Goal: Task Accomplishment & Management: Manage account settings

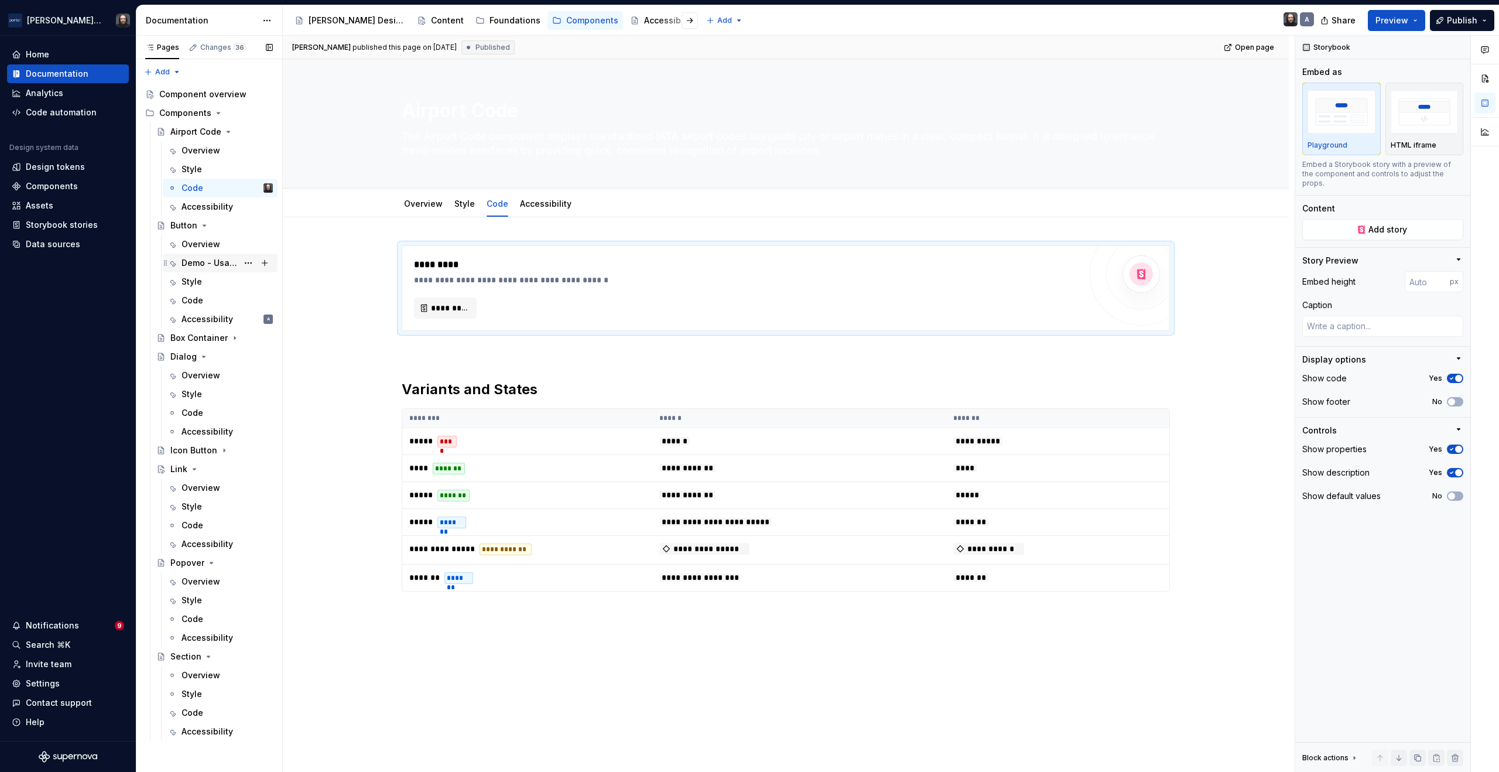
click at [224, 264] on div "Demo - Usage" at bounding box center [209, 263] width 56 height 12
click at [207, 264] on div "Demo - Usage" at bounding box center [209, 263] width 56 height 12
click at [224, 261] on div "Demo - Usage" at bounding box center [209, 263] width 56 height 12
click at [222, 263] on div "Demo - Usage" at bounding box center [209, 263] width 56 height 12
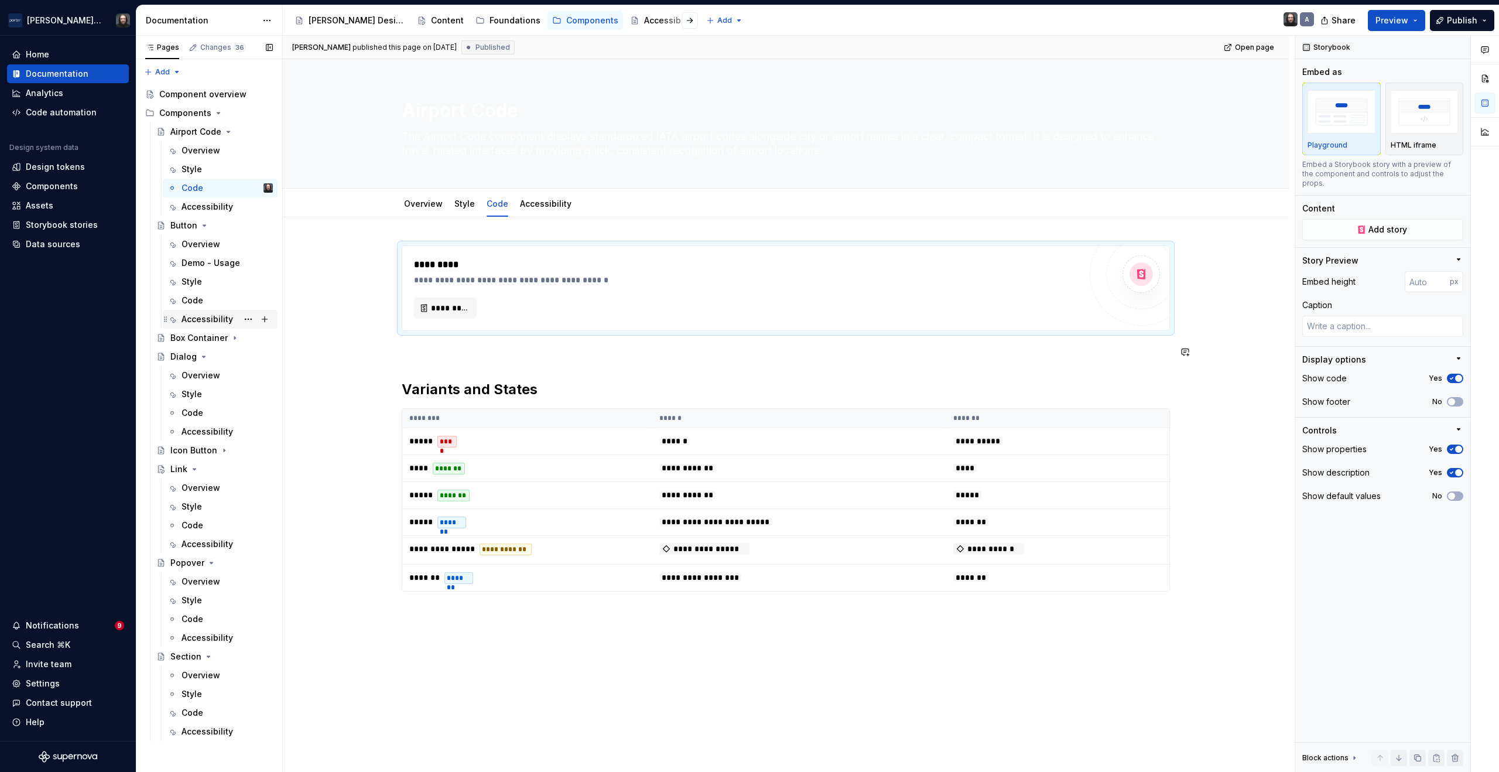
click at [215, 260] on div "Demo - Usage" at bounding box center [210, 263] width 59 height 12
type textarea "*"
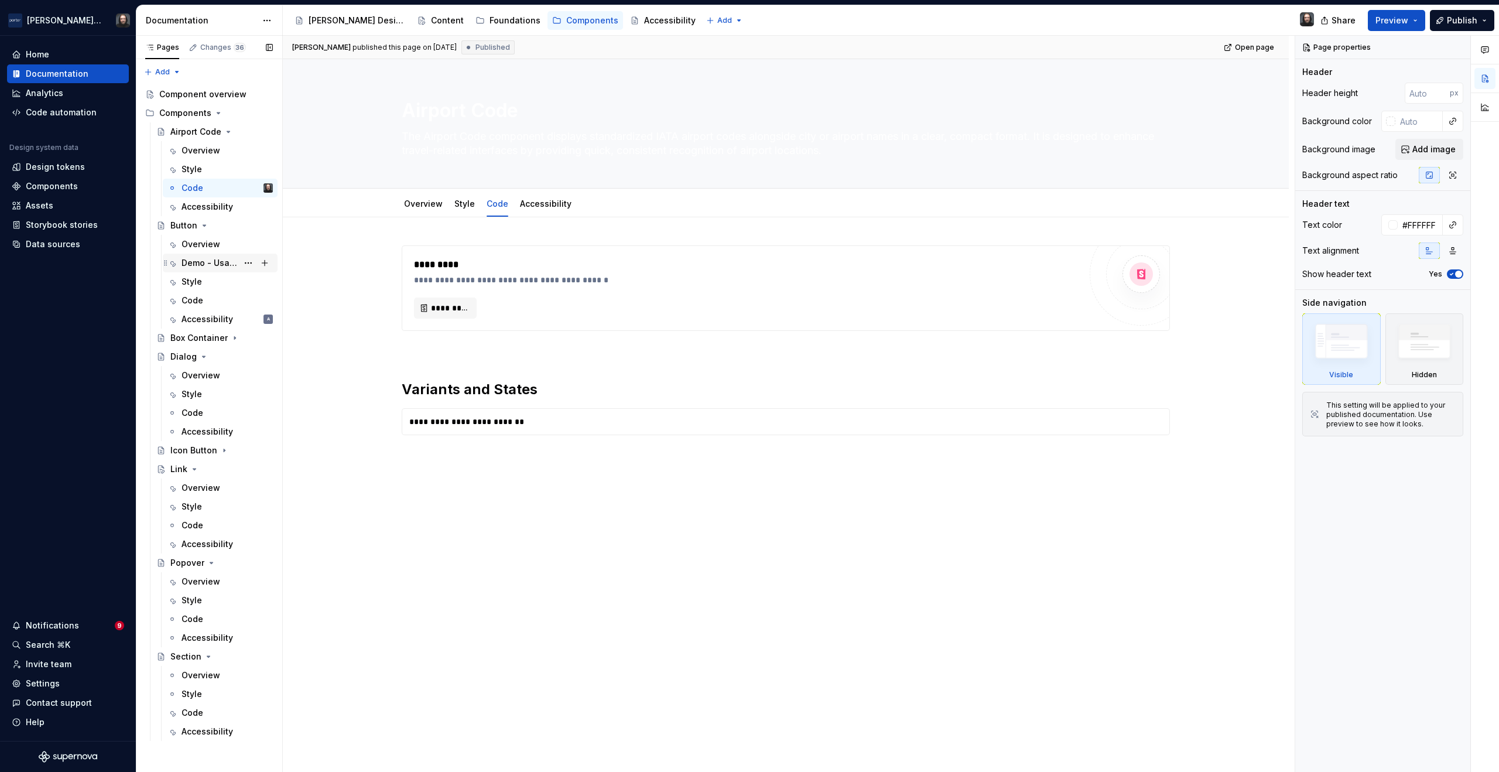
click at [221, 263] on div "Demo - Usage" at bounding box center [209, 263] width 56 height 12
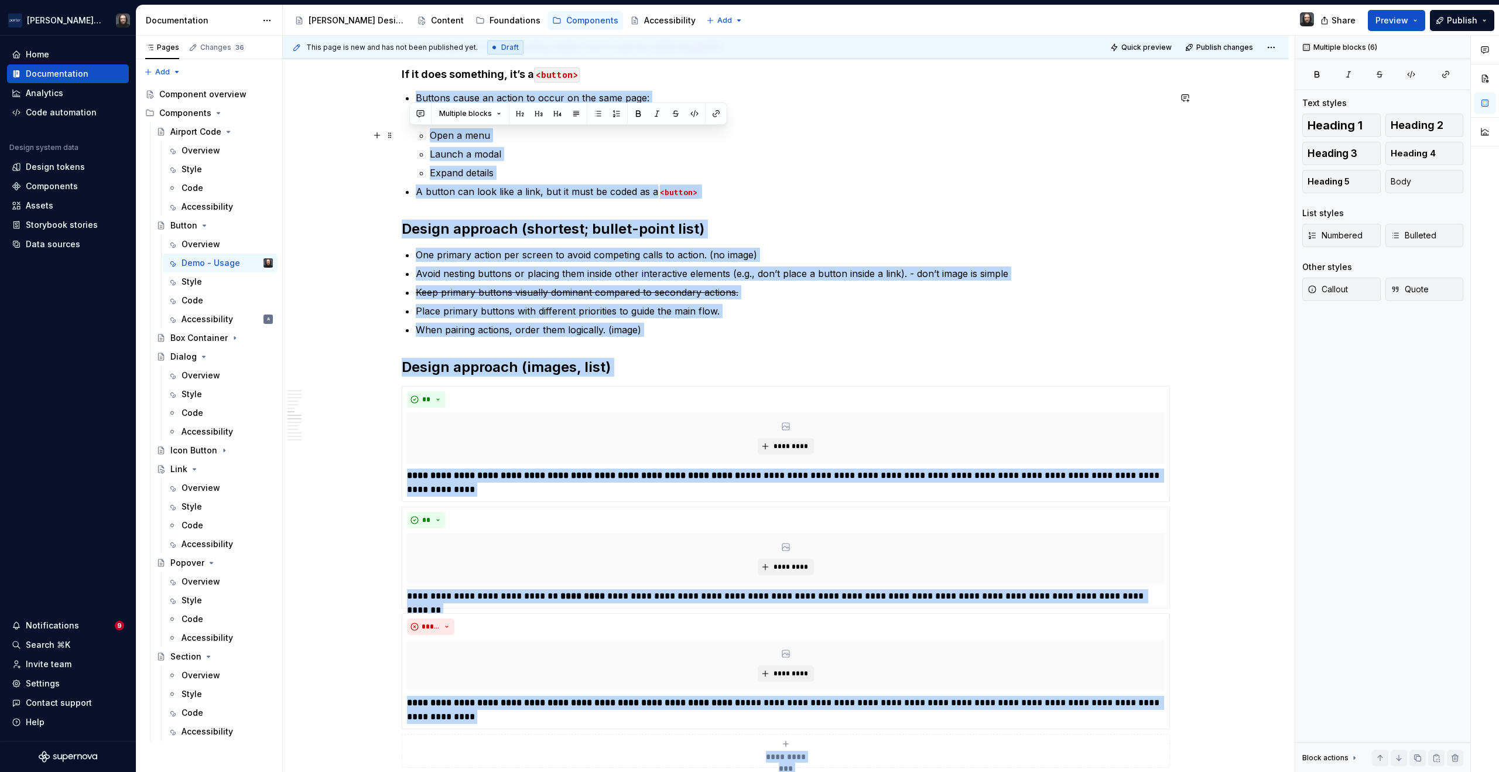
scroll to position [1040, 0]
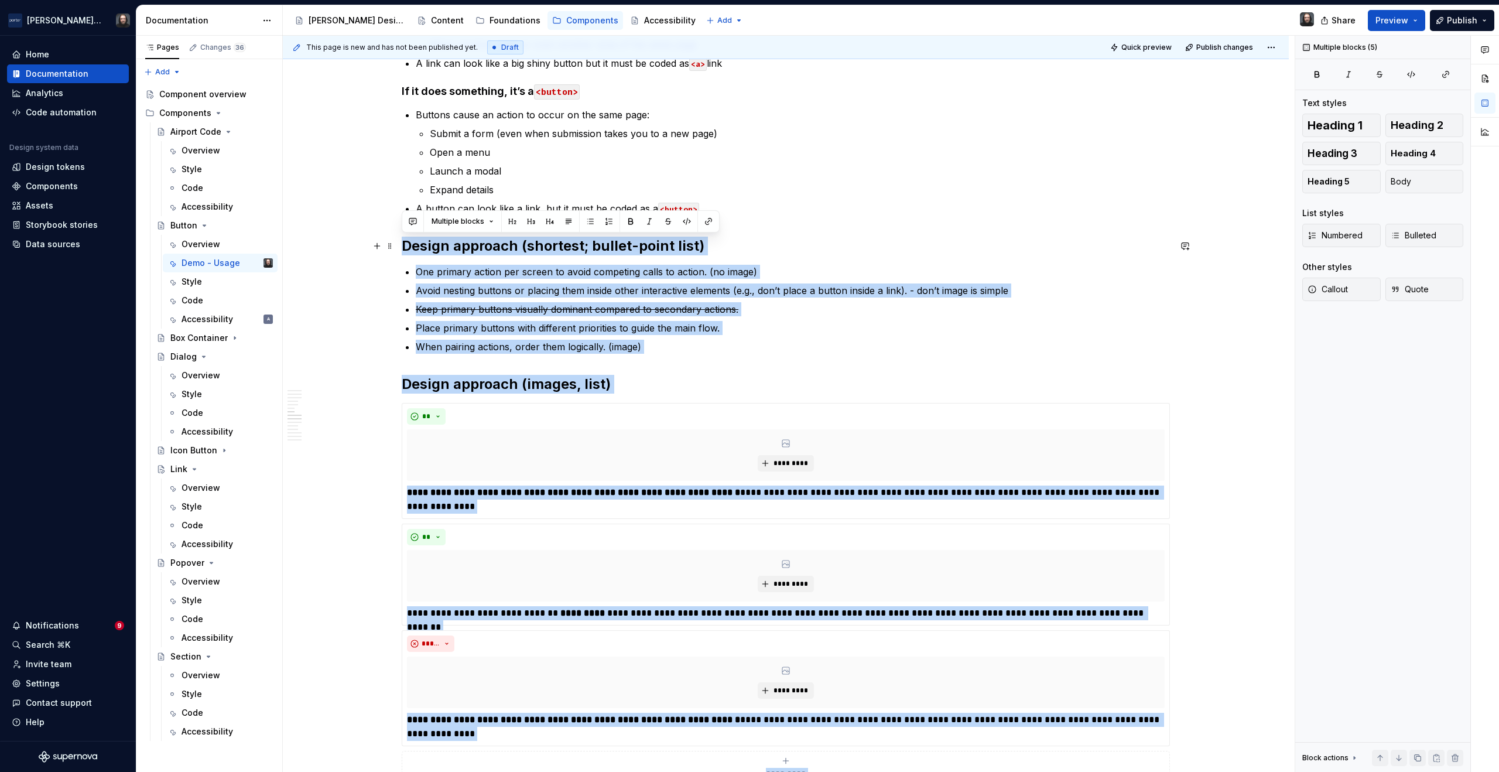
drag, startPoint x: 410, startPoint y: 537, endPoint x: 401, endPoint y: 241, distance: 296.9
click at [402, 241] on div "**********" at bounding box center [786, 672] width 768 height 2935
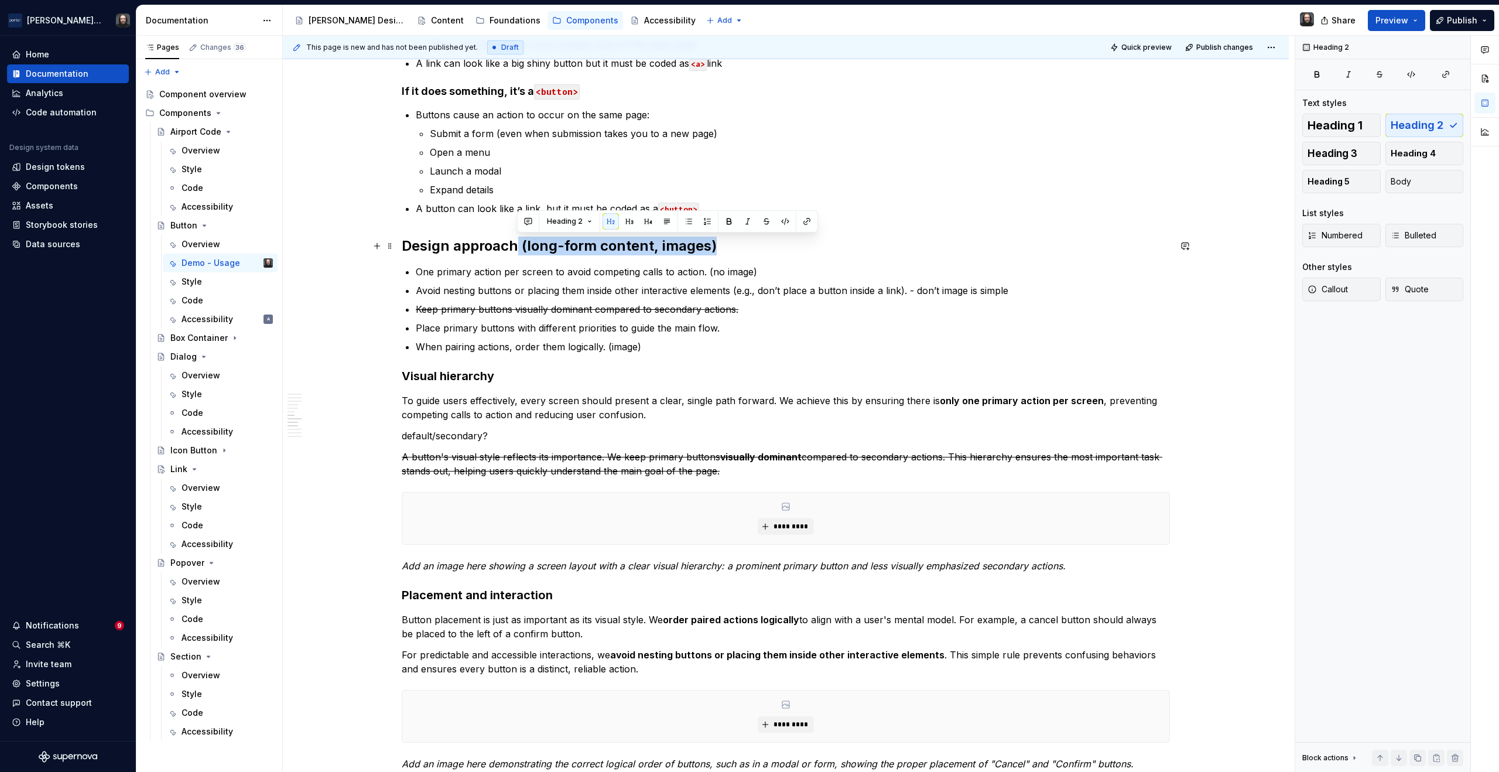
drag, startPoint x: 690, startPoint y: 244, endPoint x: 516, endPoint y: 245, distance: 174.5
click at [516, 245] on h2 "Design approach (long-form content, images)" at bounding box center [786, 246] width 768 height 19
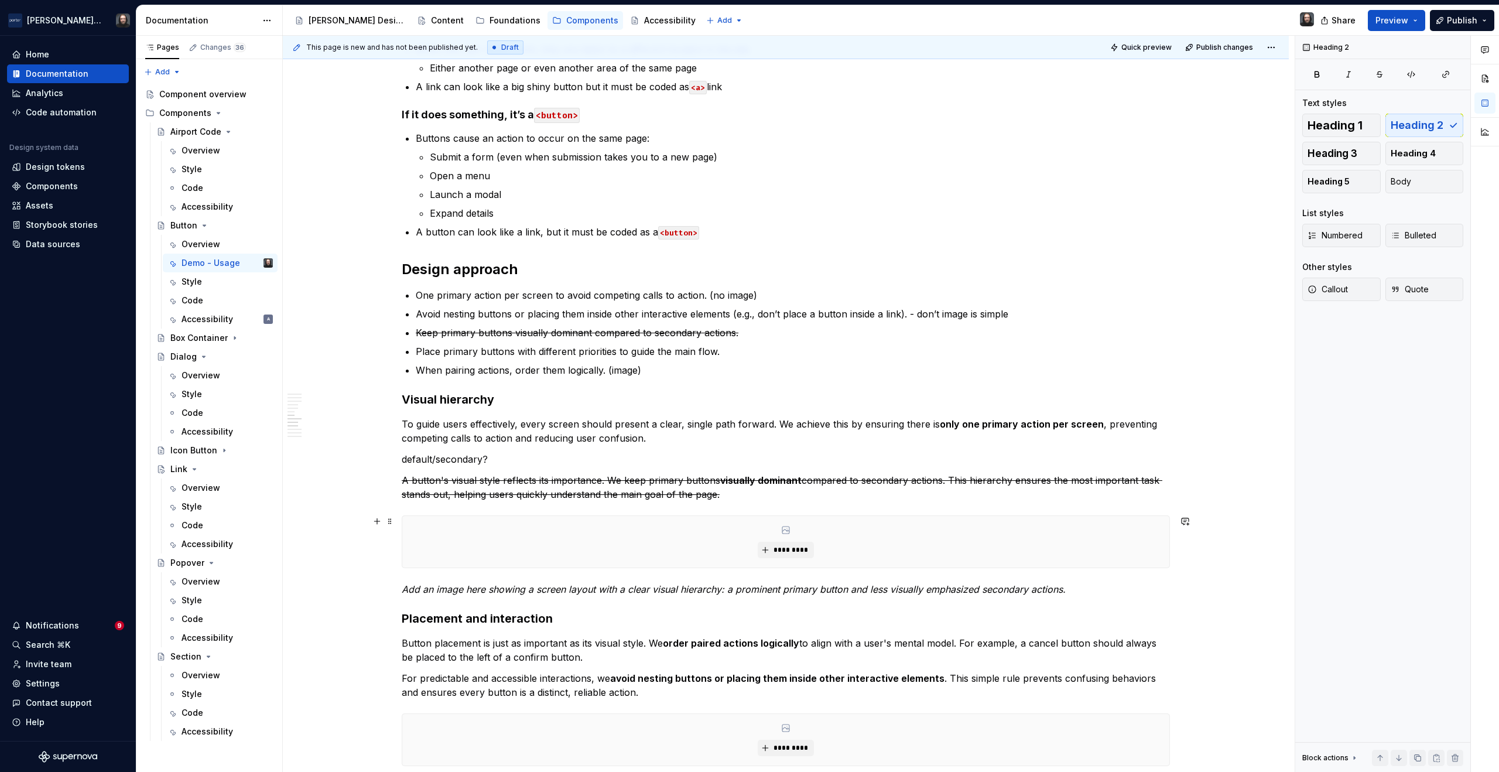
scroll to position [957, 0]
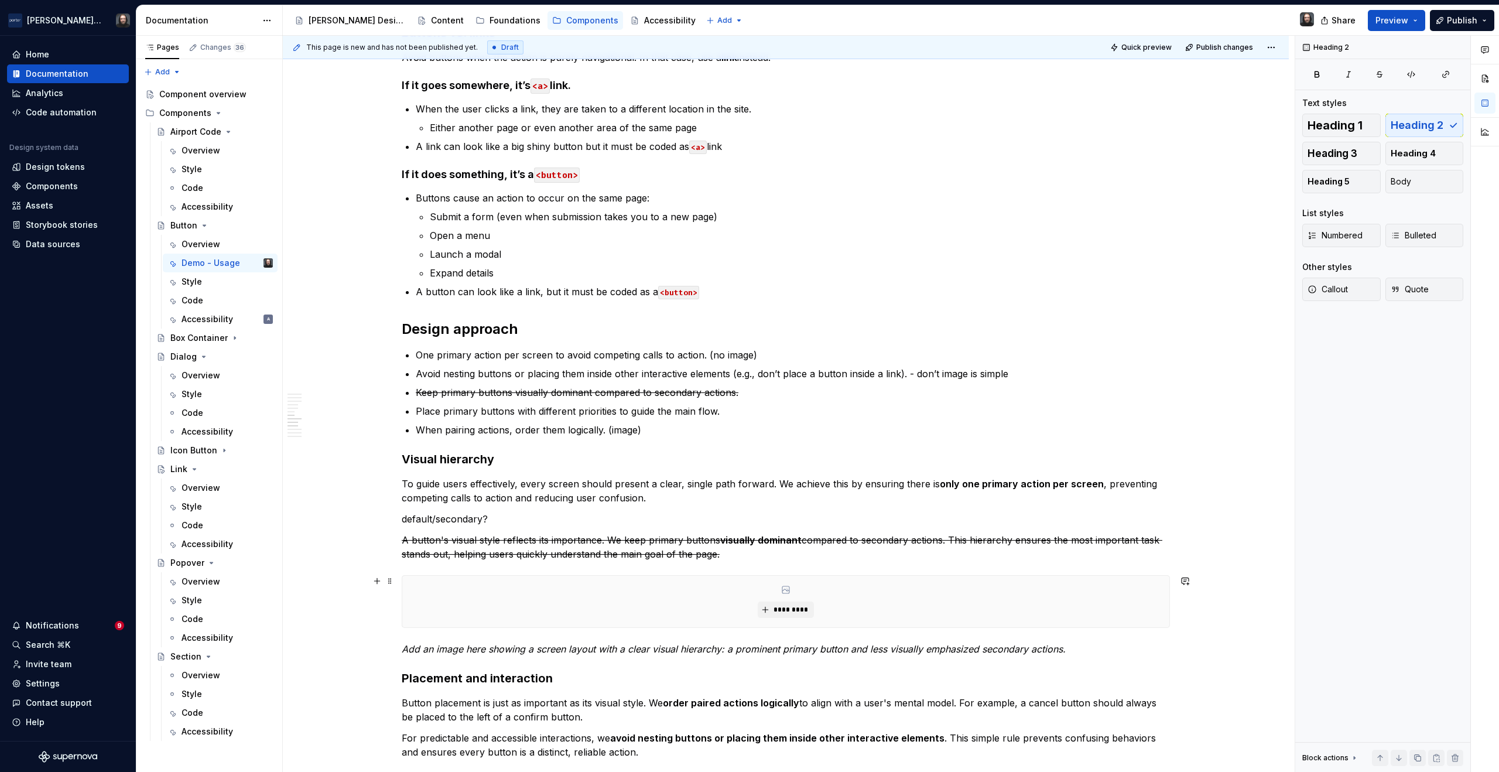
type textarea "*"
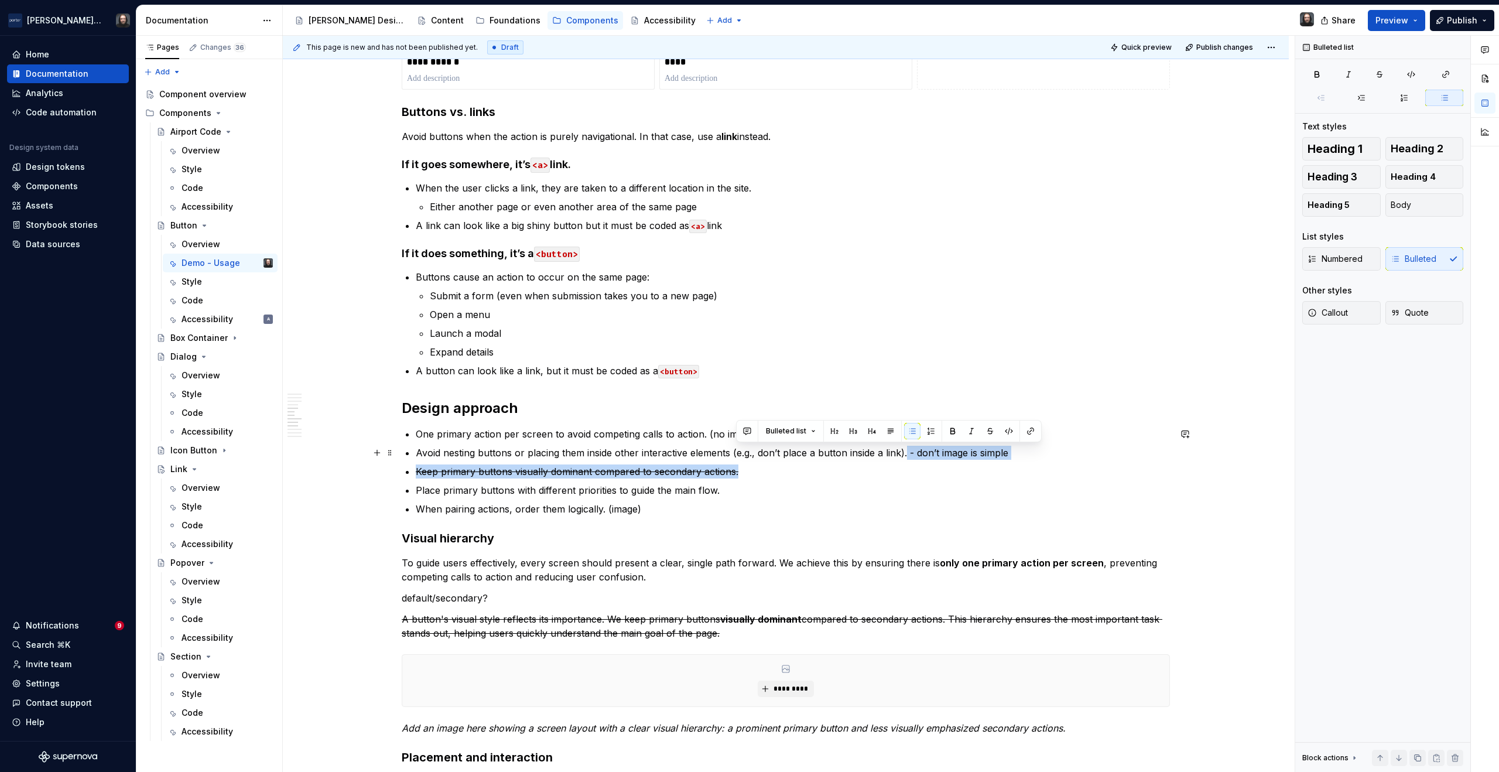
drag, startPoint x: 764, startPoint y: 473, endPoint x: 906, endPoint y: 456, distance: 143.3
click at [906, 456] on ul "One primary action per screen to avoid competing calls to action. (no image) Av…" at bounding box center [793, 471] width 754 height 89
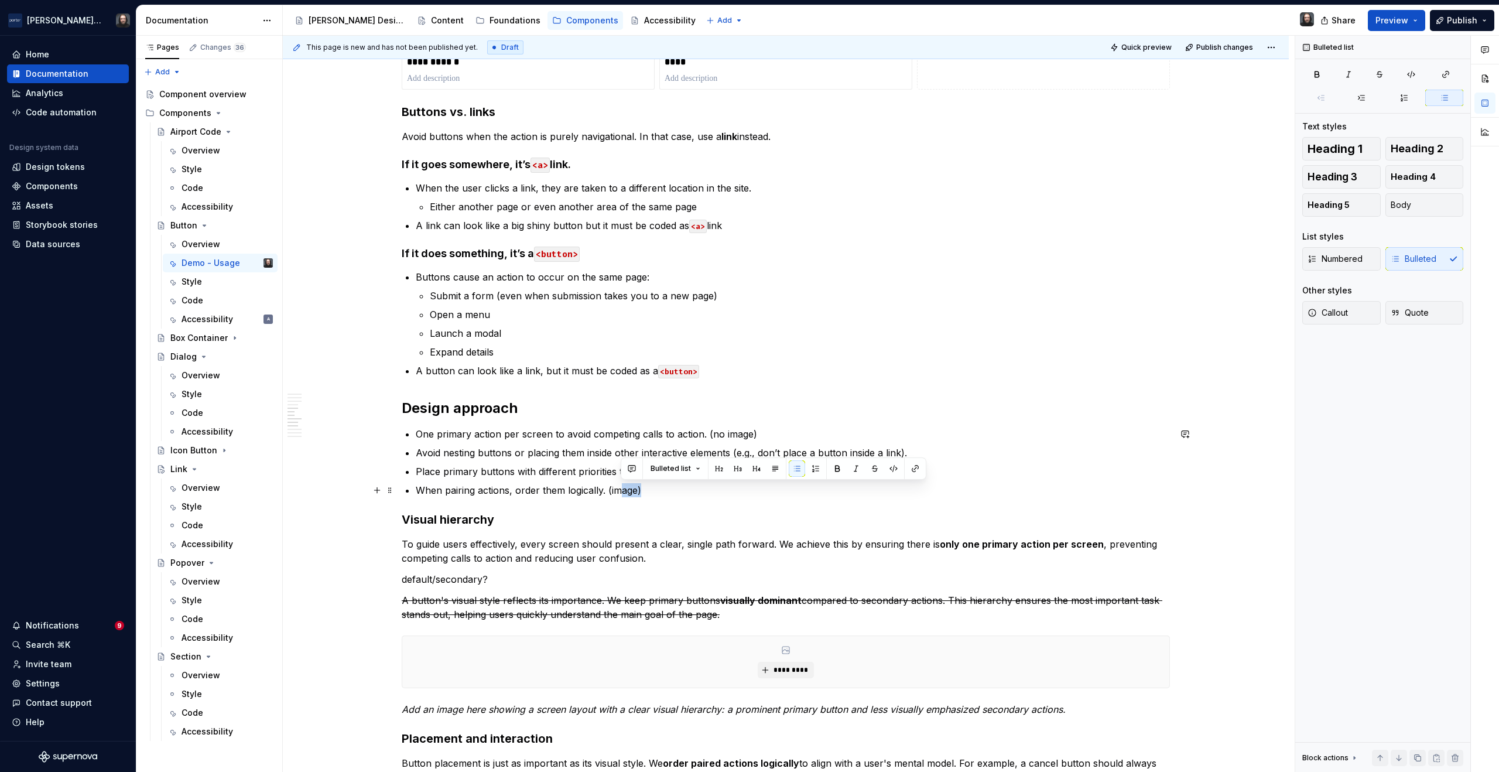
drag, startPoint x: 642, startPoint y: 491, endPoint x: 618, endPoint y: 491, distance: 24.6
click at [617, 491] on p "When pairing actions, order them logically. (image)" at bounding box center [793, 490] width 754 height 14
drag, startPoint x: 642, startPoint y: 491, endPoint x: 605, endPoint y: 492, distance: 37.5
click at [605, 492] on p "When pairing actions, order them logically. (image)" at bounding box center [793, 490] width 754 height 14
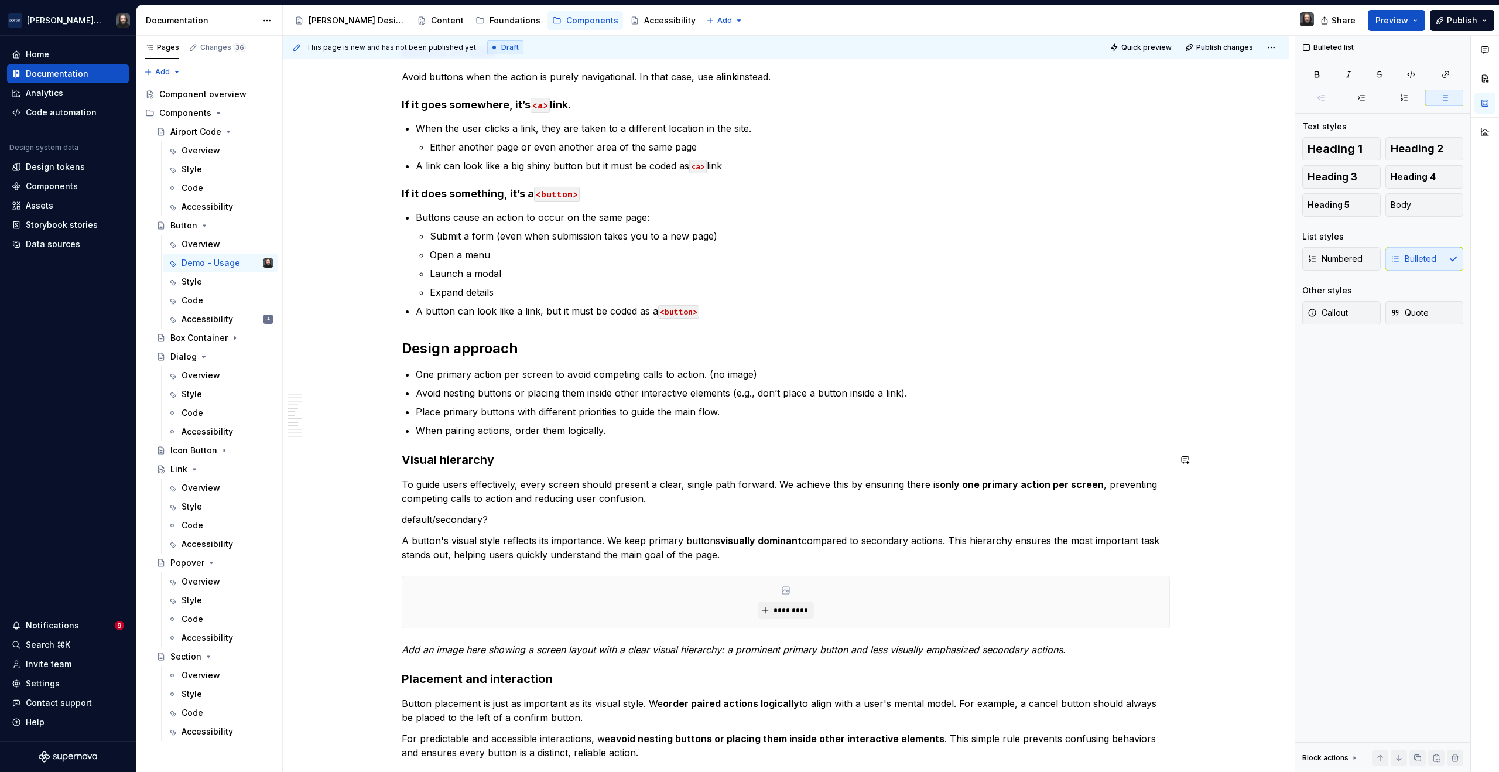
scroll to position [963, 0]
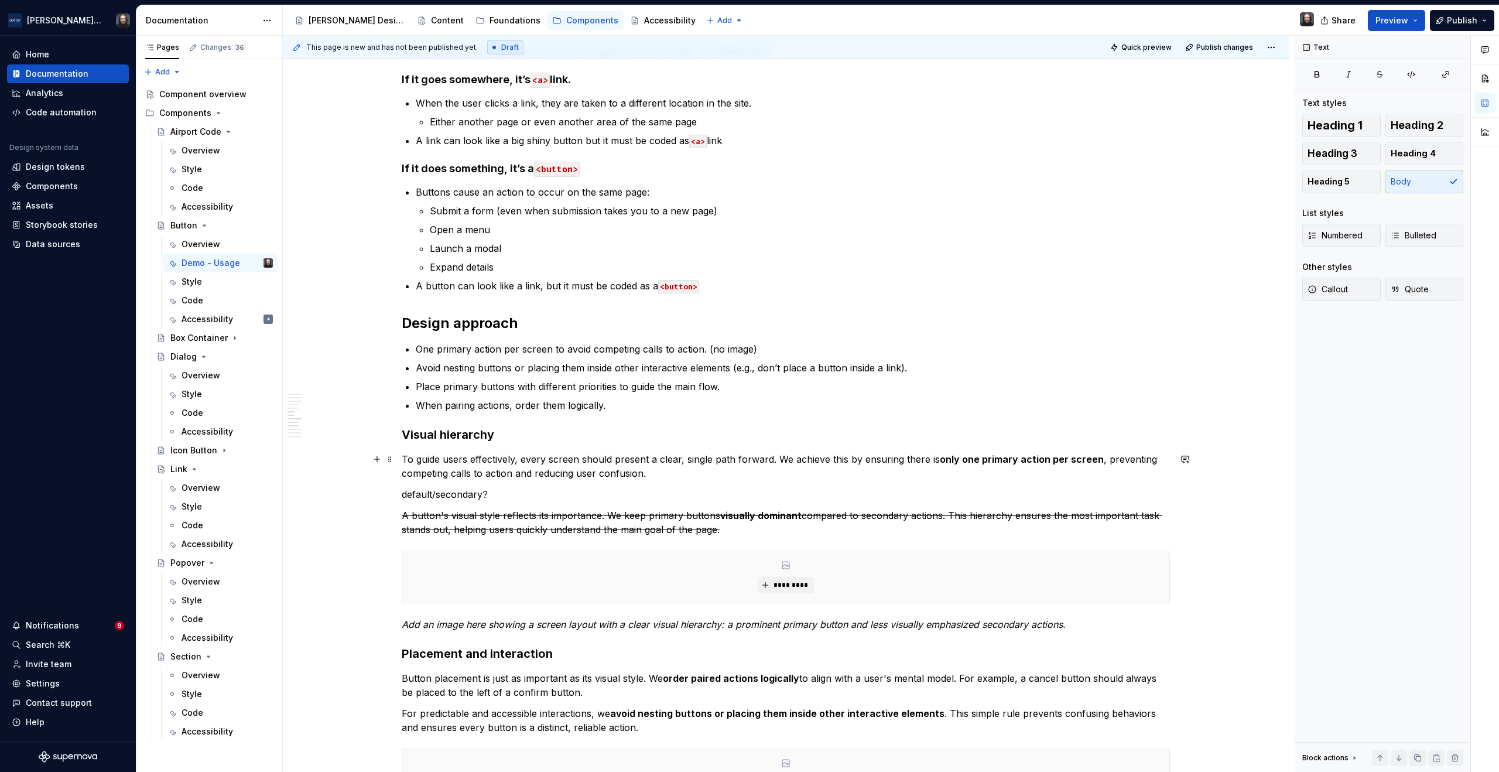
click at [645, 473] on p "To guide users effectively, every screen should present a clear, single path fo…" at bounding box center [786, 466] width 768 height 28
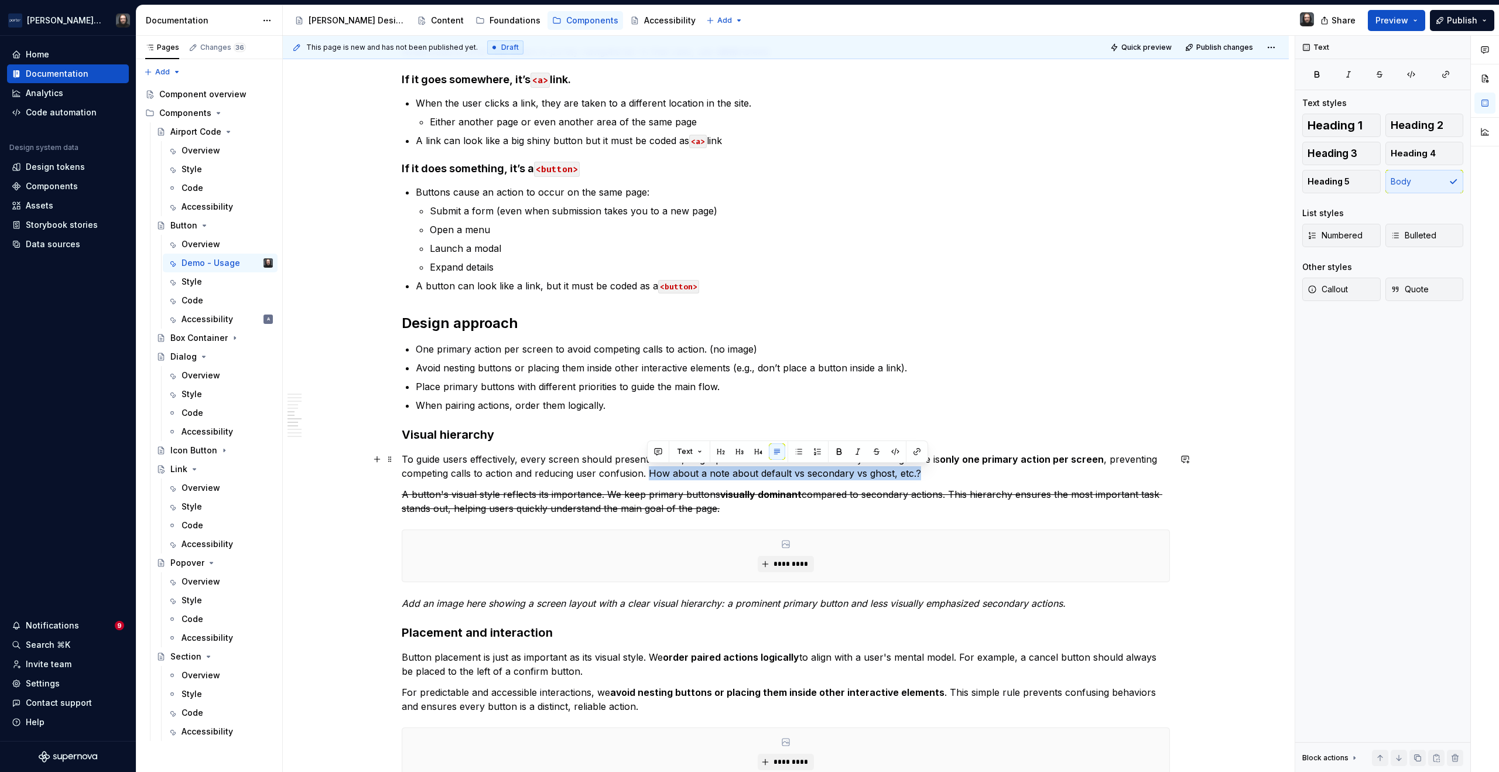
drag, startPoint x: 647, startPoint y: 474, endPoint x: 914, endPoint y: 476, distance: 267.0
click at [914, 476] on p "To guide users effectively, every screen should present a clear, single path fo…" at bounding box center [786, 466] width 768 height 28
drag, startPoint x: 725, startPoint y: 507, endPoint x: 916, endPoint y: 476, distance: 192.8
click at [916, 476] on div "**********" at bounding box center [786, 445] width 768 height 2326
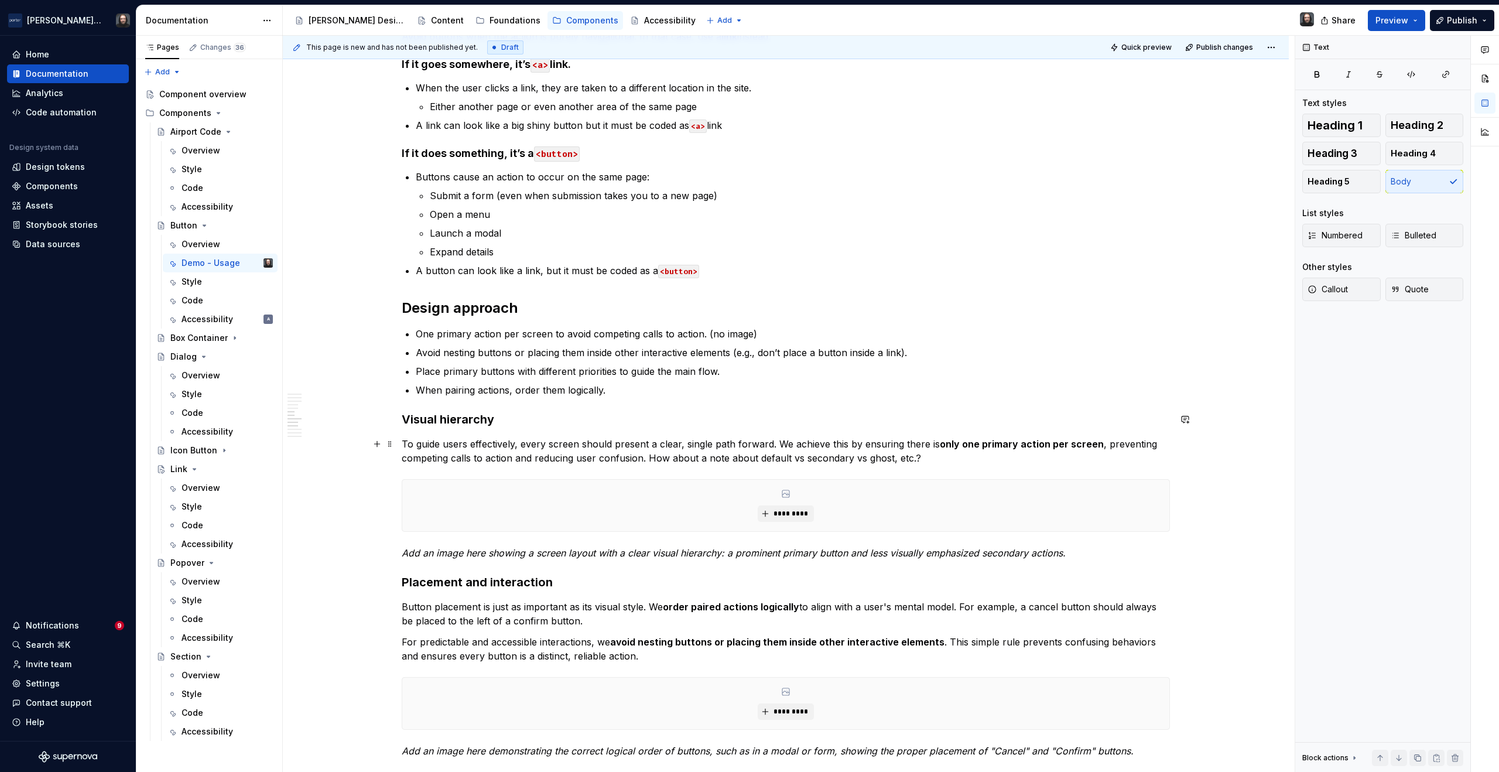
scroll to position [1005, 0]
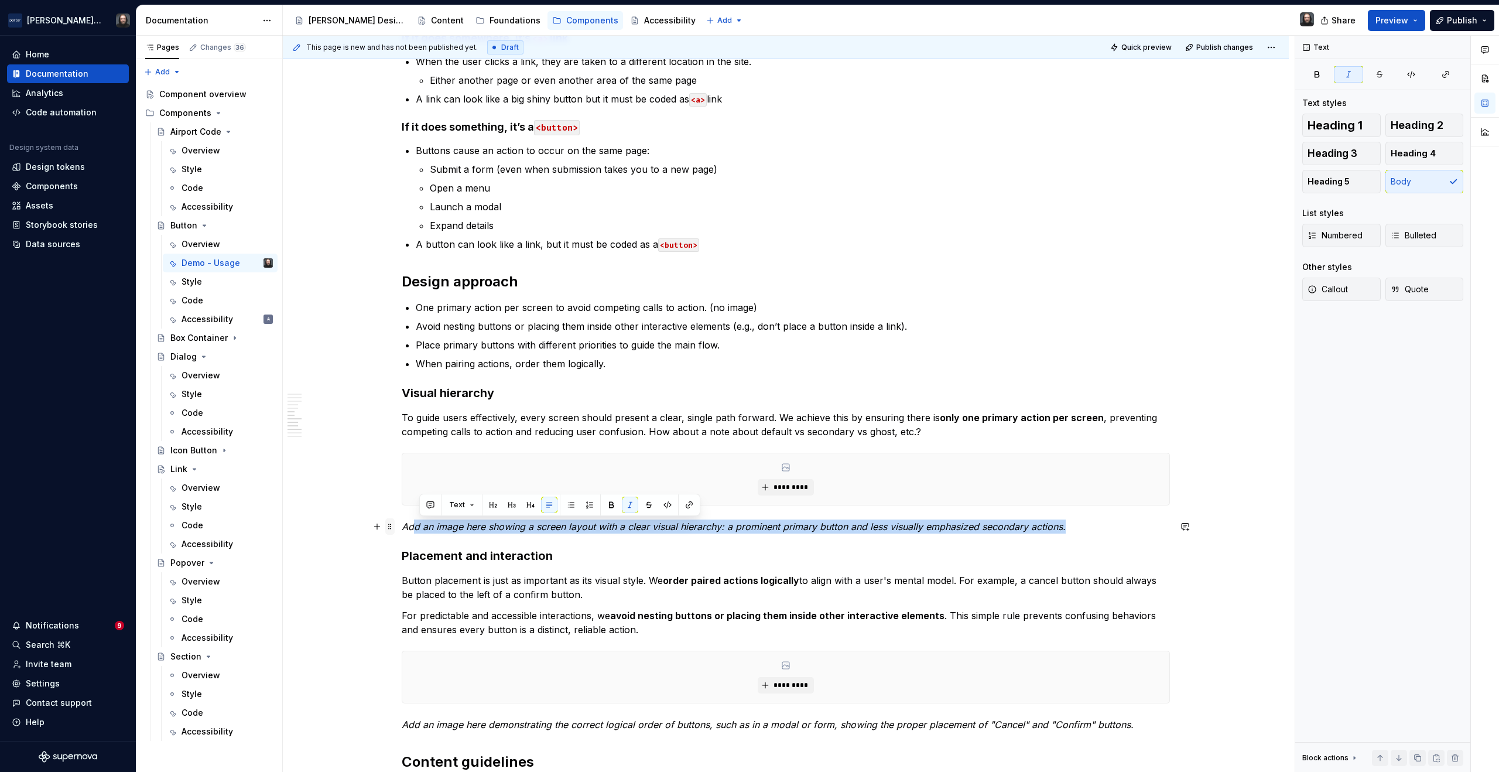
drag, startPoint x: 1061, startPoint y: 526, endPoint x: 388, endPoint y: 526, distance: 673.8
click at [402, 526] on div "**********" at bounding box center [786, 393] width 768 height 2305
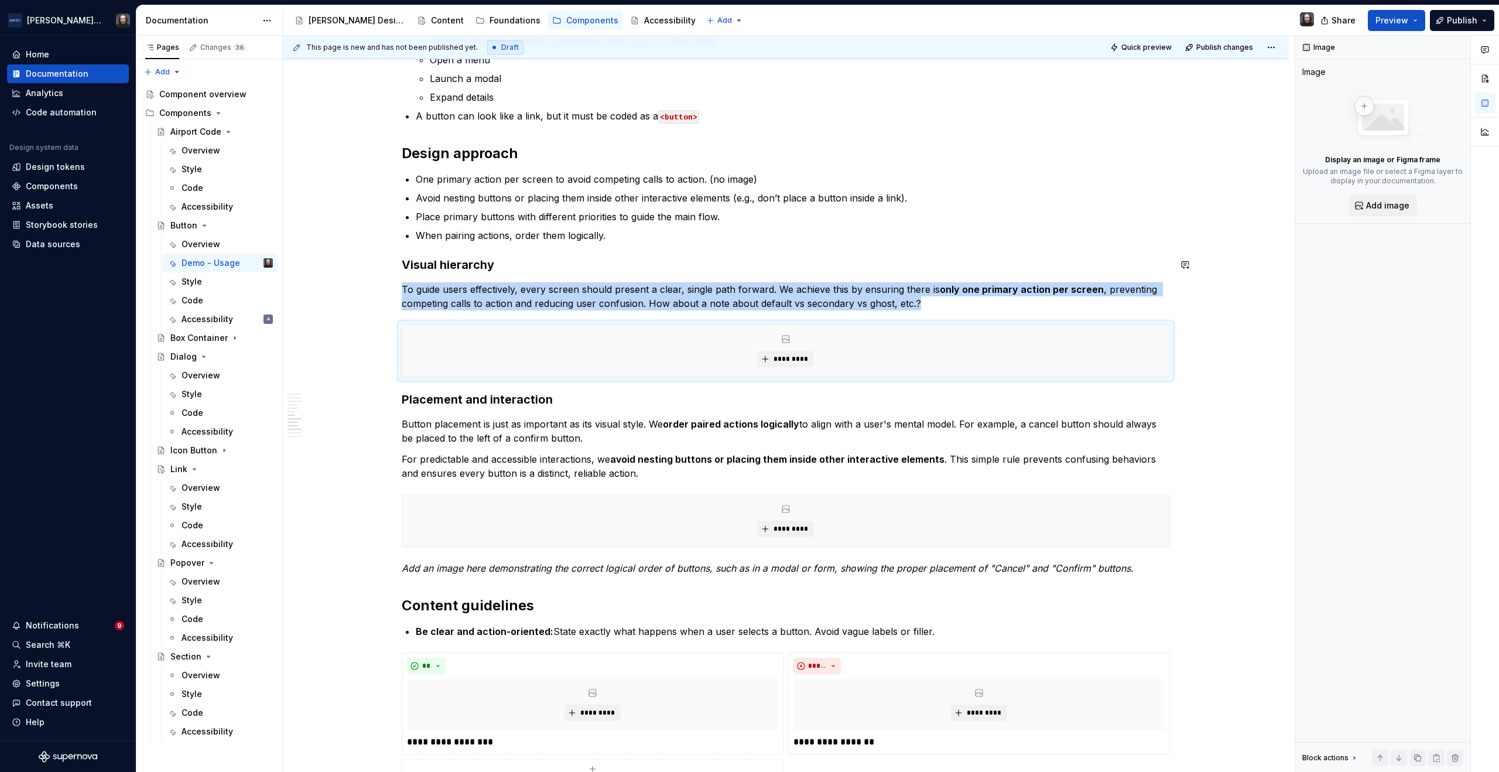
scroll to position [1186, 0]
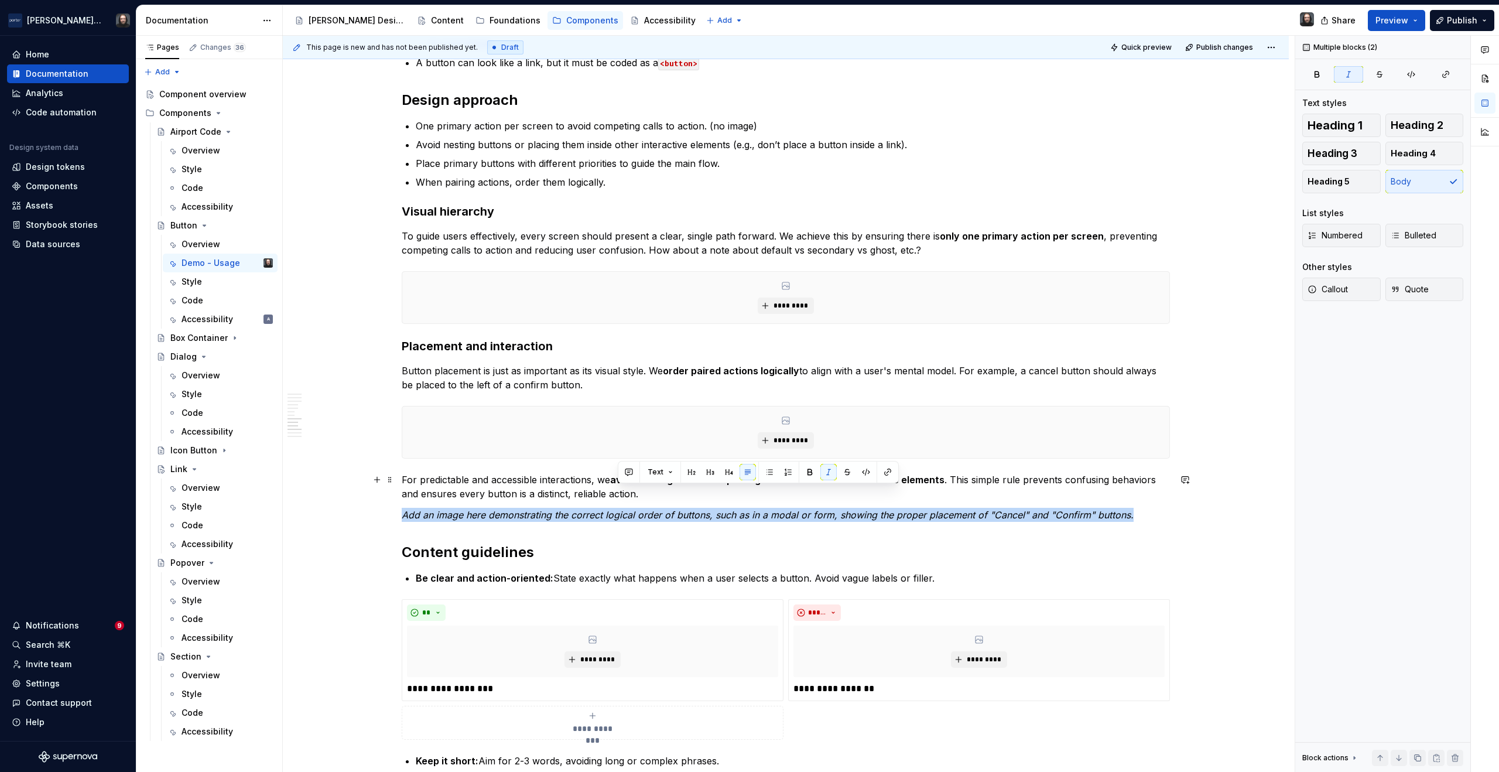
drag, startPoint x: 1039, startPoint y: 508, endPoint x: 619, endPoint y: 497, distance: 420.5
click at [619, 497] on div "**********" at bounding box center [786, 190] width 768 height 2263
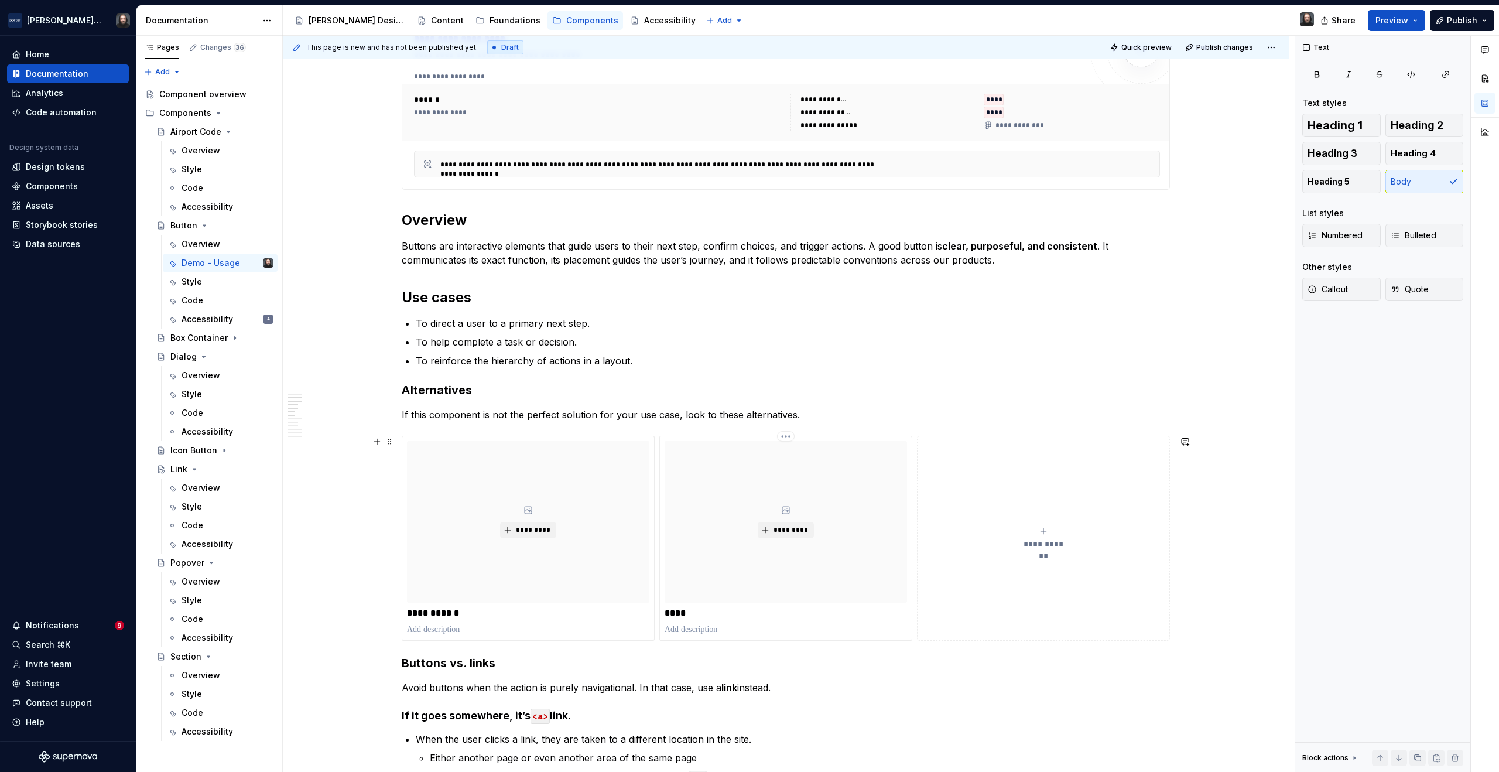
scroll to position [268, 0]
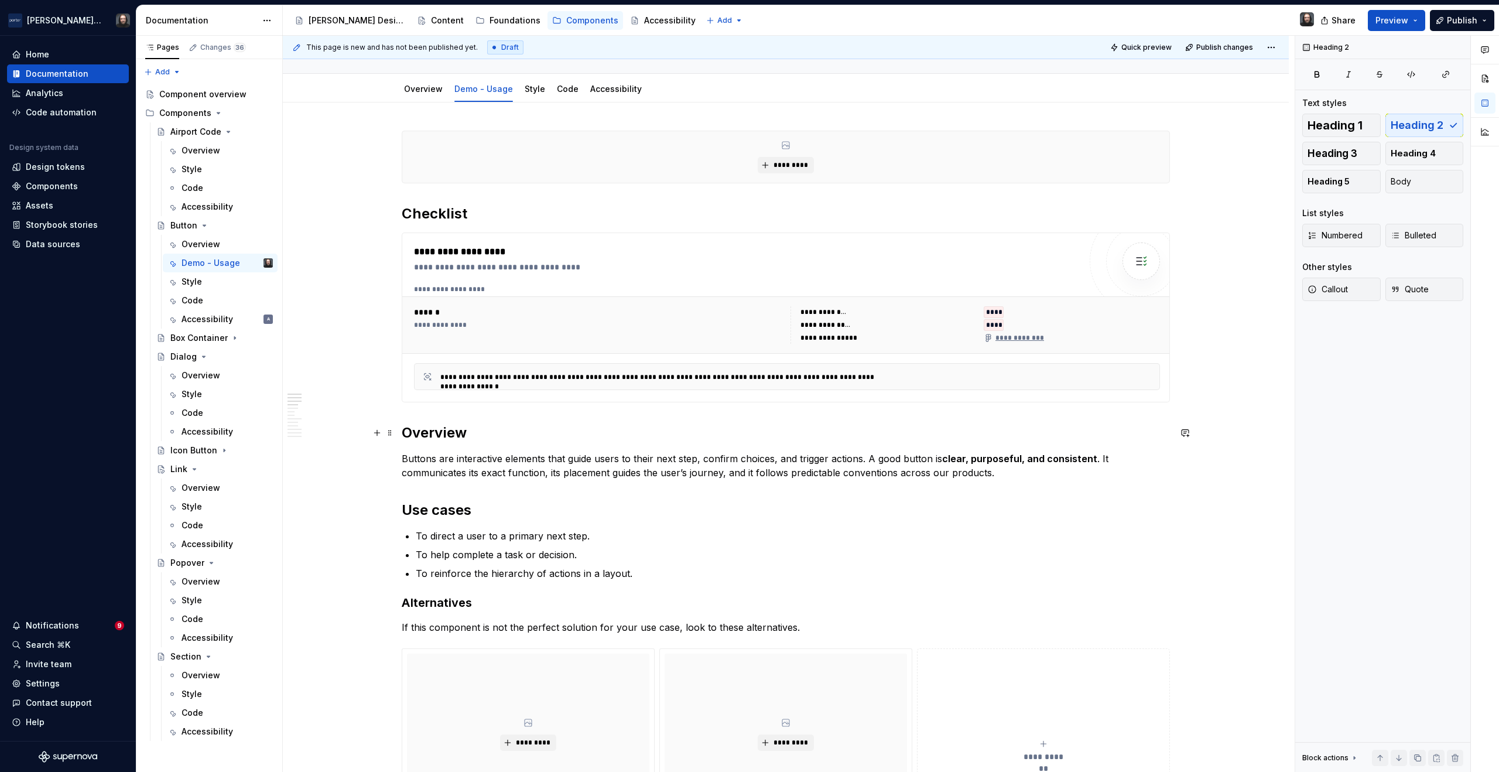
scroll to position [129, 0]
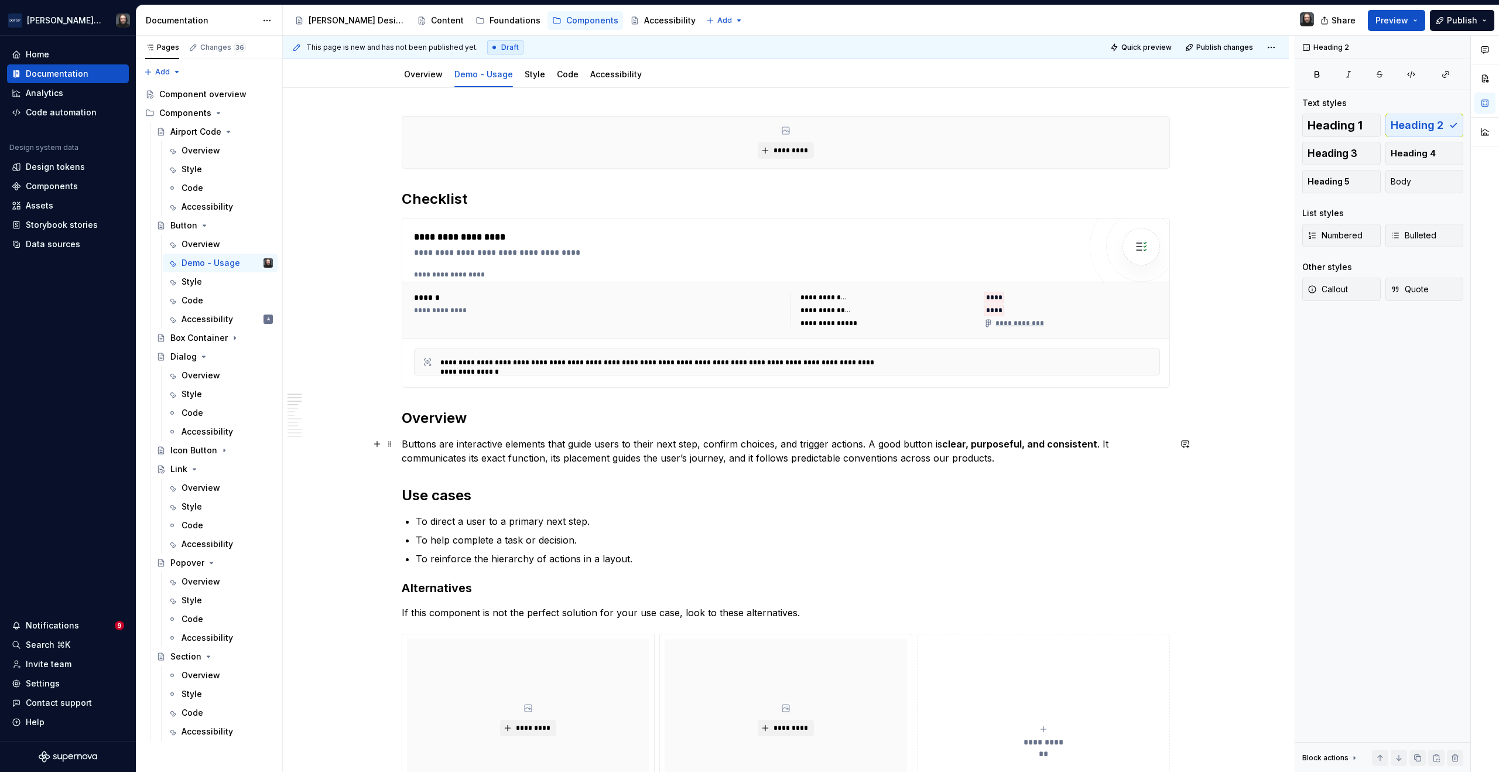
click at [996, 458] on p "Buttons are interactive elements that guide users to their next step, confirm c…" at bounding box center [786, 451] width 768 height 28
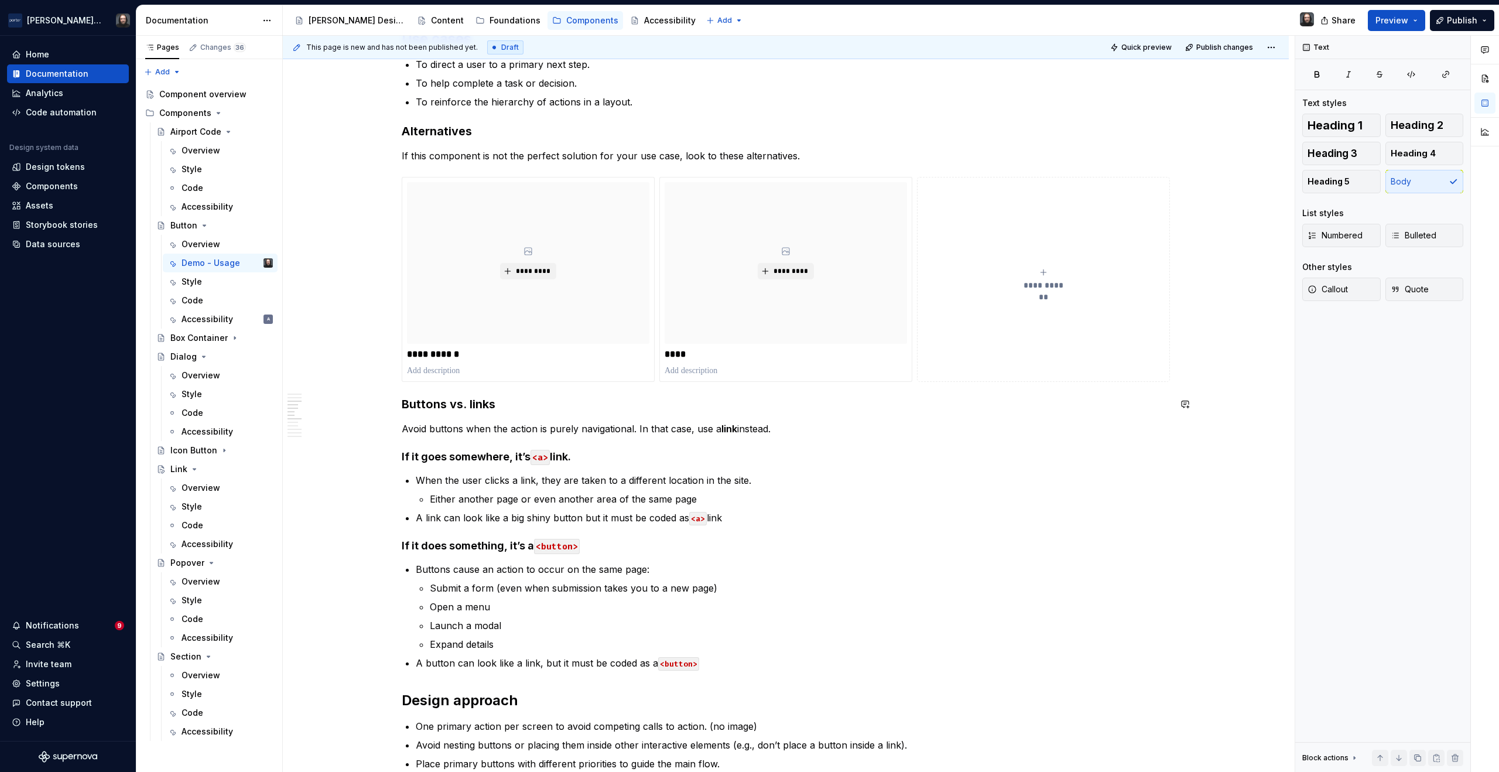
scroll to position [667, 0]
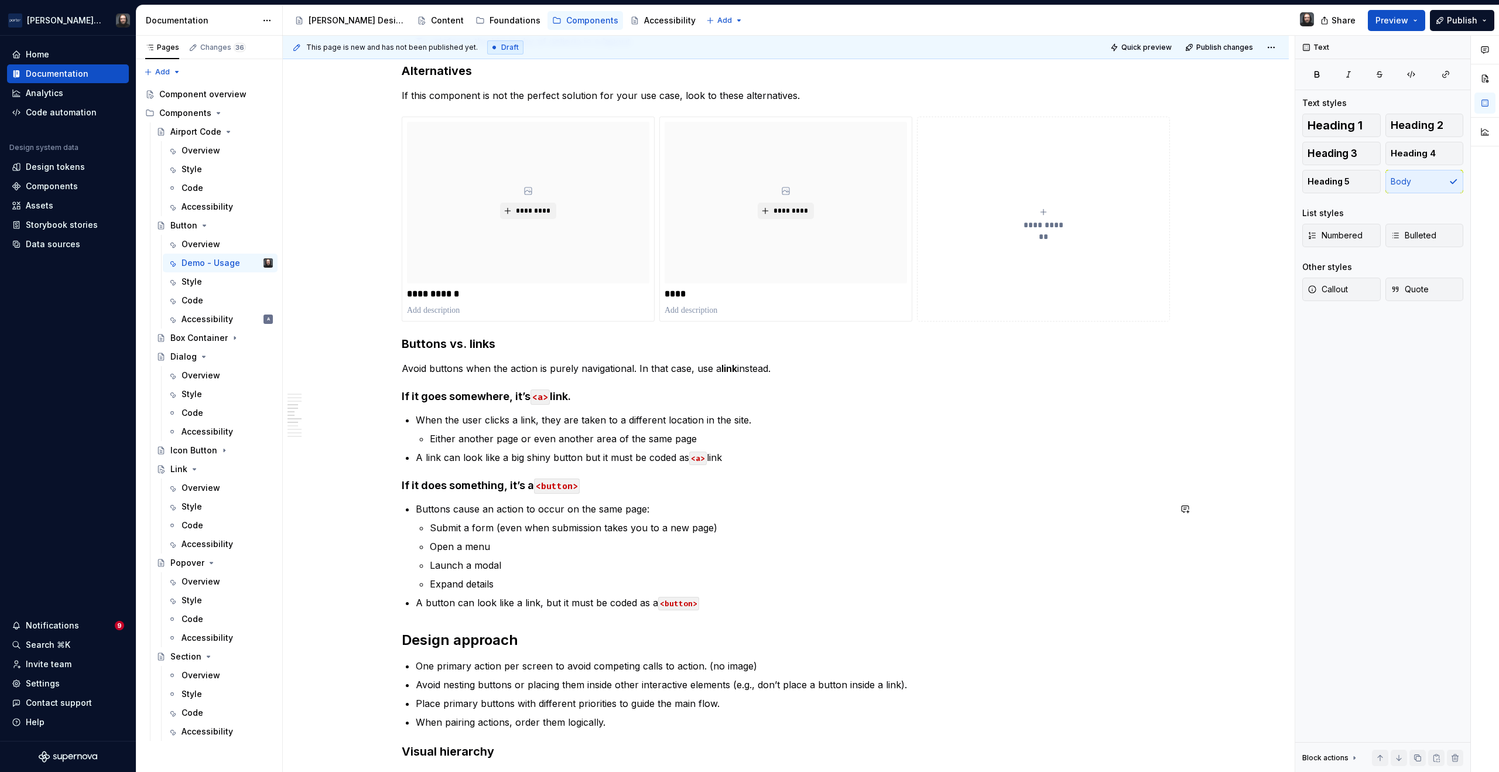
click at [442, 621] on div "**********" at bounding box center [786, 709] width 768 height 2263
click at [728, 602] on p "A button can look like a link, but it must be coded as a <button>" at bounding box center [793, 602] width 754 height 14
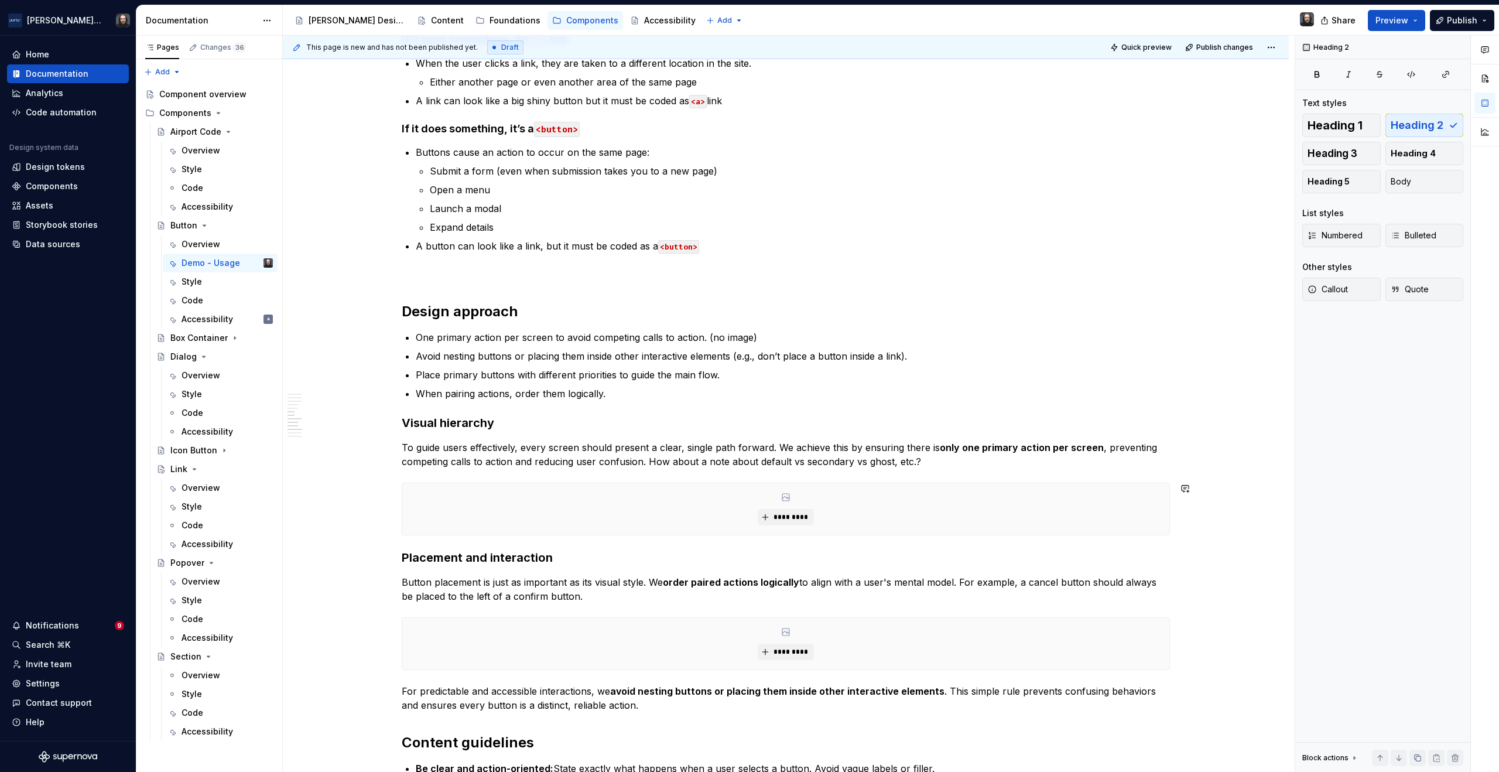
scroll to position [1167, 0]
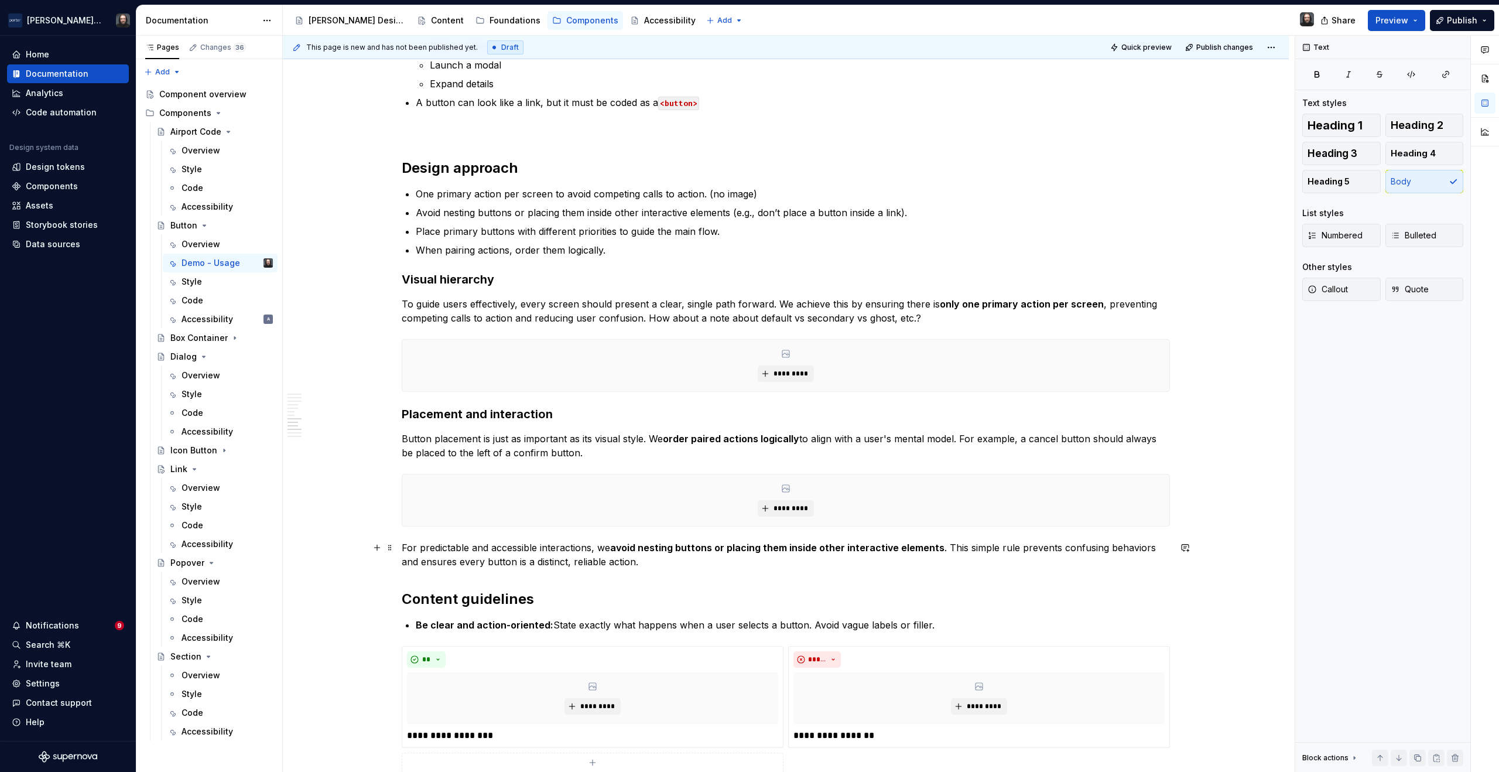
click at [627, 567] on p "For predictable and accessible interactions, we avoid nesting buttons or placin…" at bounding box center [786, 554] width 768 height 28
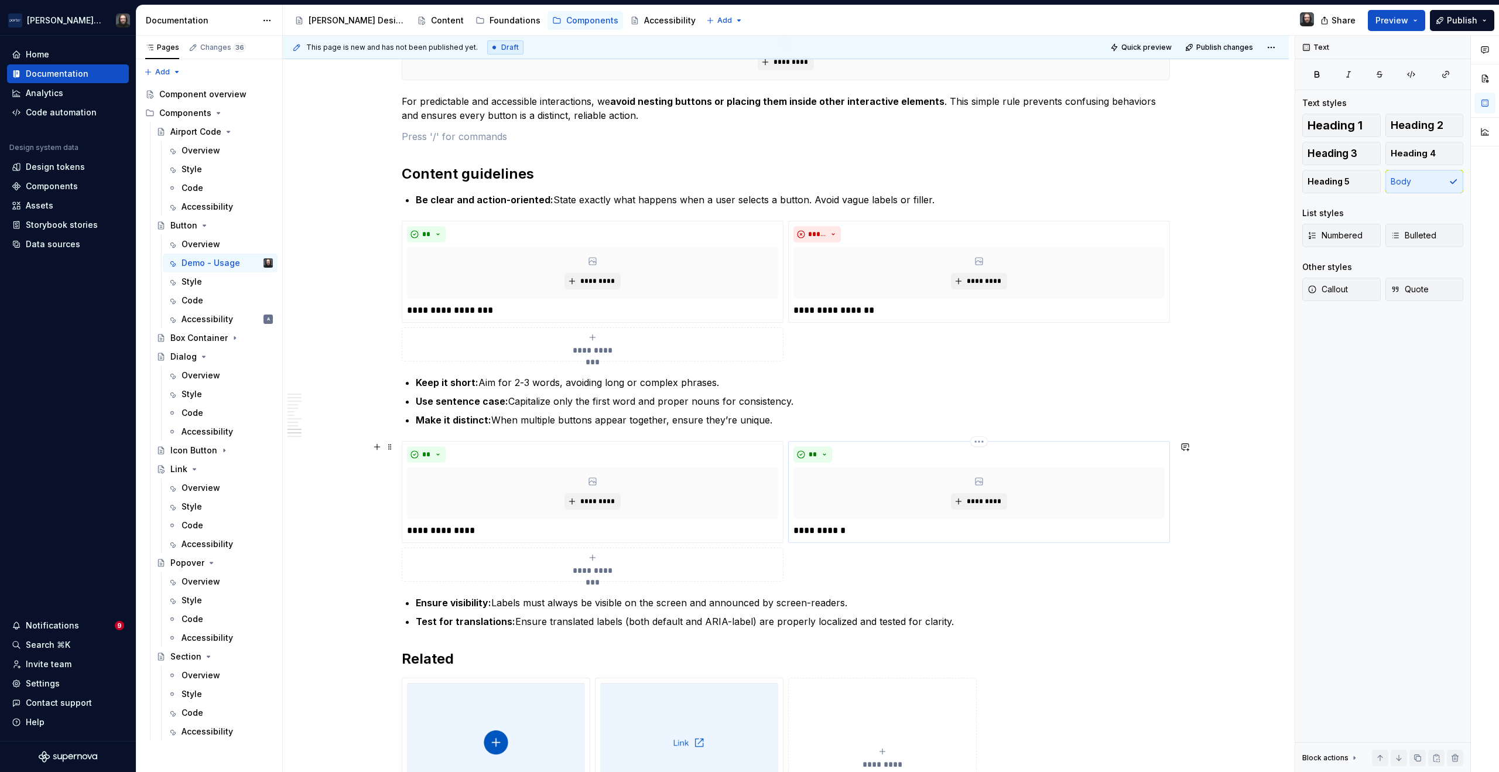
scroll to position [1686, 0]
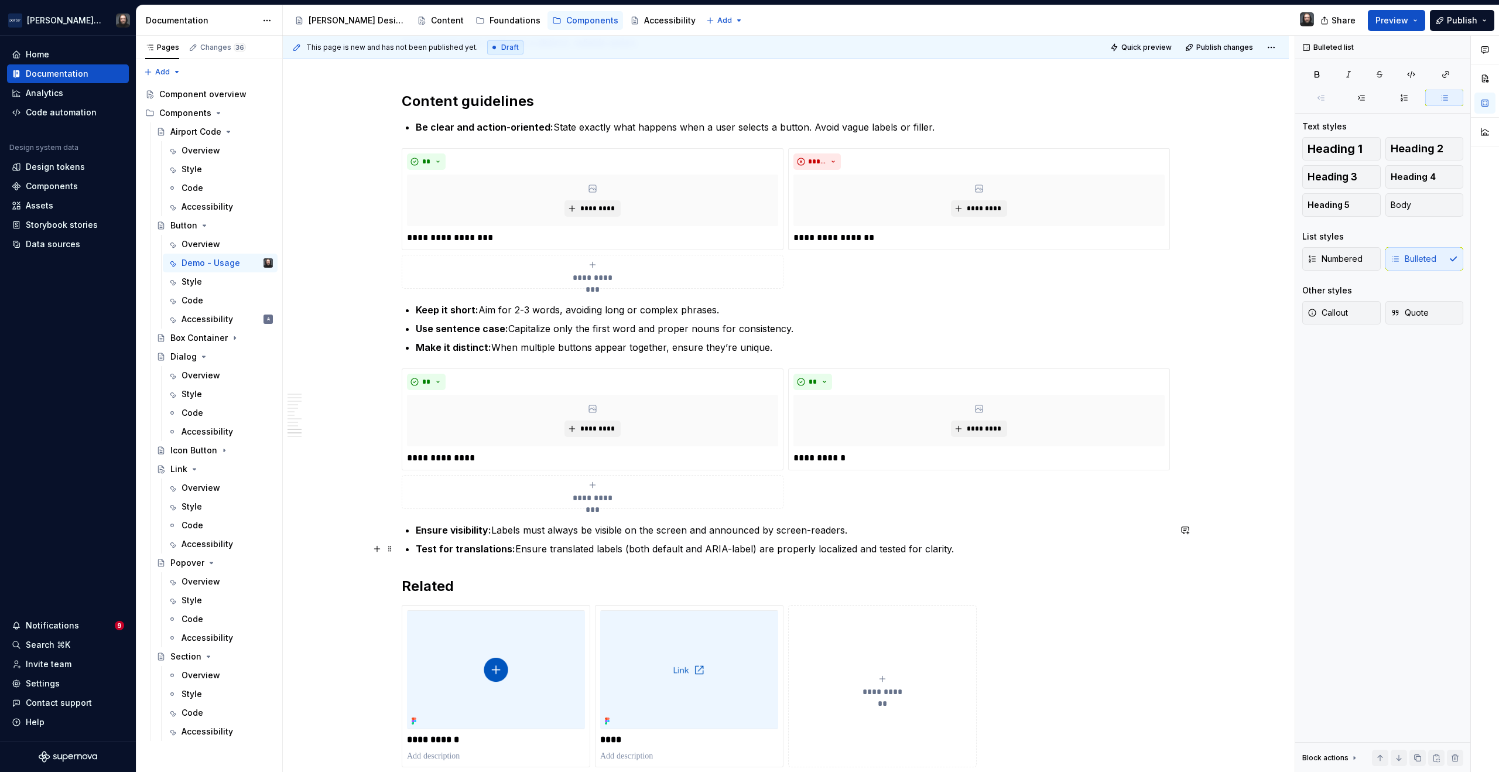
click at [948, 549] on p "Test for translations: Ensure translated labels (both default and ARIA-label) a…" at bounding box center [793, 549] width 754 height 14
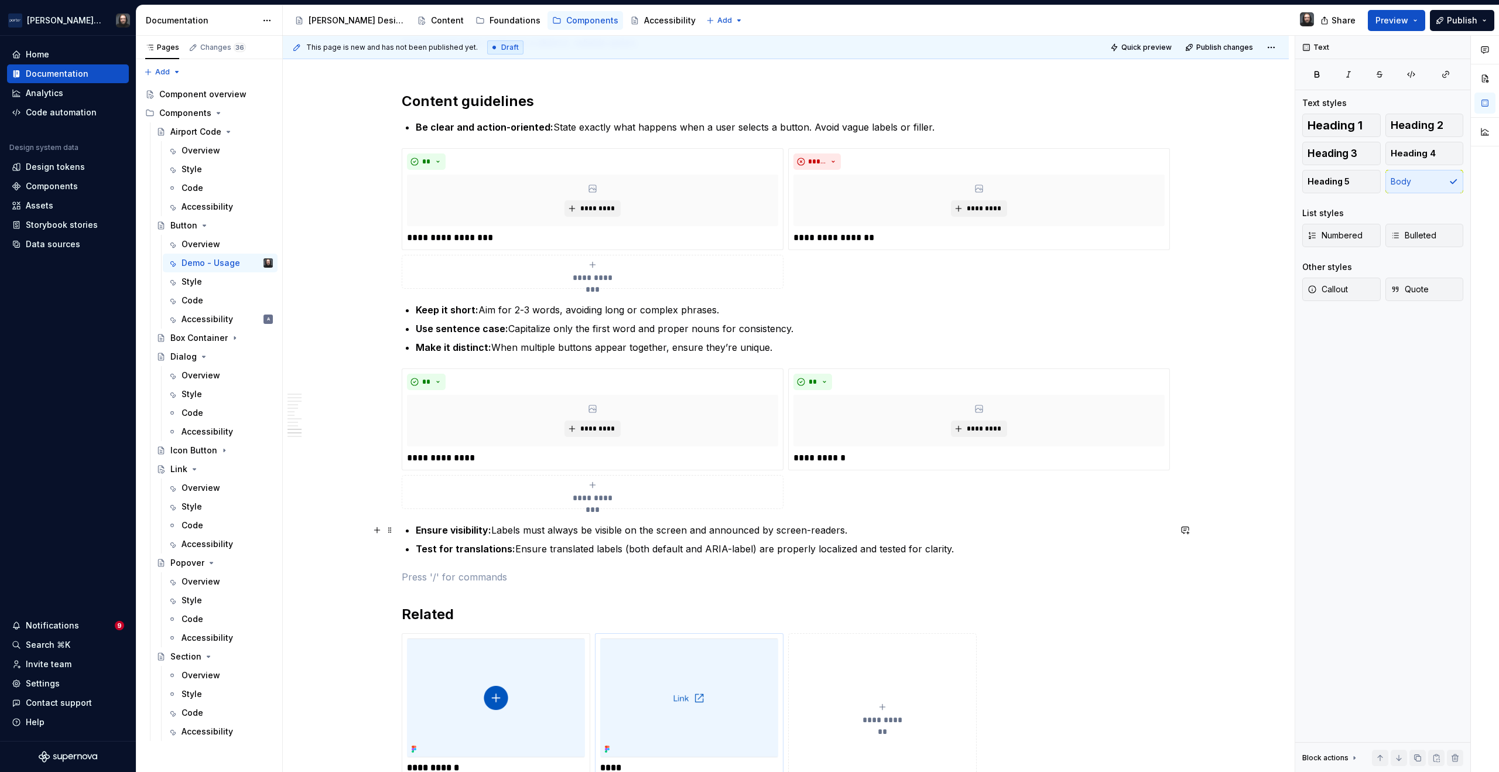
scroll to position [1831, 0]
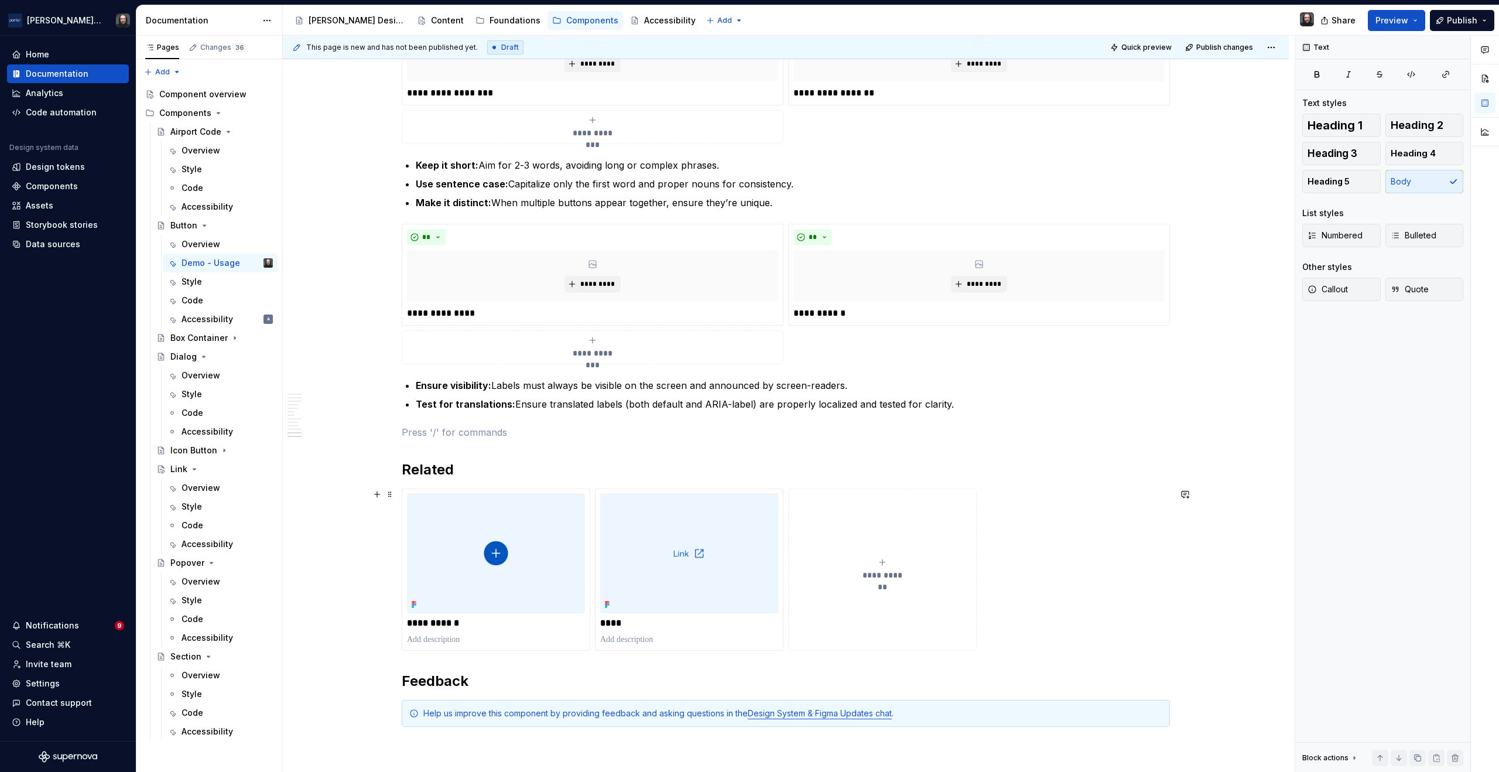
click at [1000, 629] on div "**********" at bounding box center [786, 569] width 768 height 162
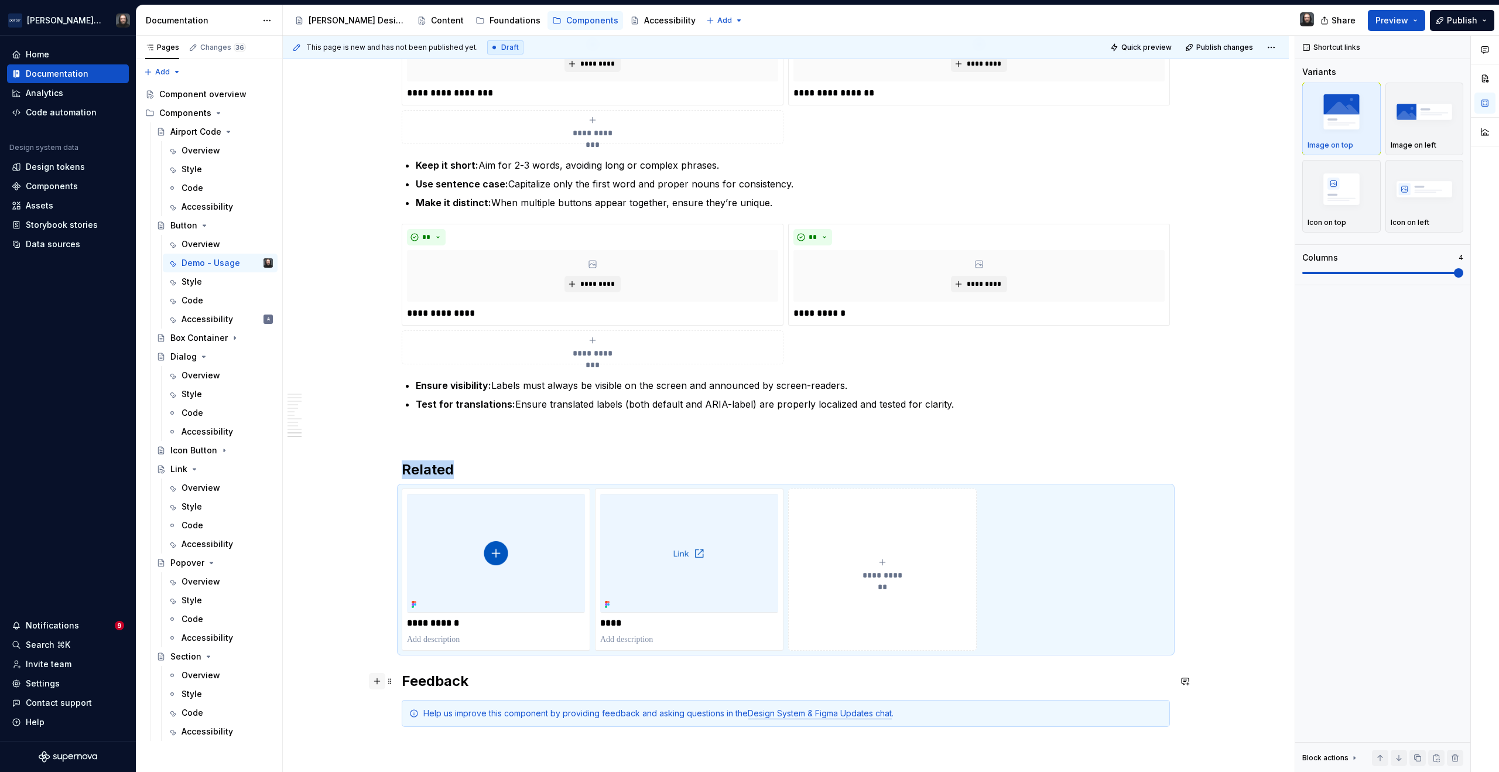
click at [377, 677] on button "button" at bounding box center [377, 681] width 16 height 16
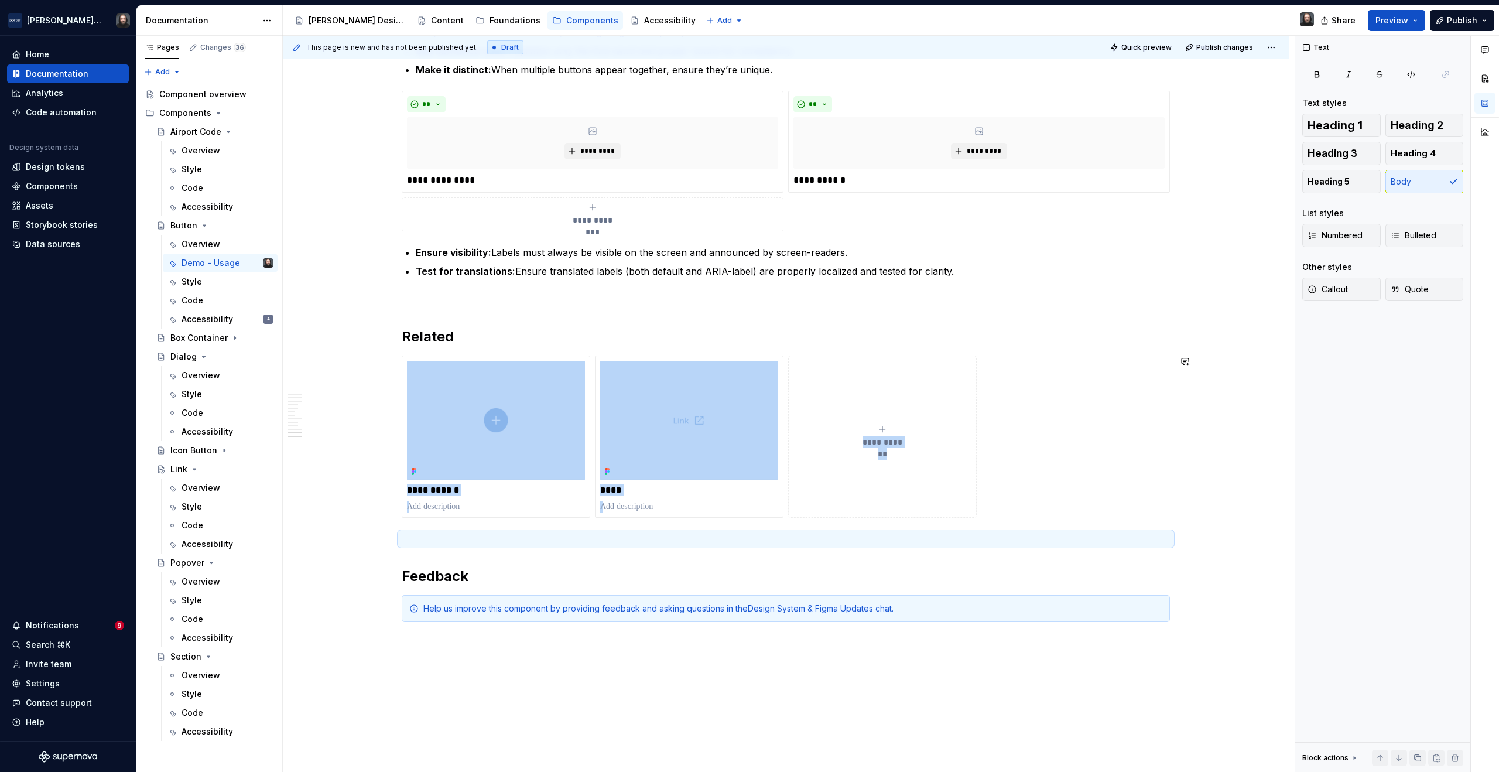
scroll to position [2024, 0]
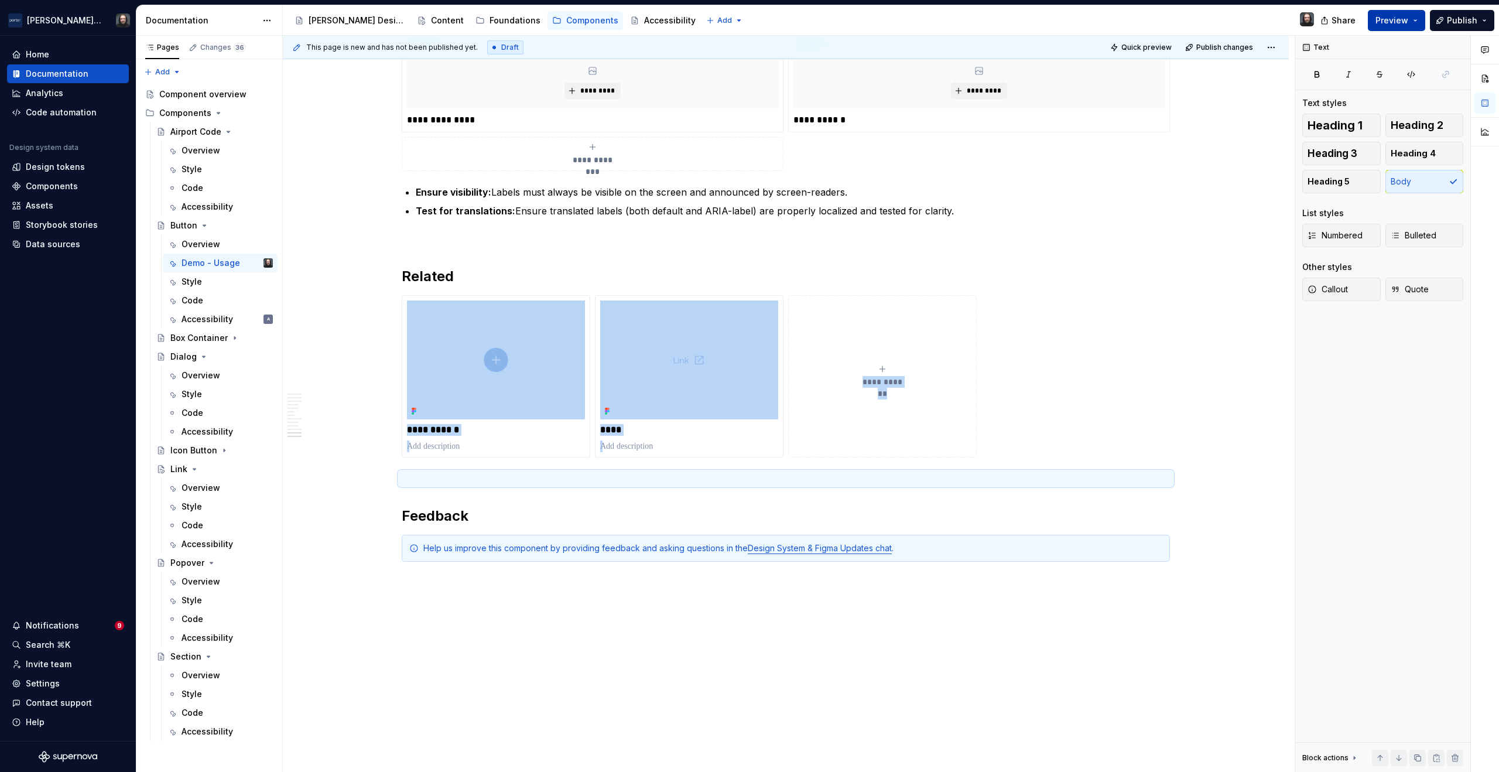
click at [1416, 19] on button "Preview" at bounding box center [1396, 20] width 57 height 21
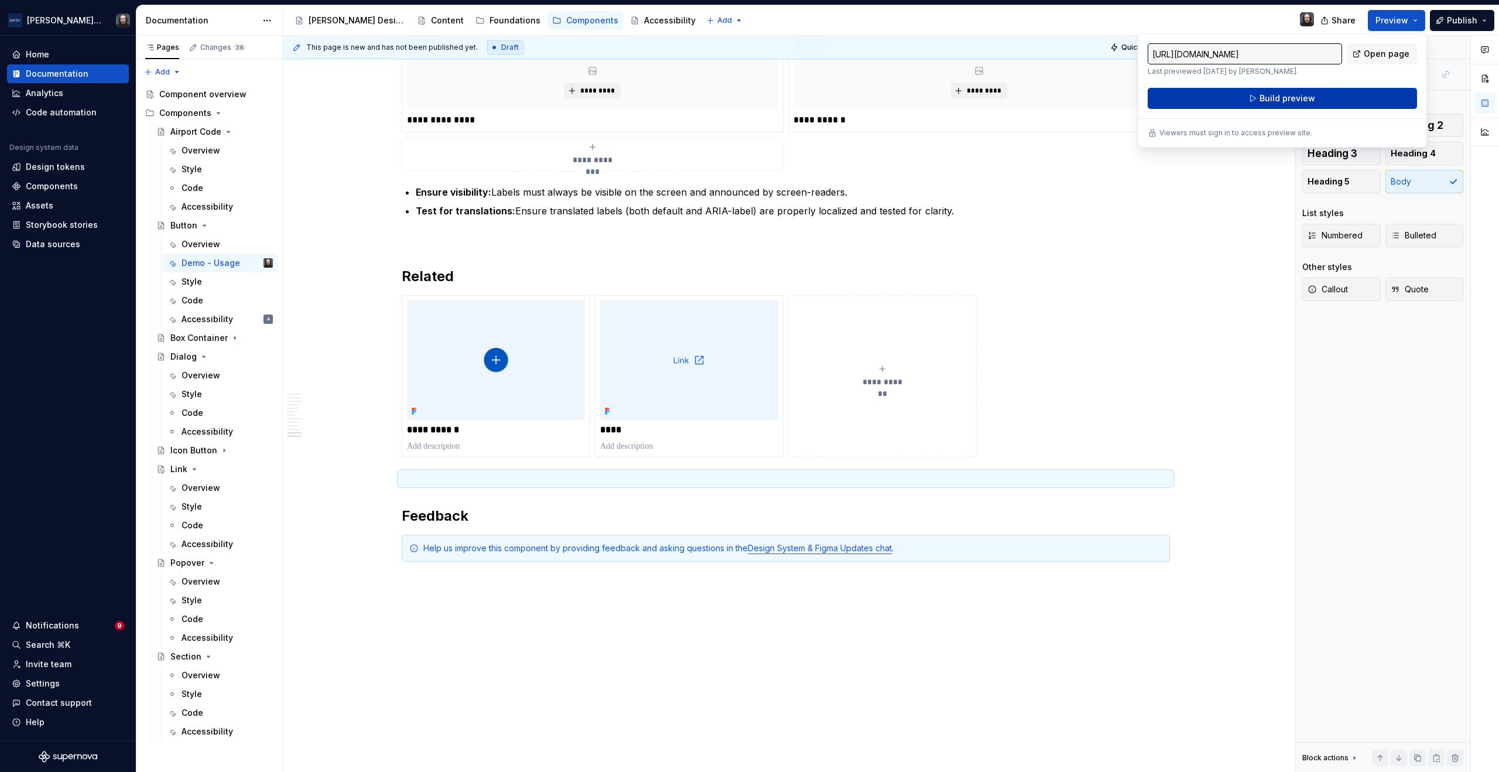
click at [1287, 97] on span "Build preview" at bounding box center [1287, 98] width 56 height 12
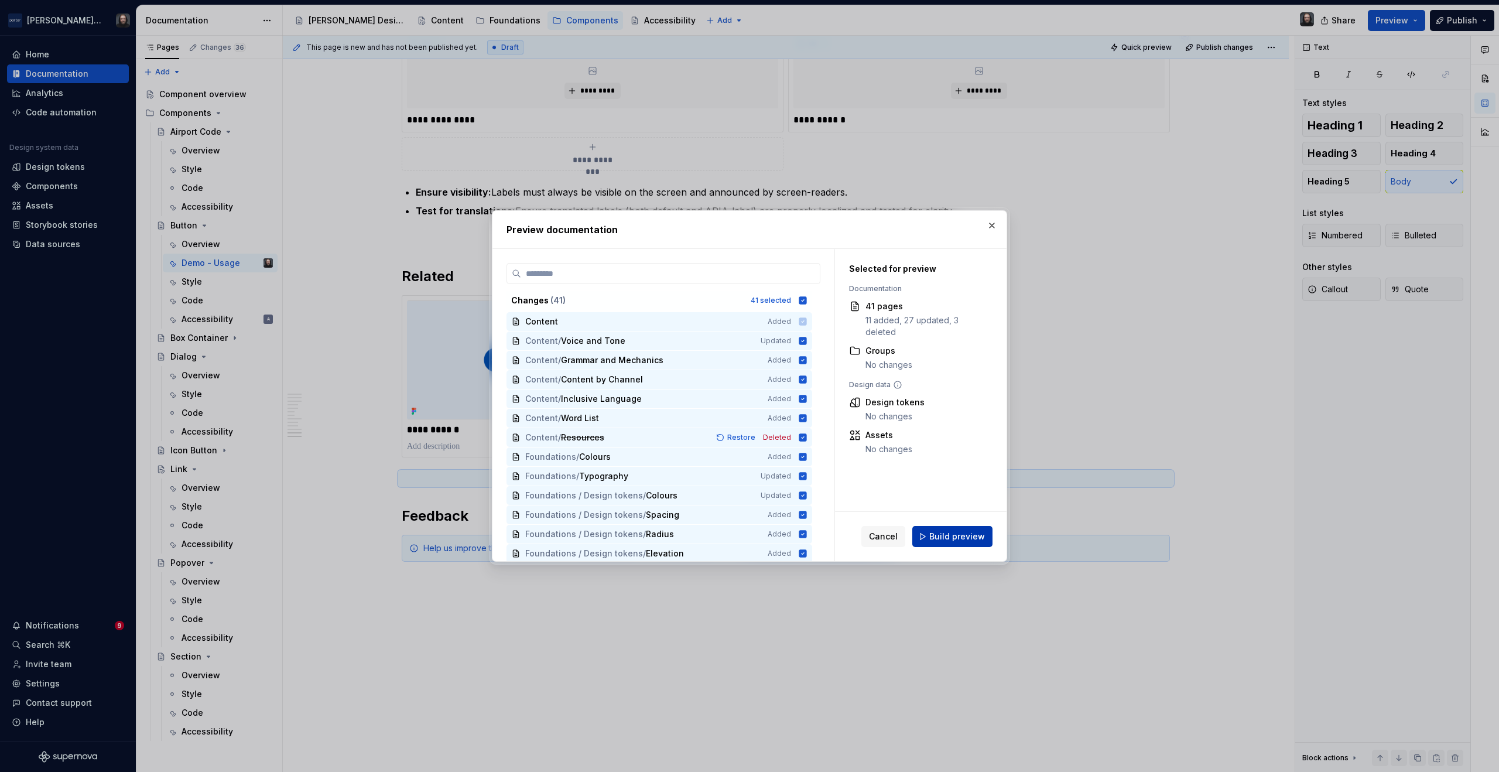
click at [955, 539] on span "Build preview" at bounding box center [957, 536] width 56 height 12
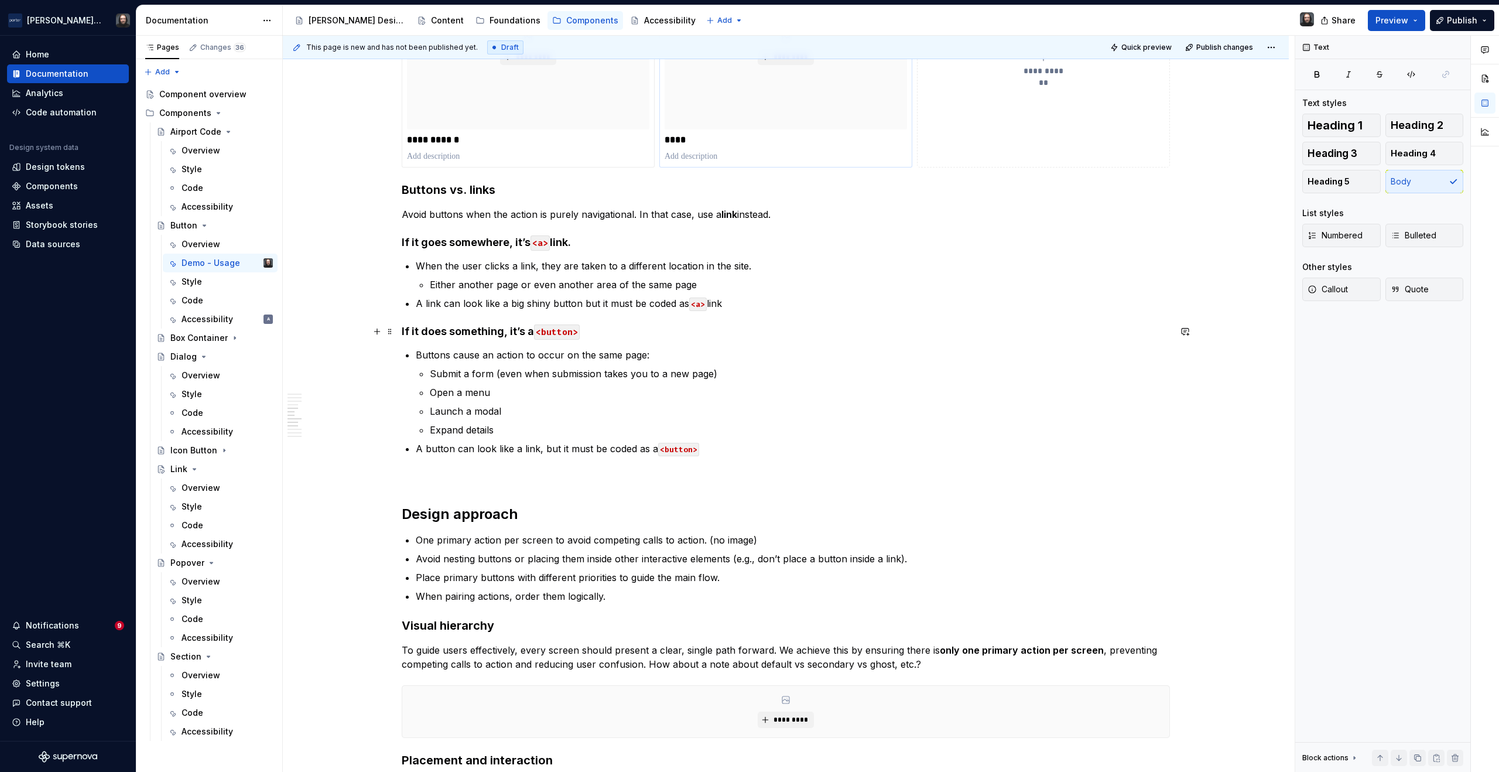
scroll to position [595, 0]
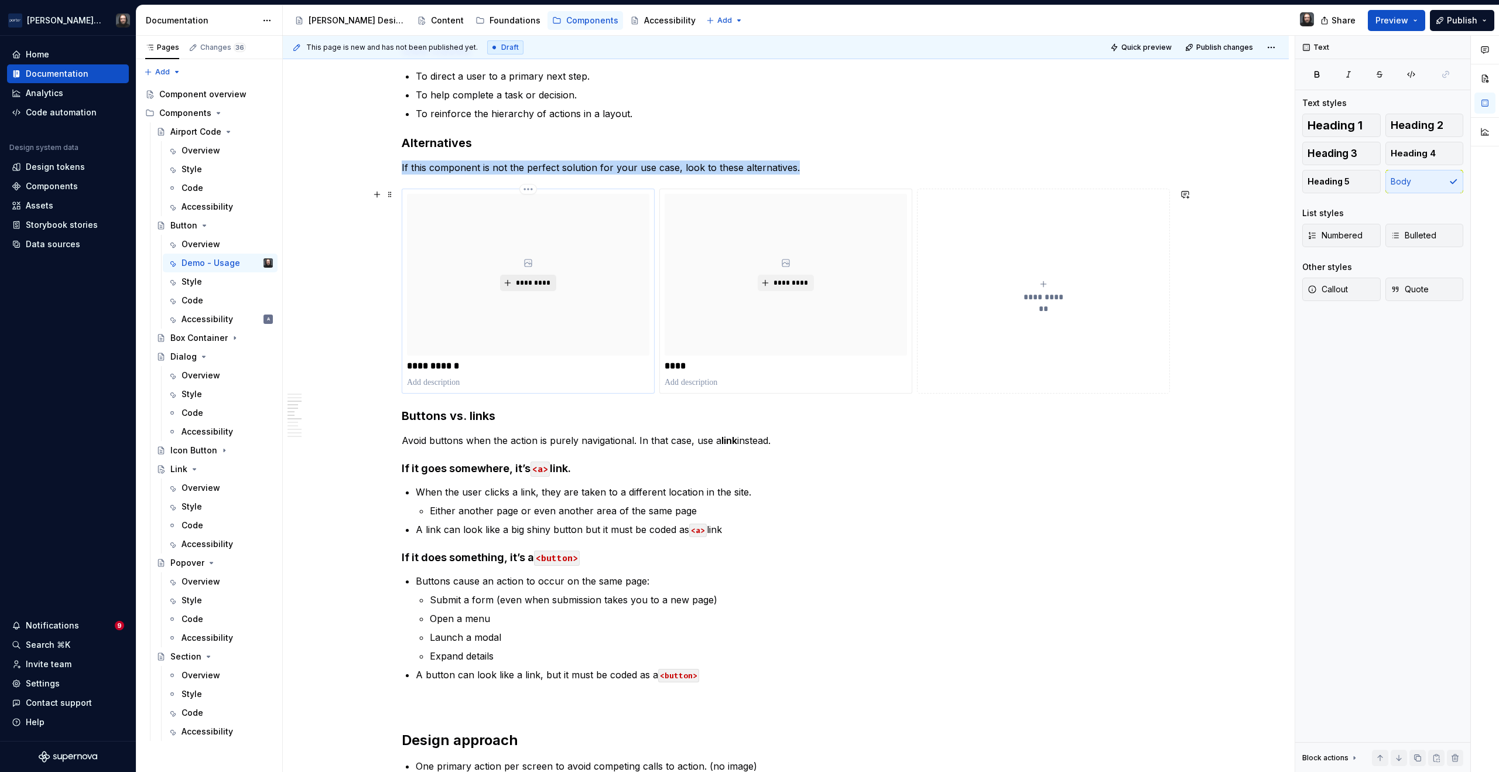
click at [532, 283] on span "*********" at bounding box center [533, 282] width 36 height 9
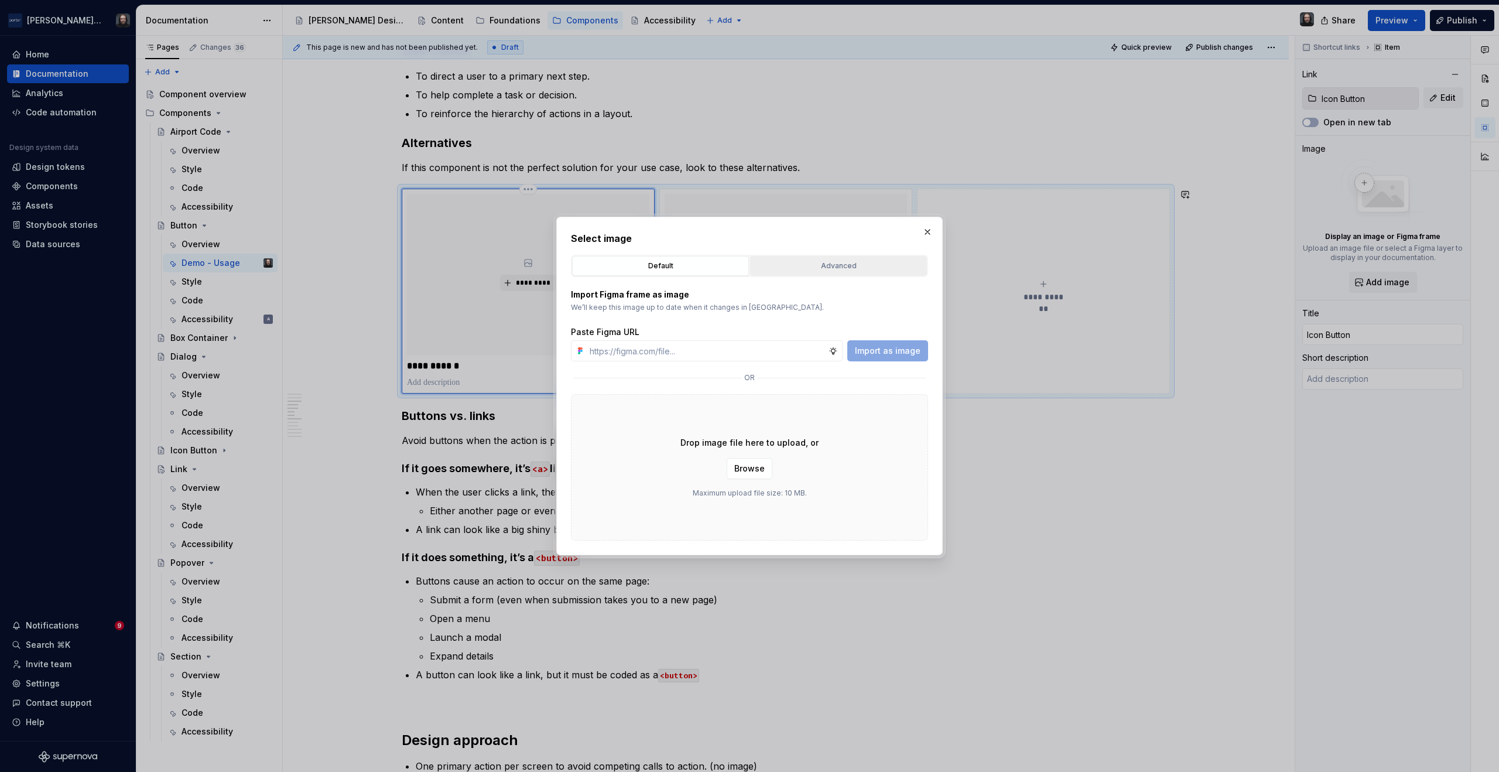
click at [847, 264] on div "Advanced" at bounding box center [838, 266] width 169 height 12
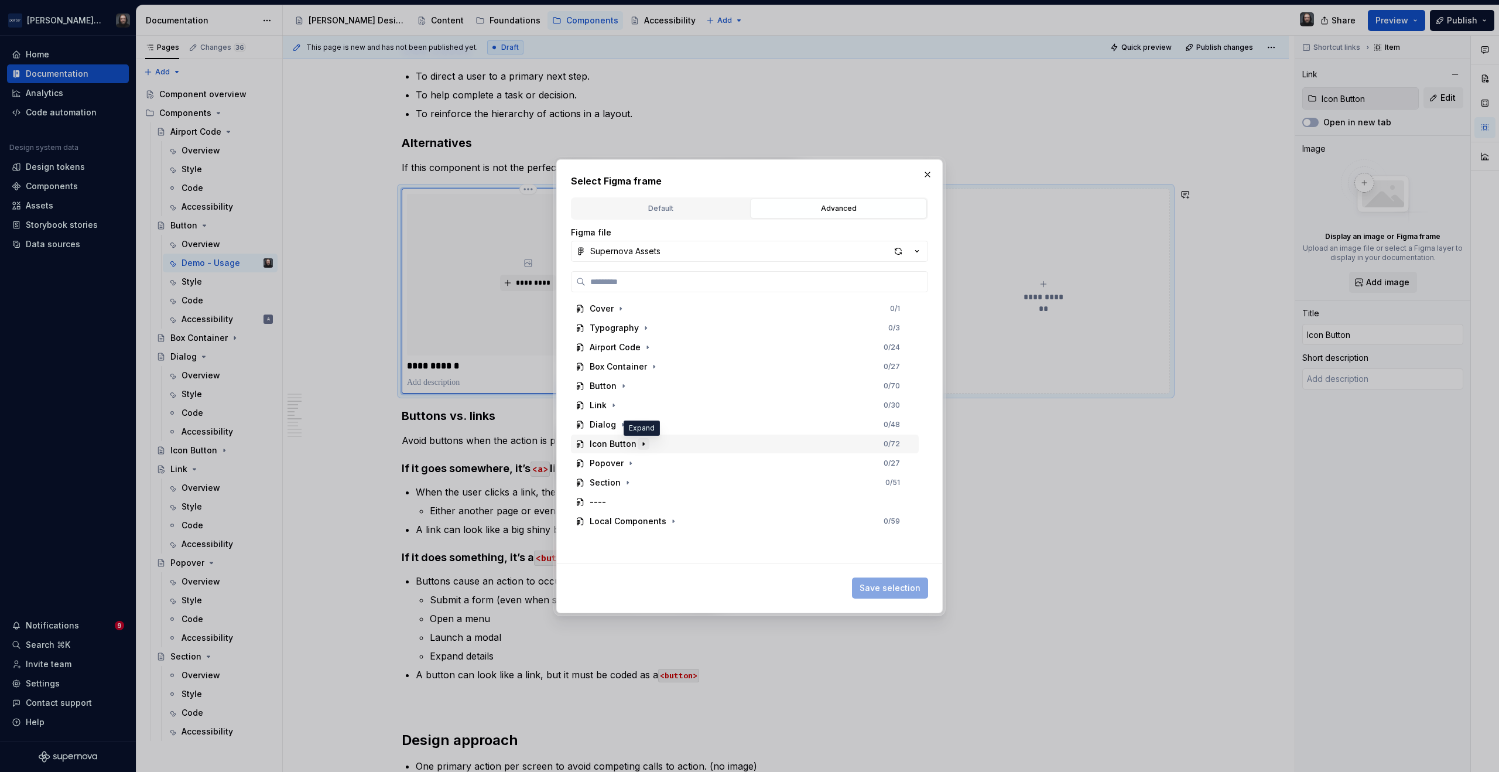
click at [643, 444] on icon "button" at bounding box center [643, 443] width 9 height 9
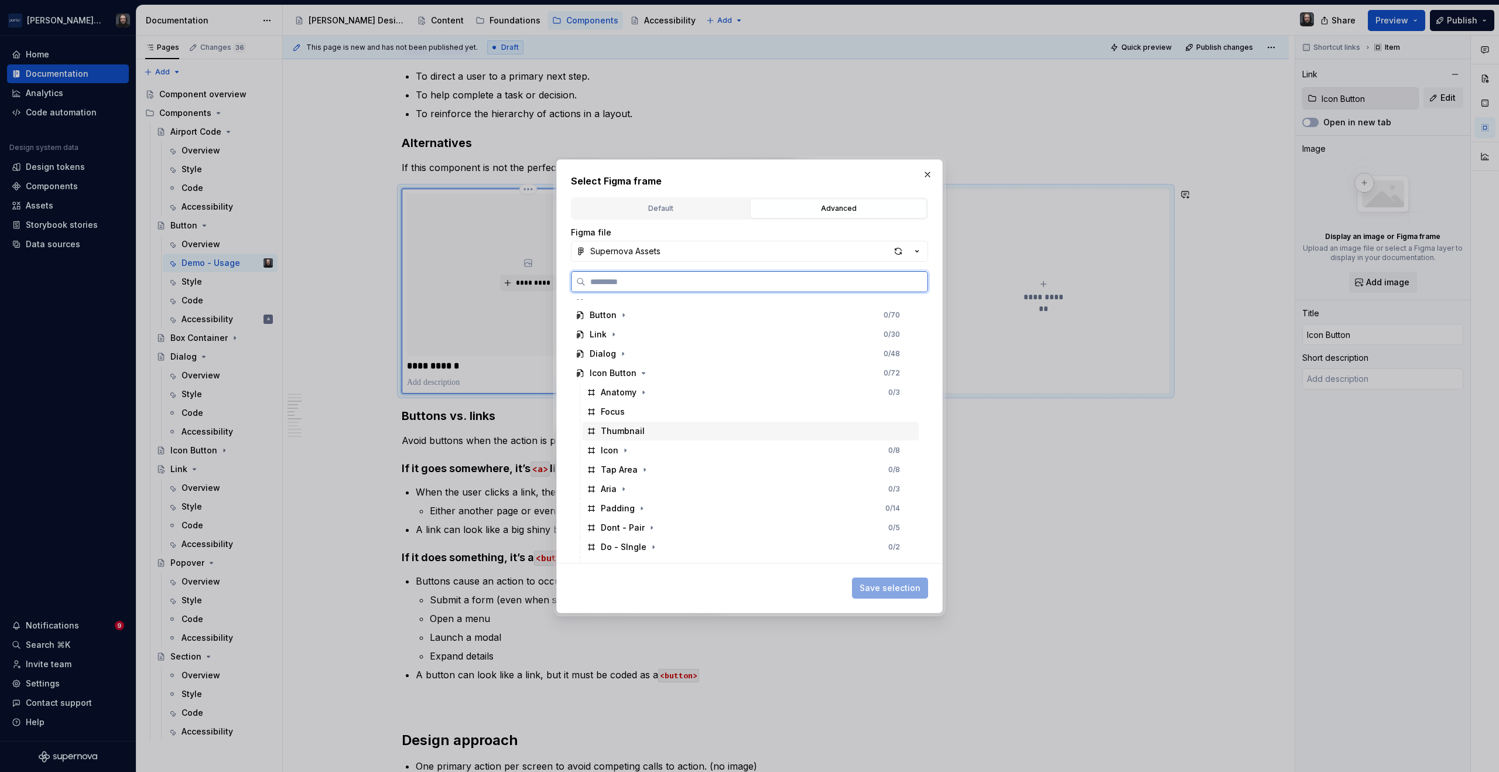
click at [681, 433] on div "Thumbnail" at bounding box center [750, 430] width 337 height 19
click at [903, 584] on span "Save selection" at bounding box center [889, 588] width 61 height 12
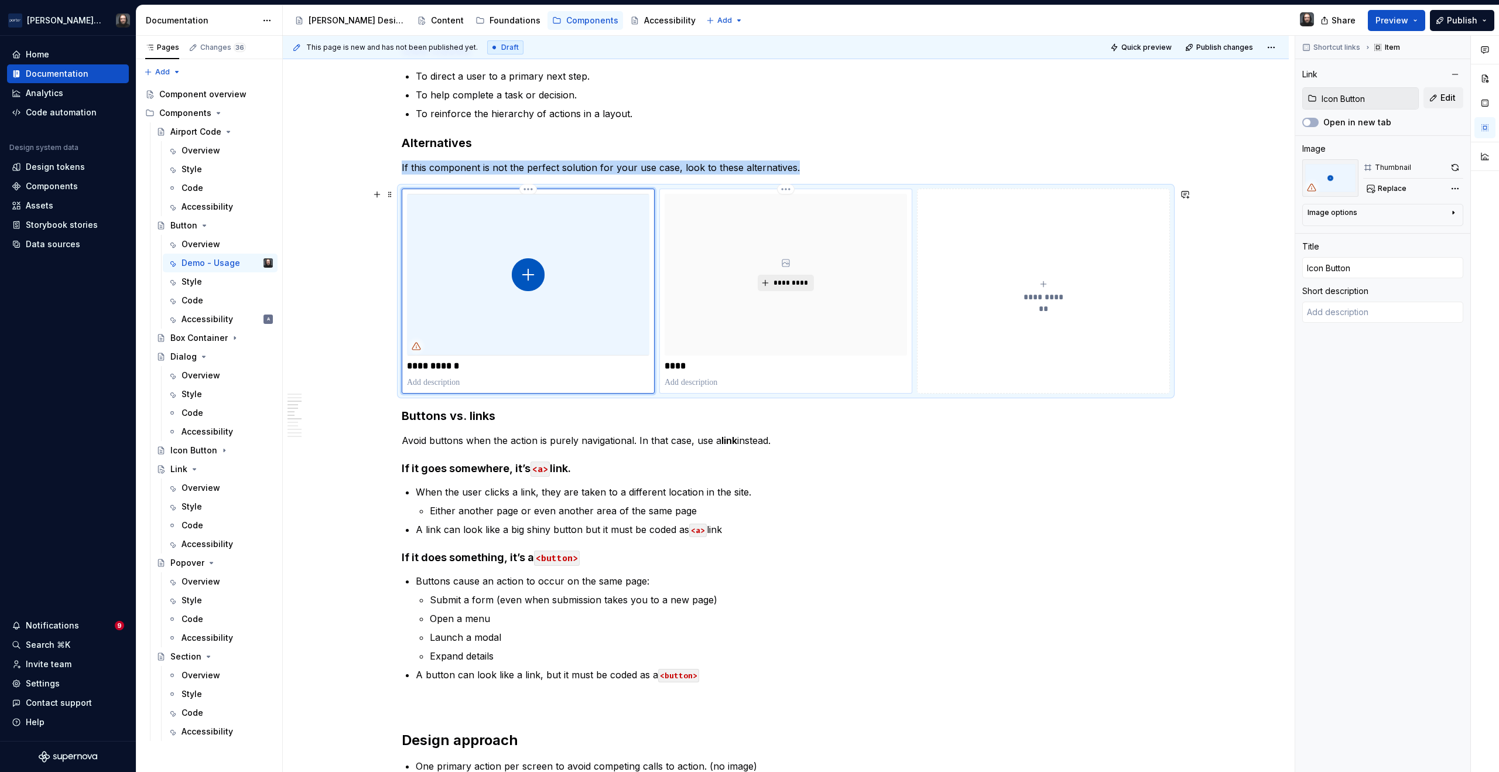
type textarea "*"
type input "Link"
click at [794, 282] on span "*********" at bounding box center [790, 282] width 36 height 9
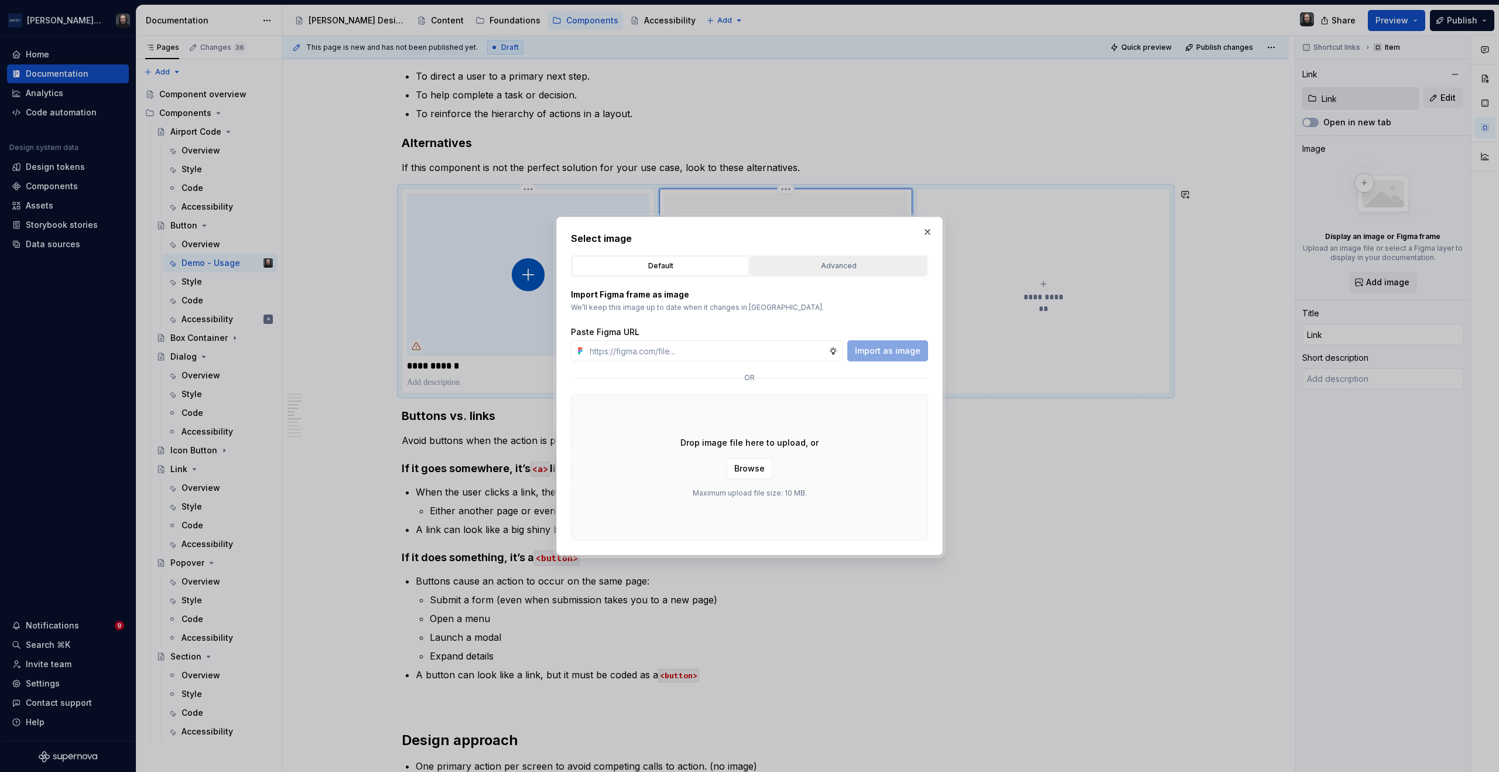
click at [838, 261] on div "Advanced" at bounding box center [838, 266] width 169 height 12
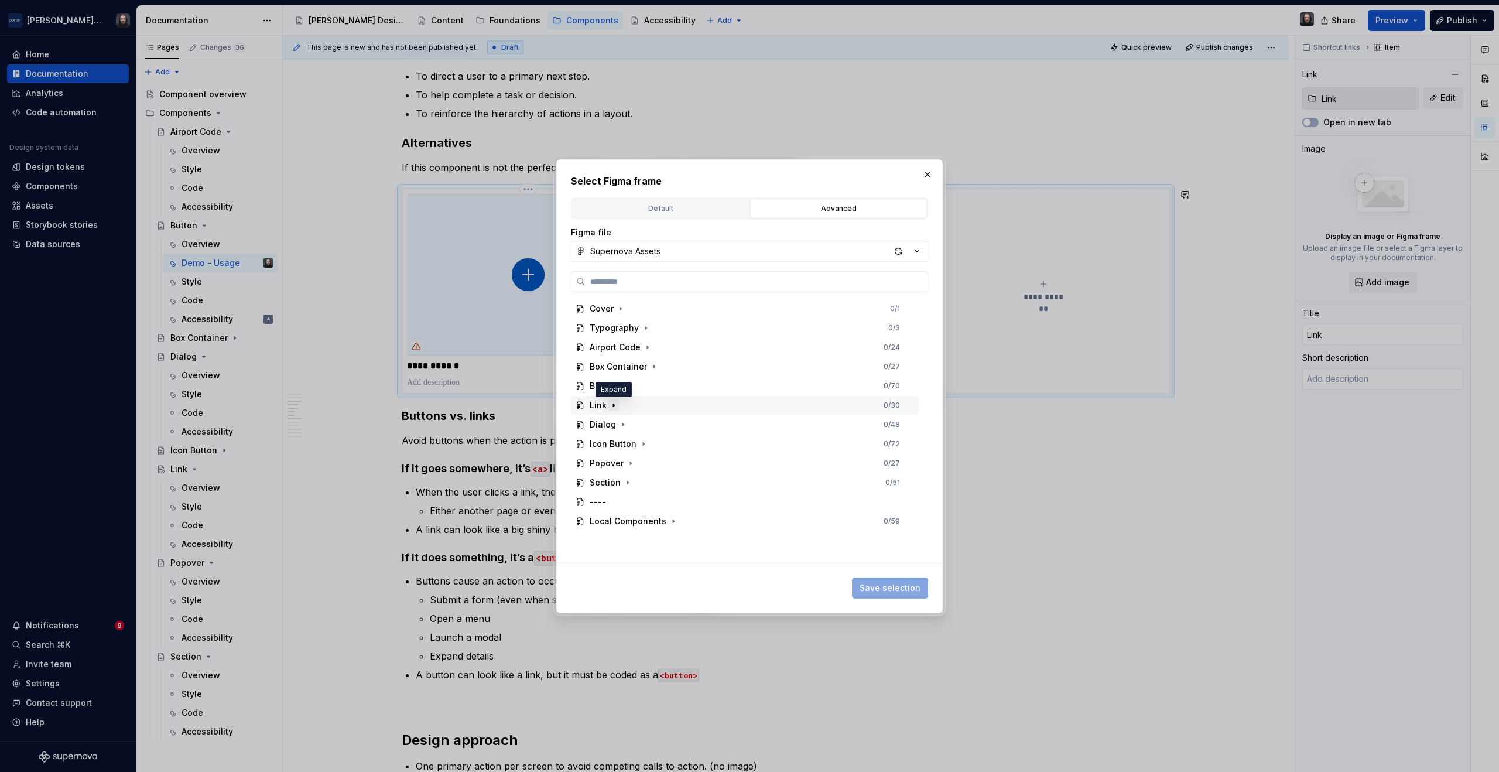
click at [613, 406] on icon "button" at bounding box center [613, 404] width 1 height 3
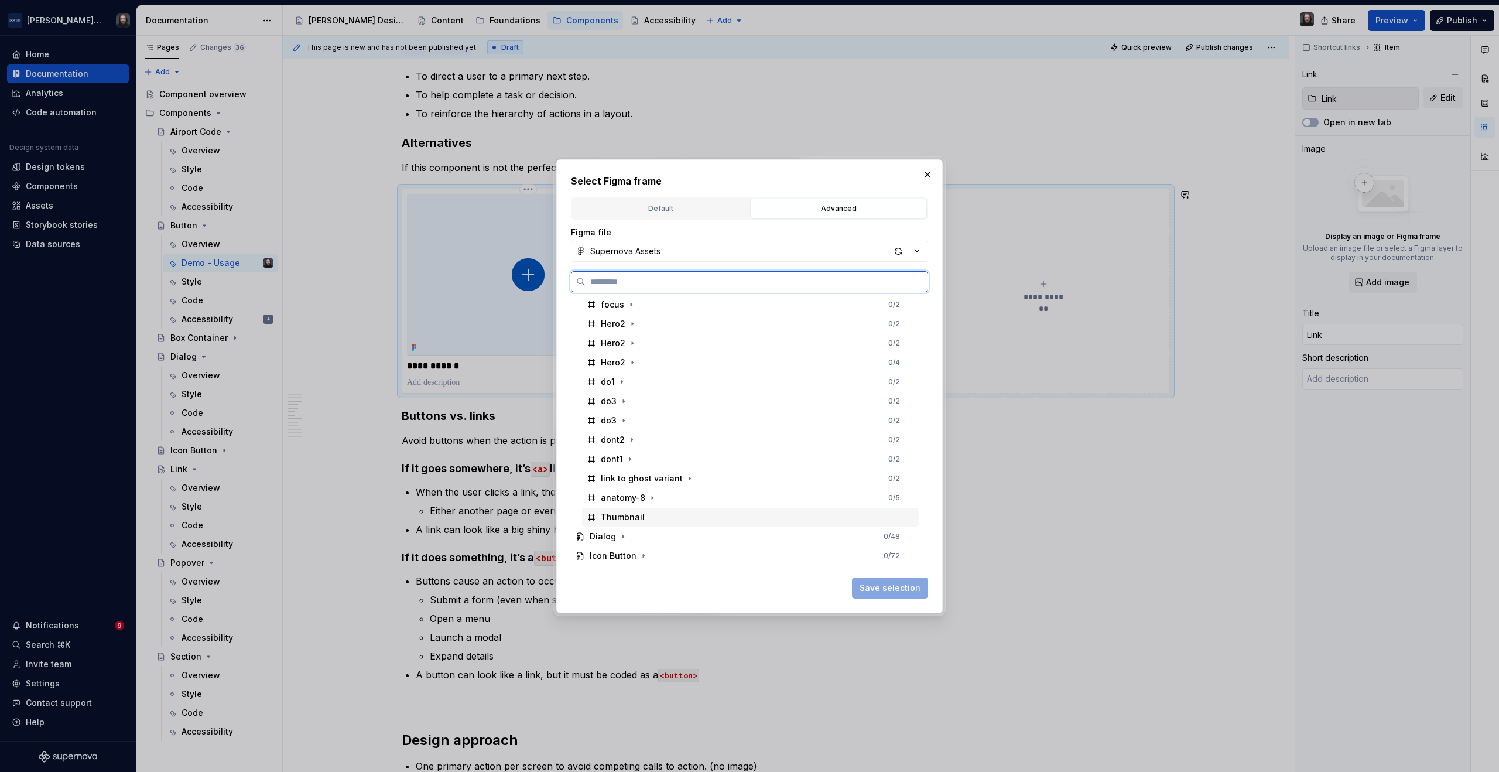
click at [665, 512] on div "Thumbnail" at bounding box center [750, 517] width 337 height 19
click at [890, 585] on span "Save selection" at bounding box center [889, 588] width 61 height 12
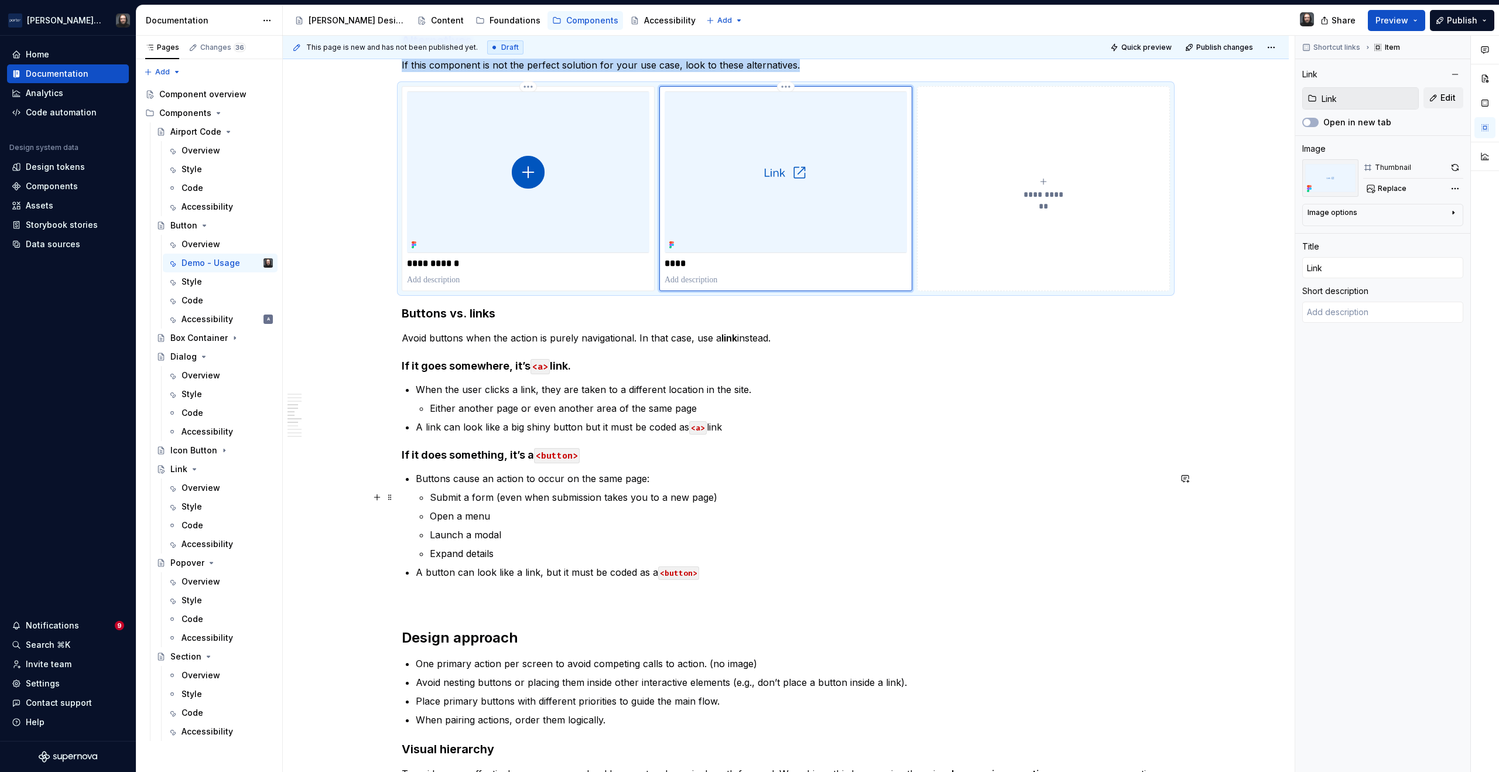
scroll to position [563, 0]
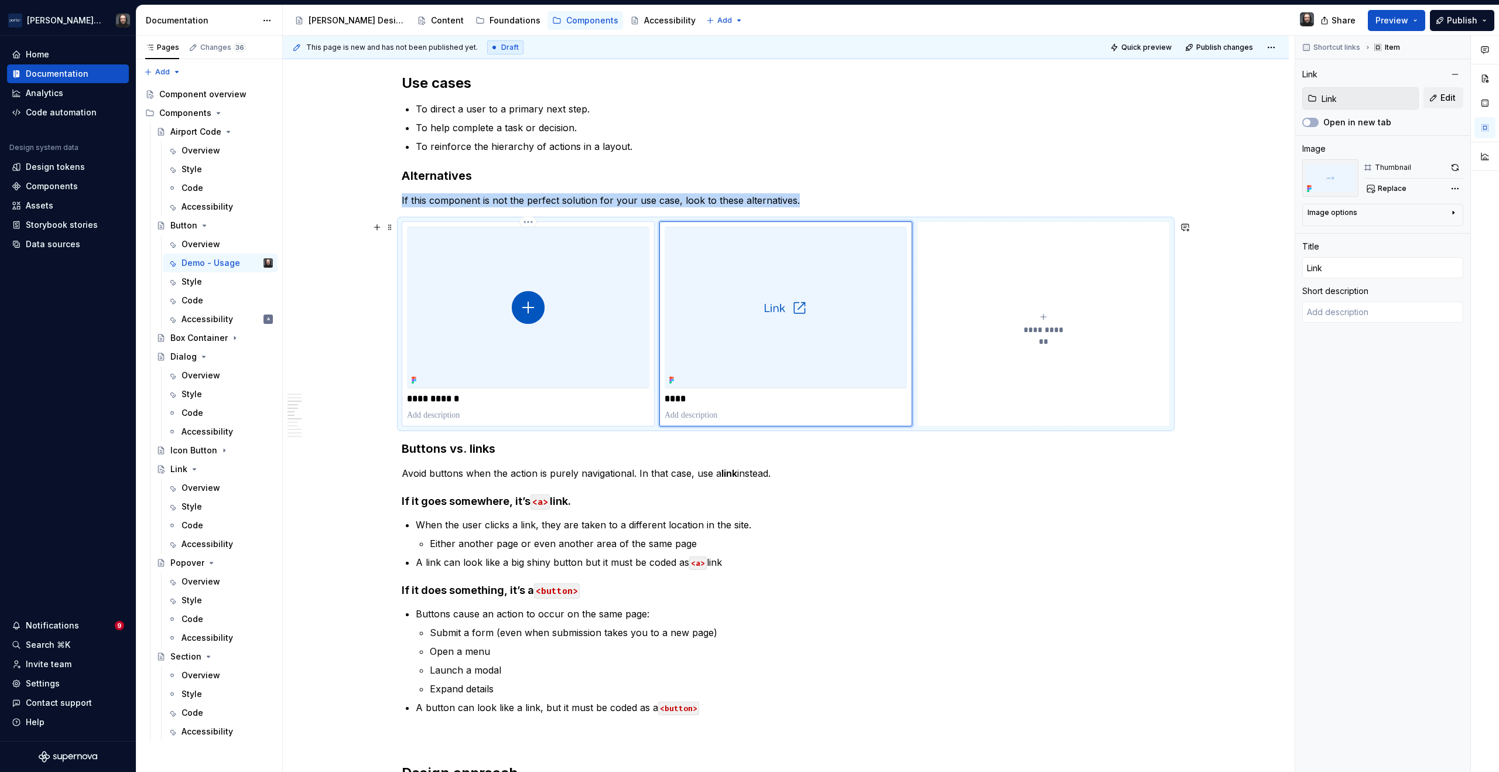
type textarea "*"
type input "Icon Button"
click at [588, 241] on img at bounding box center [528, 308] width 242 height 162
click at [1107, 221] on div "**********" at bounding box center [786, 323] width 768 height 205
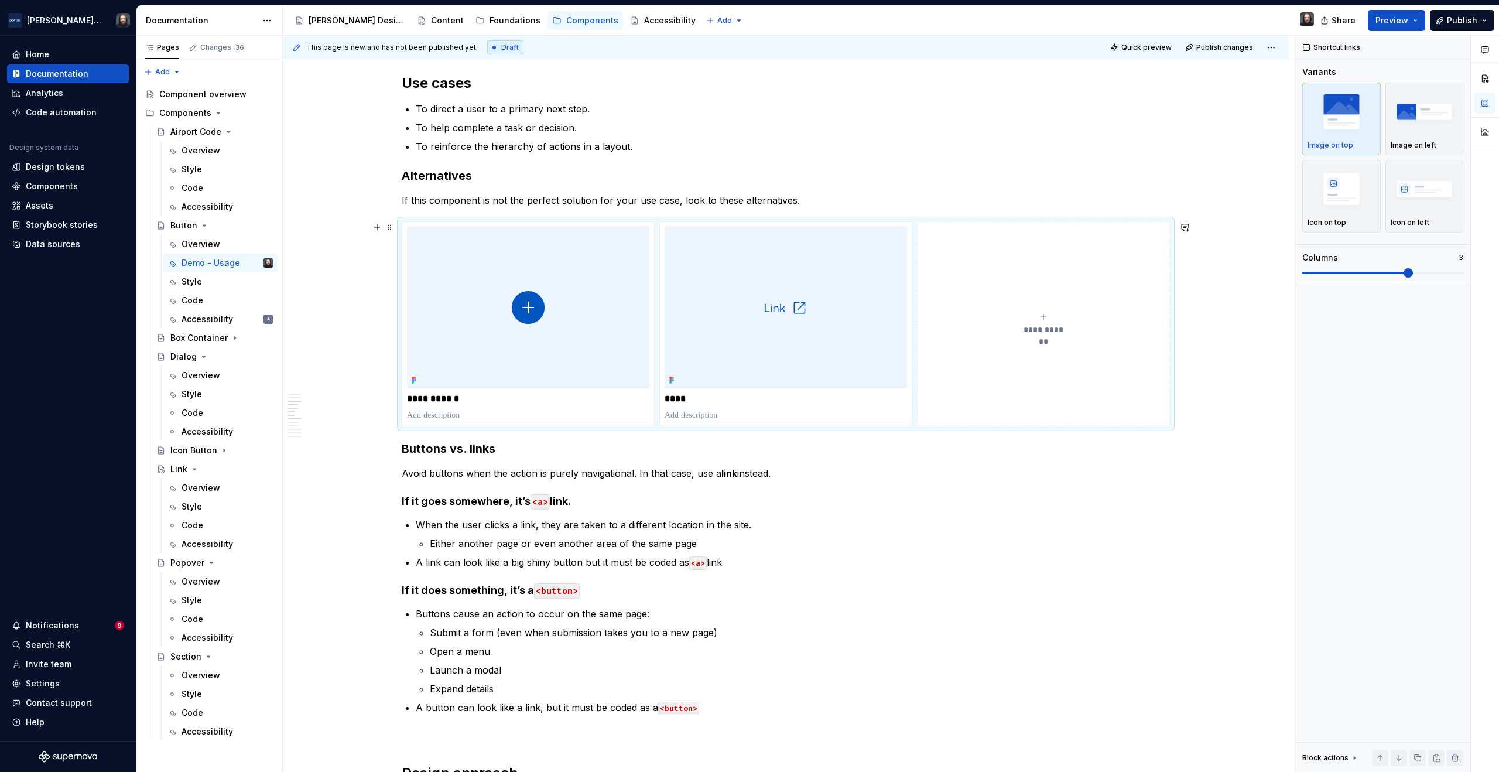
click at [402, 221] on div "**********" at bounding box center [786, 323] width 768 height 205
click at [402, 281] on div "**********" at bounding box center [786, 323] width 768 height 205
drag, startPoint x: 364, startPoint y: 294, endPoint x: 409, endPoint y: 314, distance: 49.3
click at [410, 314] on div "**********" at bounding box center [789, 404] width 1012 height 736
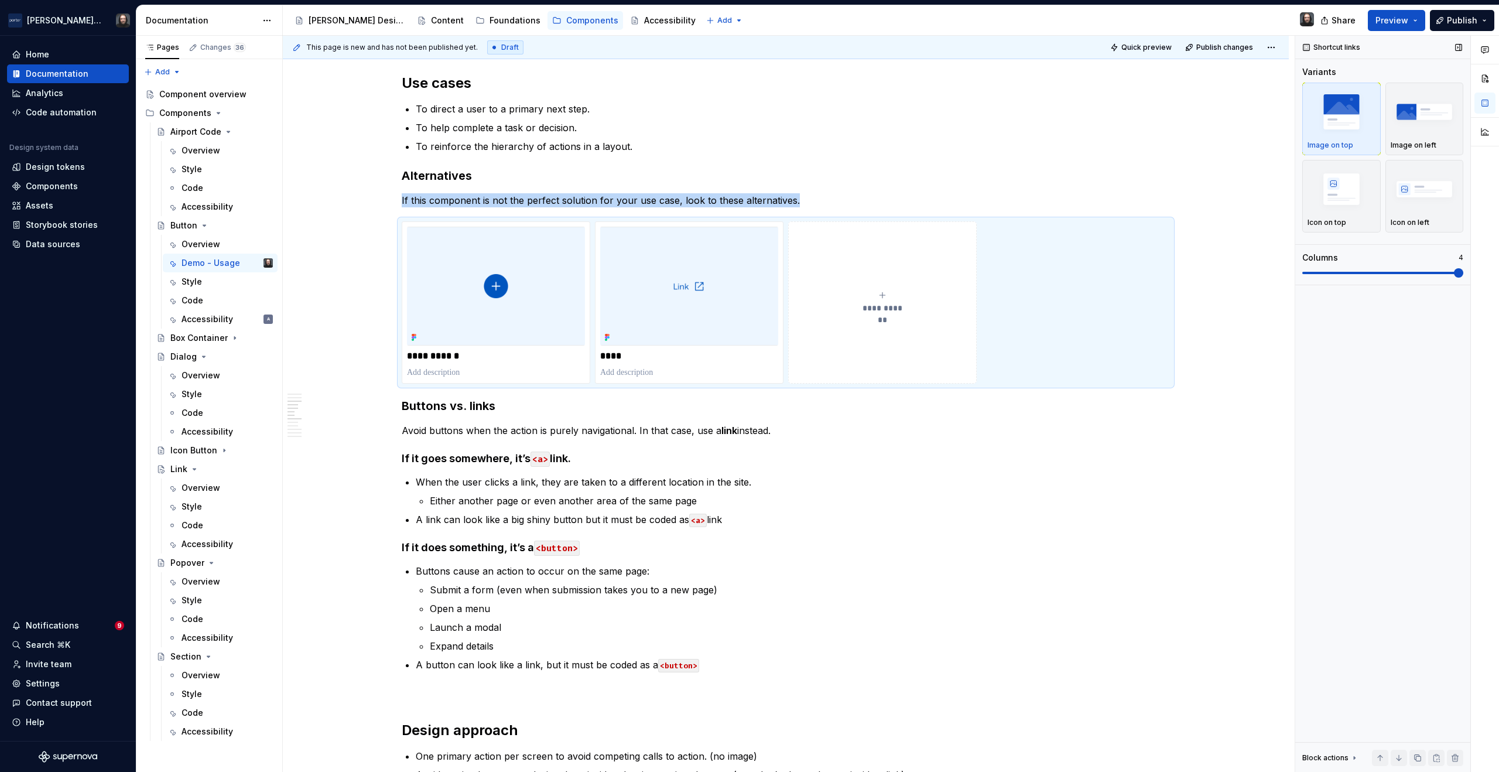
click at [1454, 272] on span at bounding box center [1458, 272] width 9 height 9
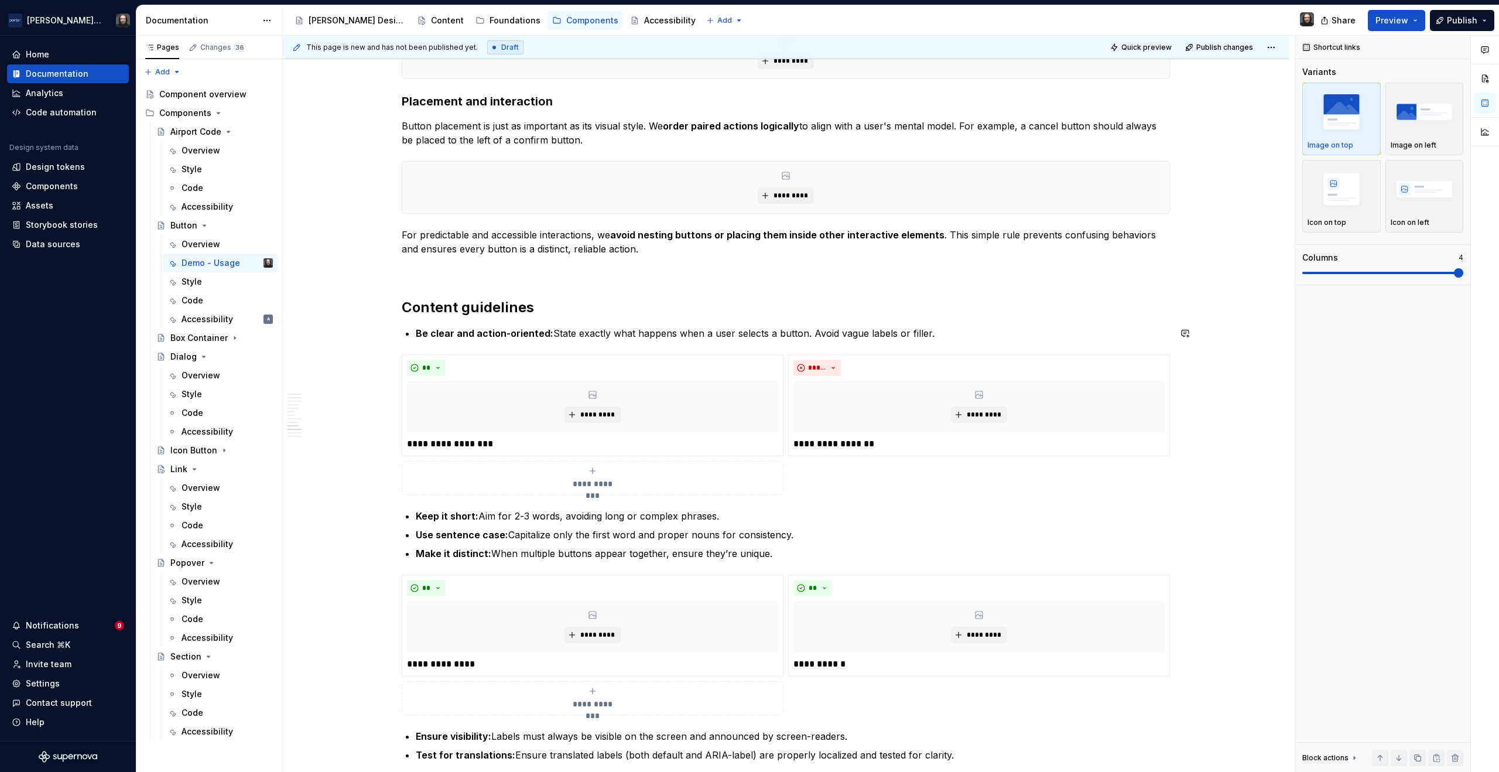
scroll to position [1445, 0]
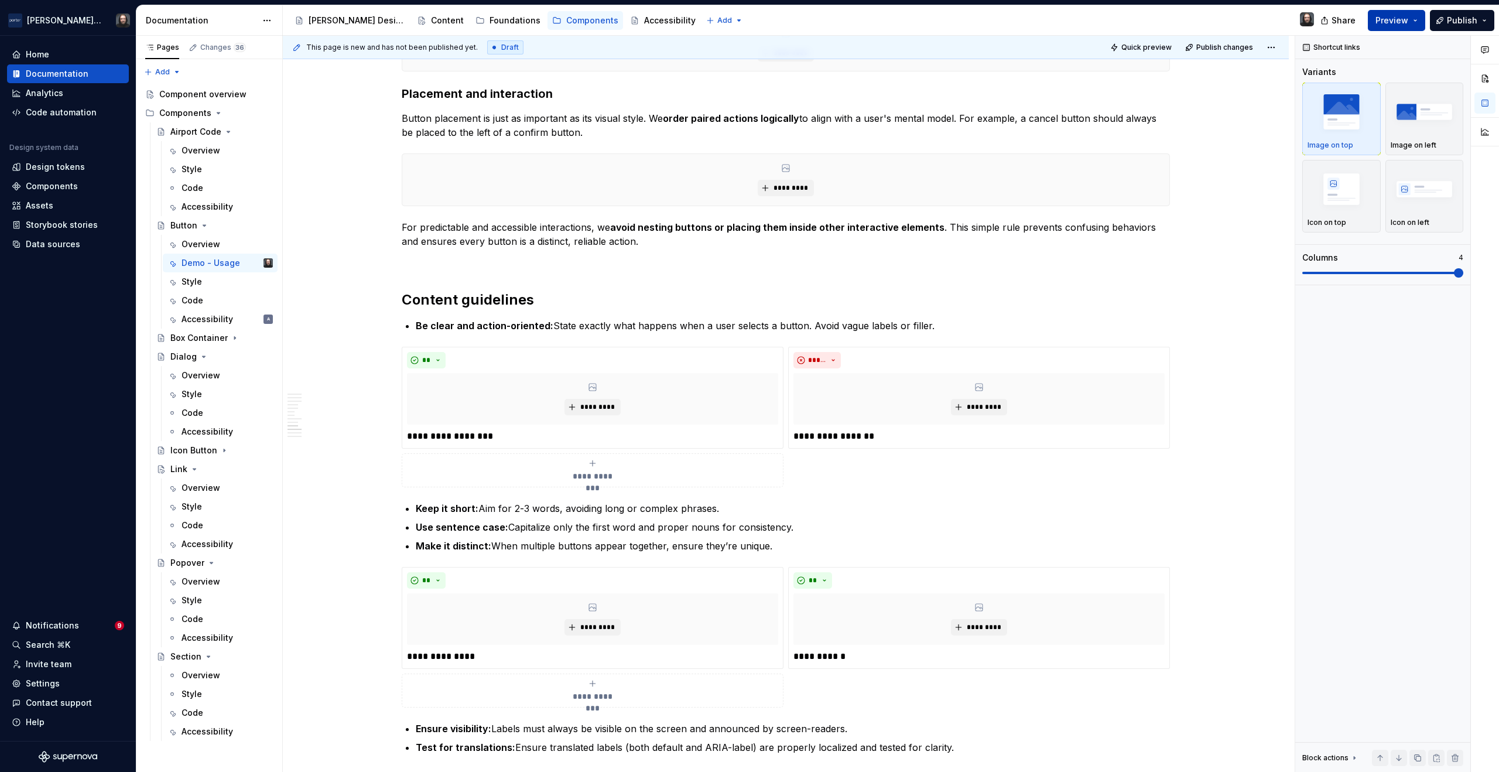
click at [1401, 22] on span "Preview" at bounding box center [1391, 21] width 33 height 12
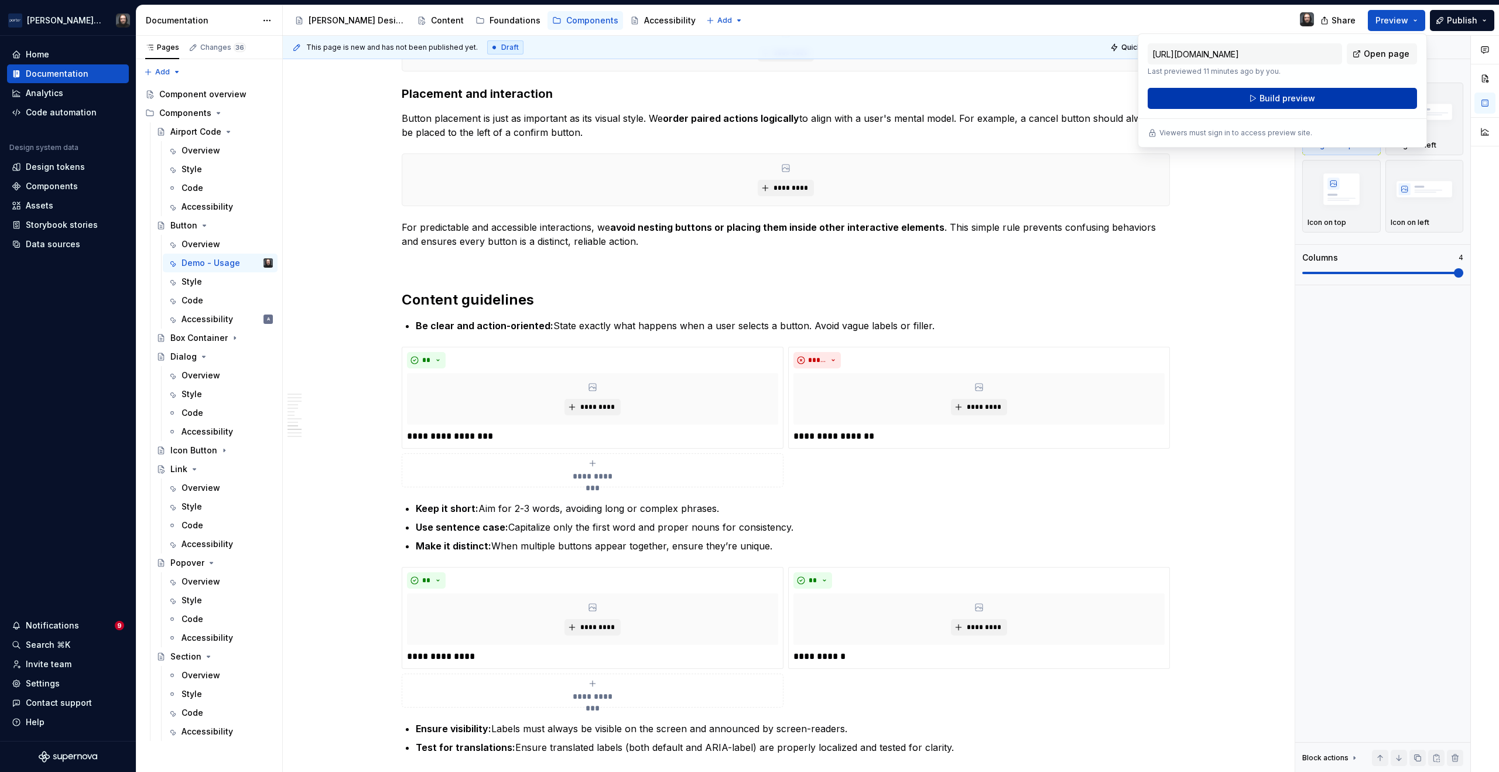
click at [1294, 96] on span "Build preview" at bounding box center [1287, 98] width 56 height 12
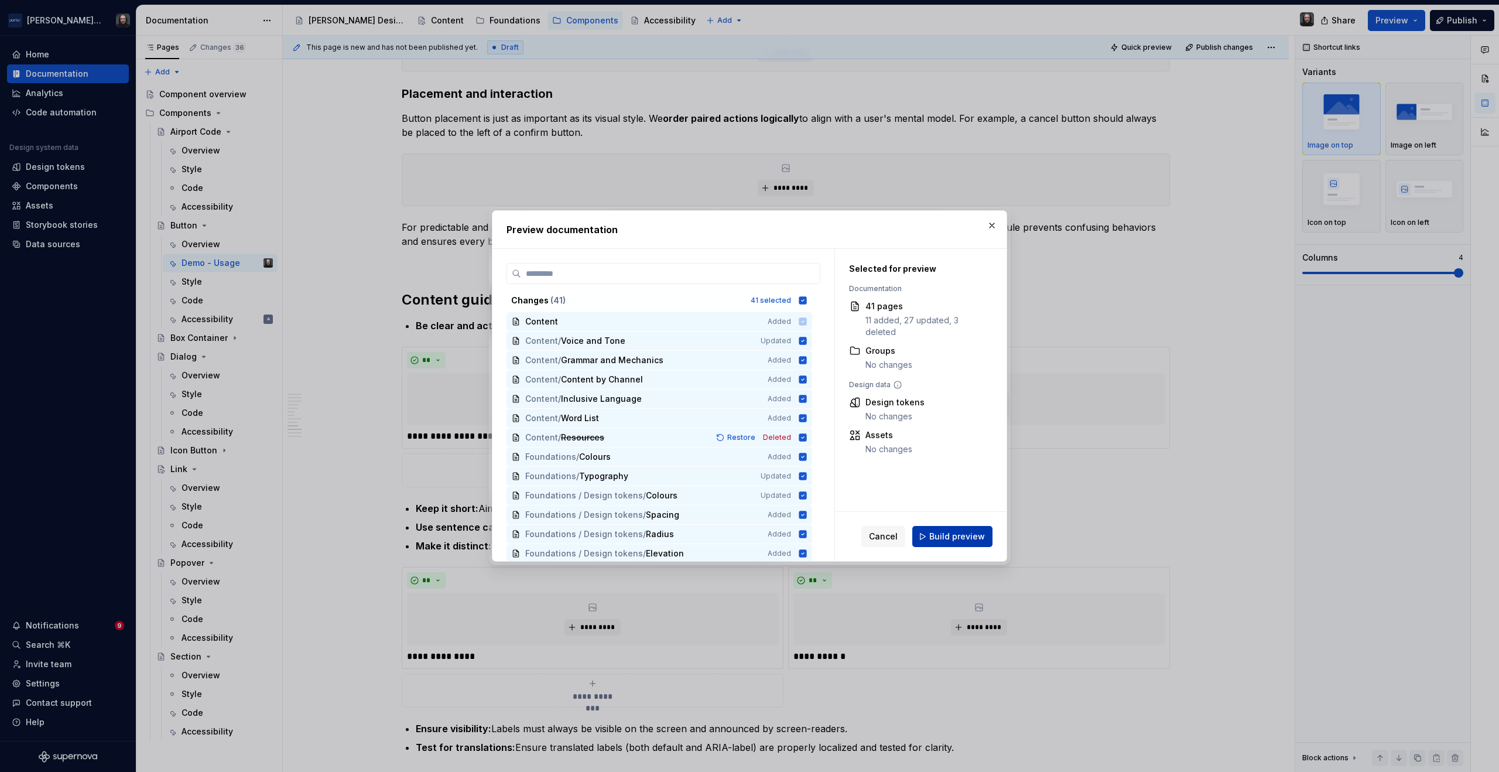
click at [979, 532] on span "Build preview" at bounding box center [957, 536] width 56 height 12
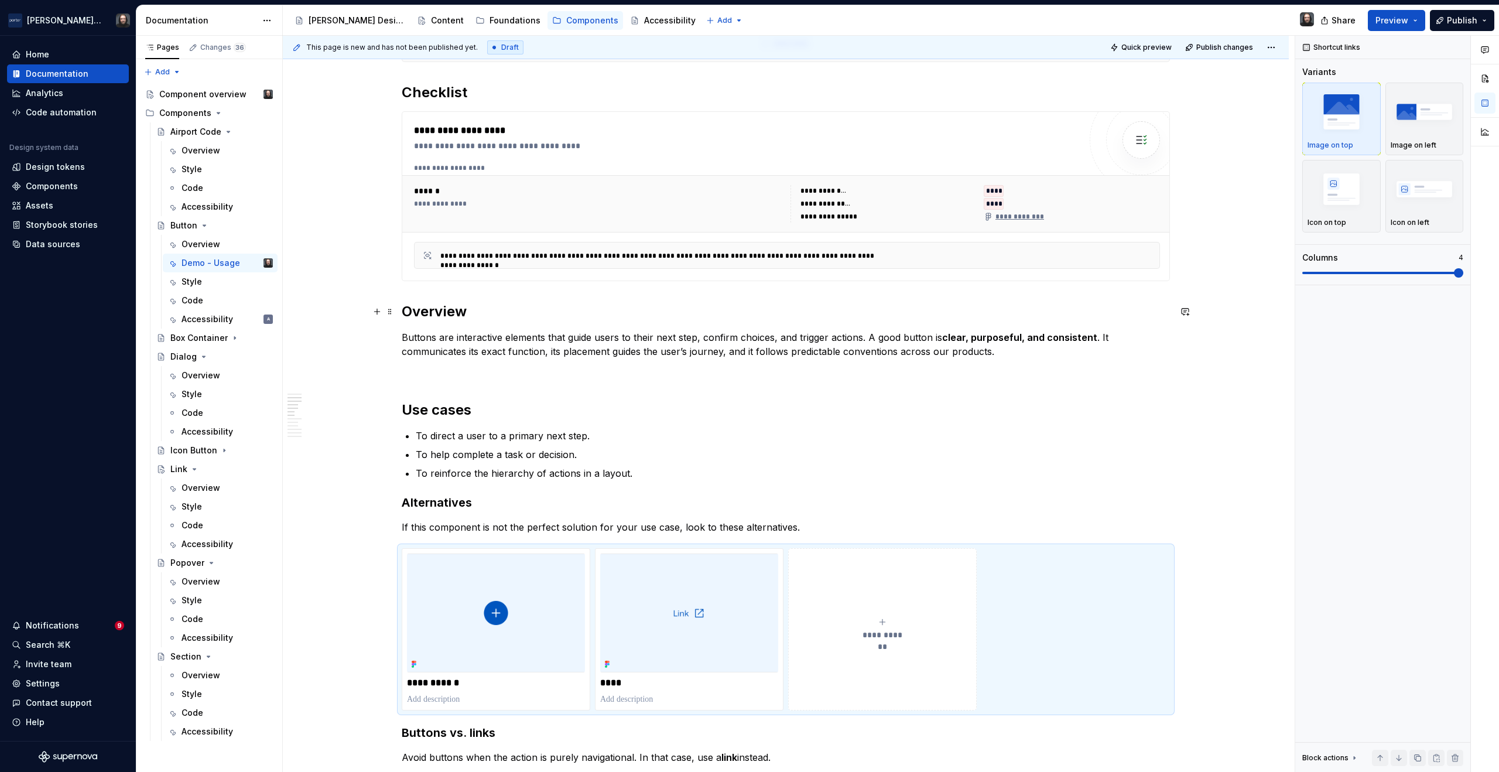
scroll to position [176, 0]
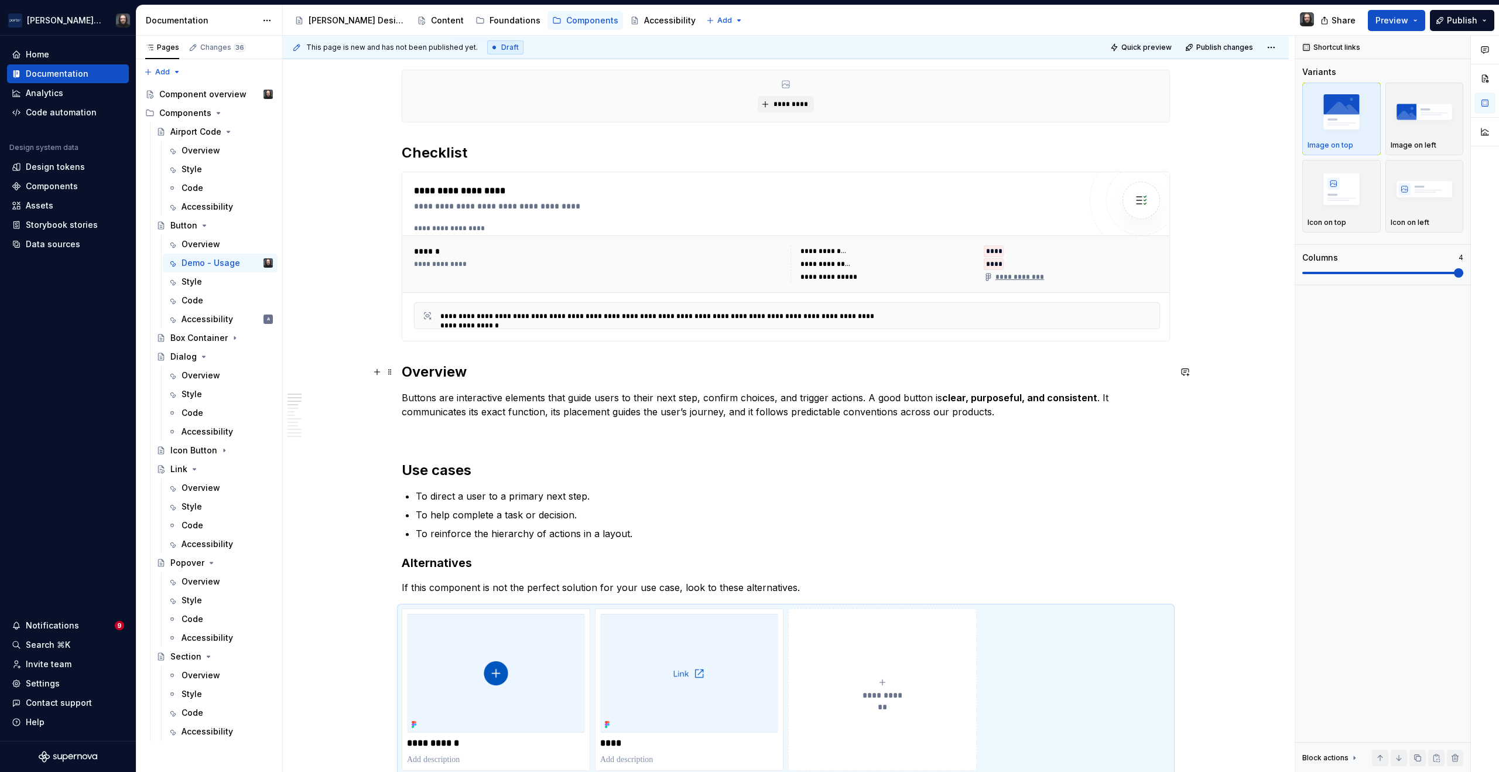
click at [403, 372] on h2 "Overview" at bounding box center [786, 371] width 768 height 19
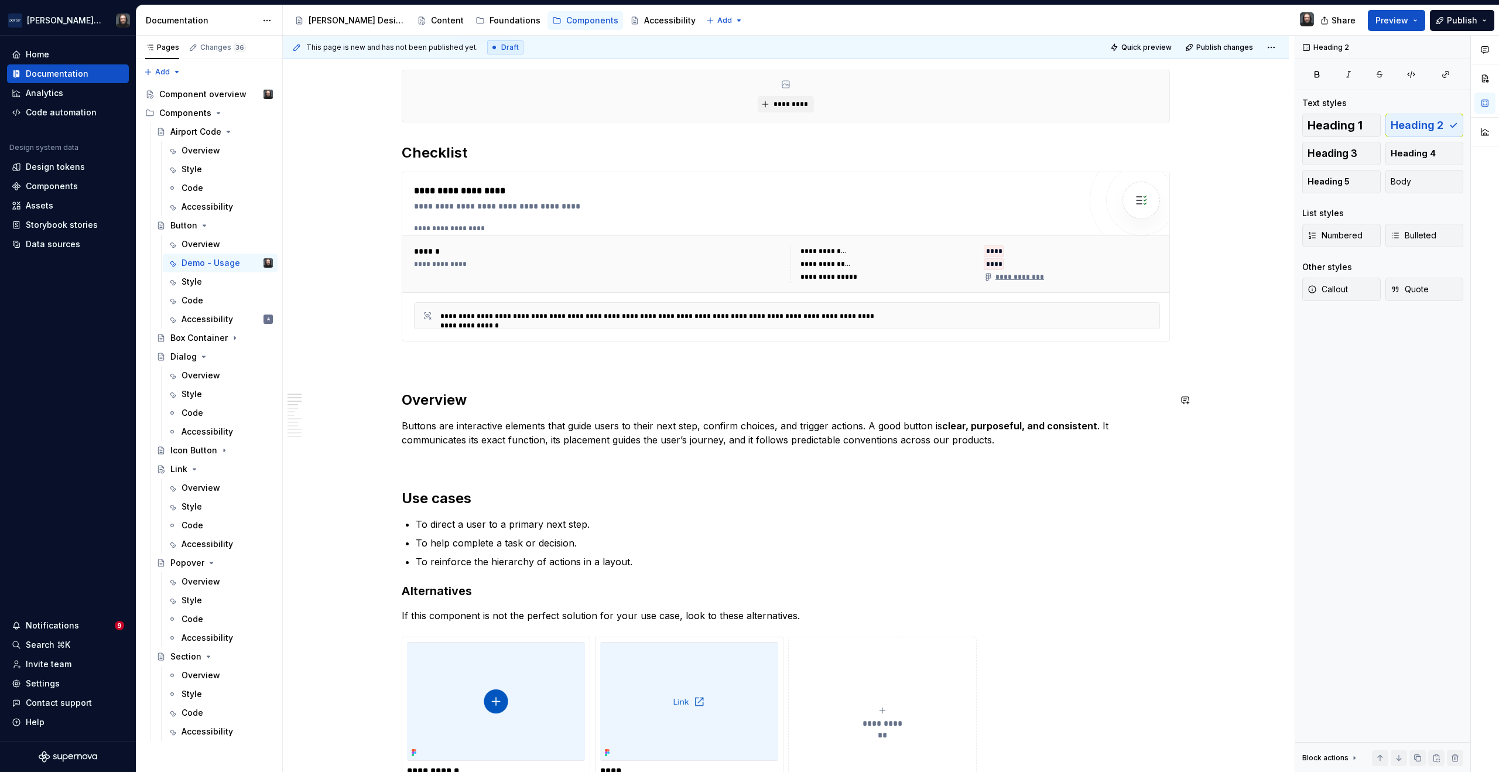
click at [414, 359] on p at bounding box center [786, 362] width 768 height 14
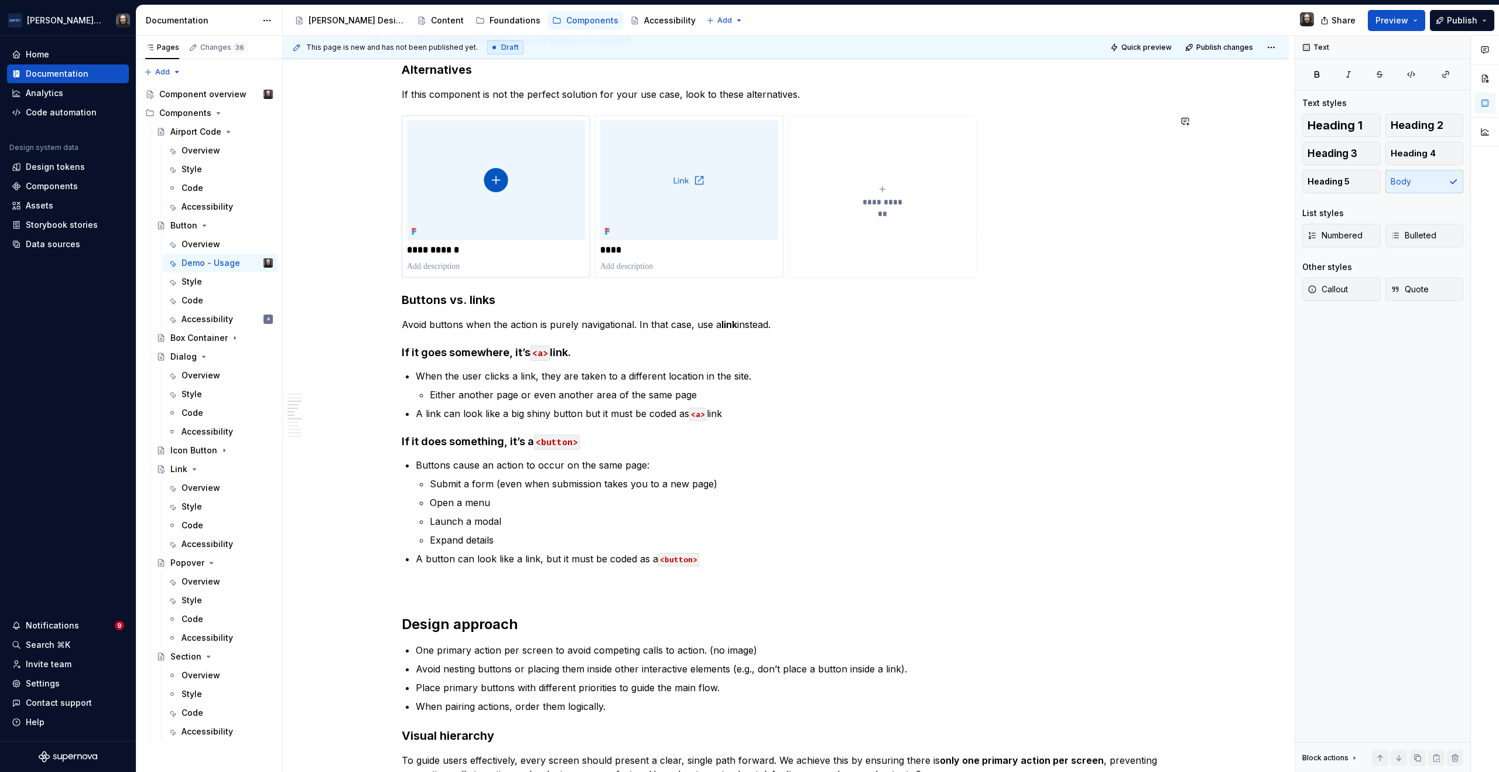
scroll to position [470, 0]
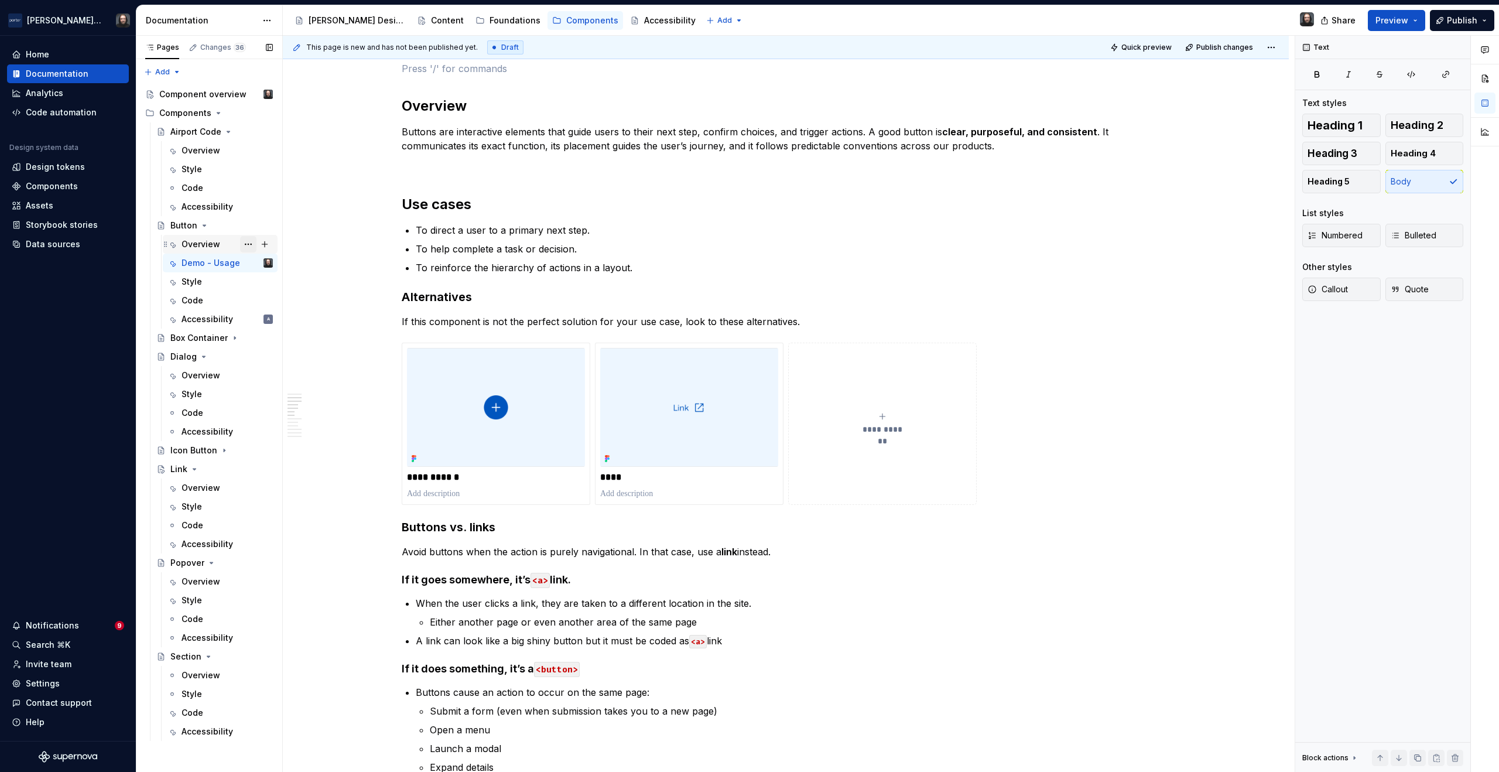
click at [246, 244] on button "Page tree" at bounding box center [248, 244] width 16 height 16
click at [330, 201] on html "[PERSON_NAME] Airlines Home Documentation Analytics Code automation Design syst…" at bounding box center [749, 386] width 1499 height 772
click at [214, 242] on div "Overview" at bounding box center [200, 244] width 39 height 12
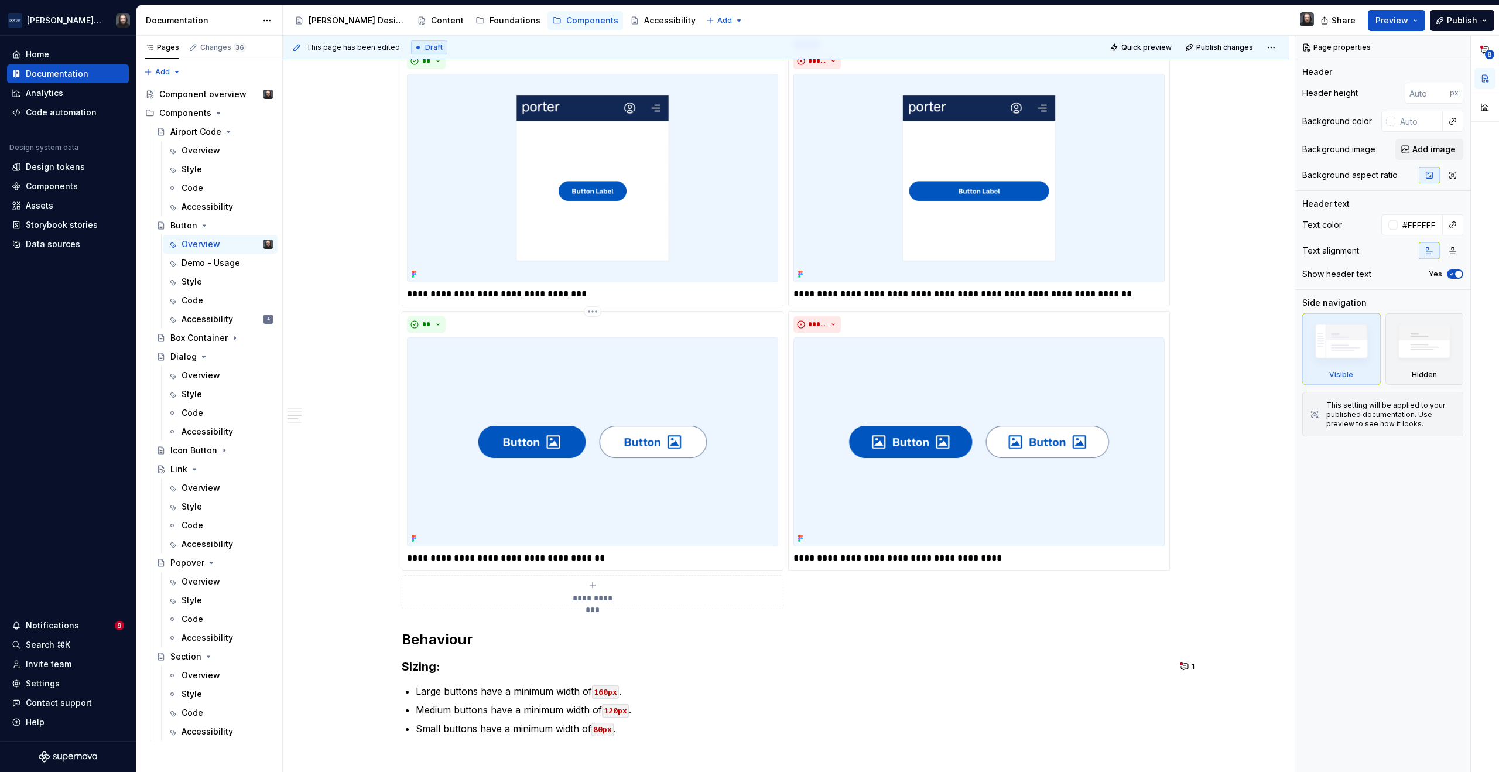
scroll to position [1711, 0]
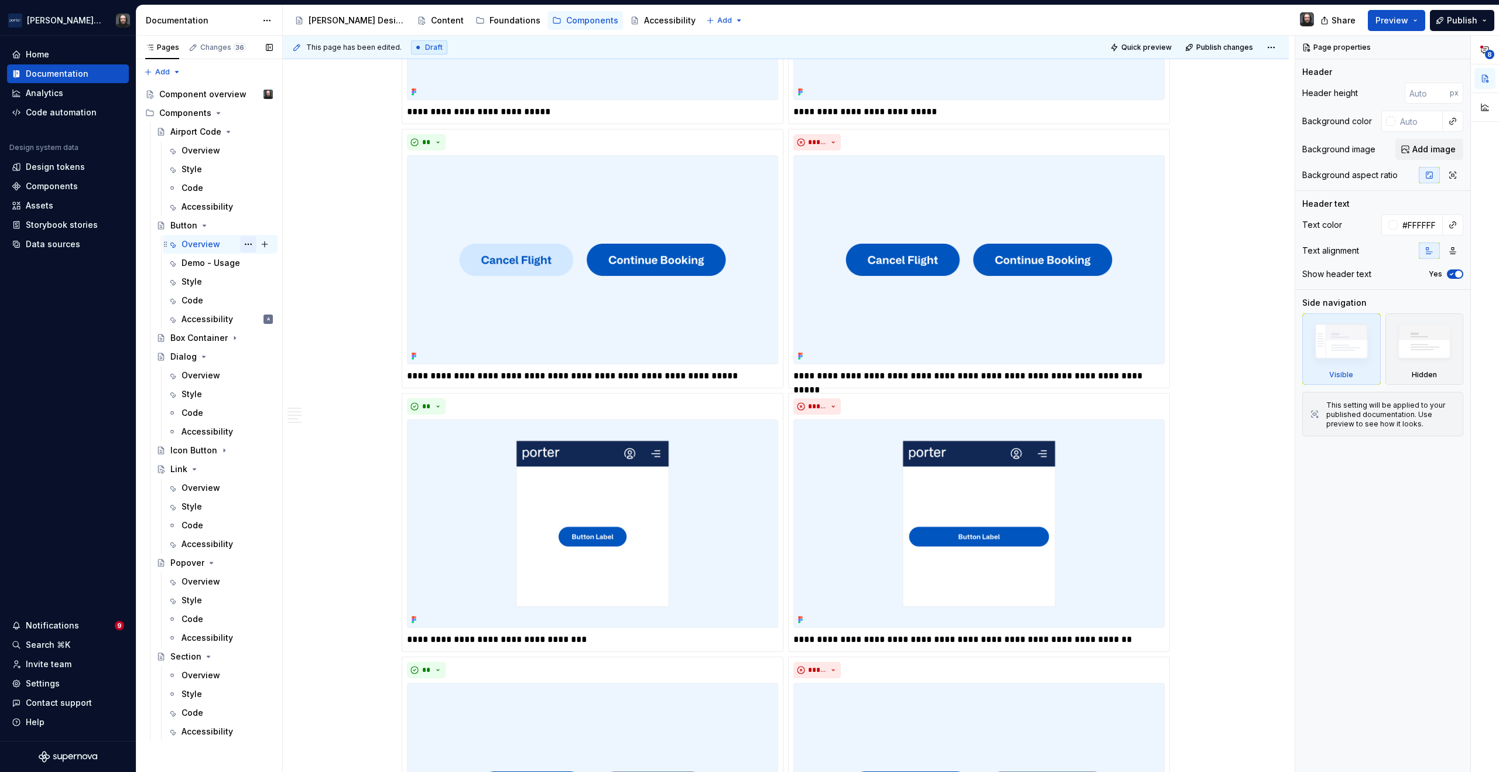
click at [248, 244] on button "Page tree" at bounding box center [248, 244] width 16 height 16
click at [282, 390] on div "Delete tab" at bounding box center [319, 393] width 115 height 12
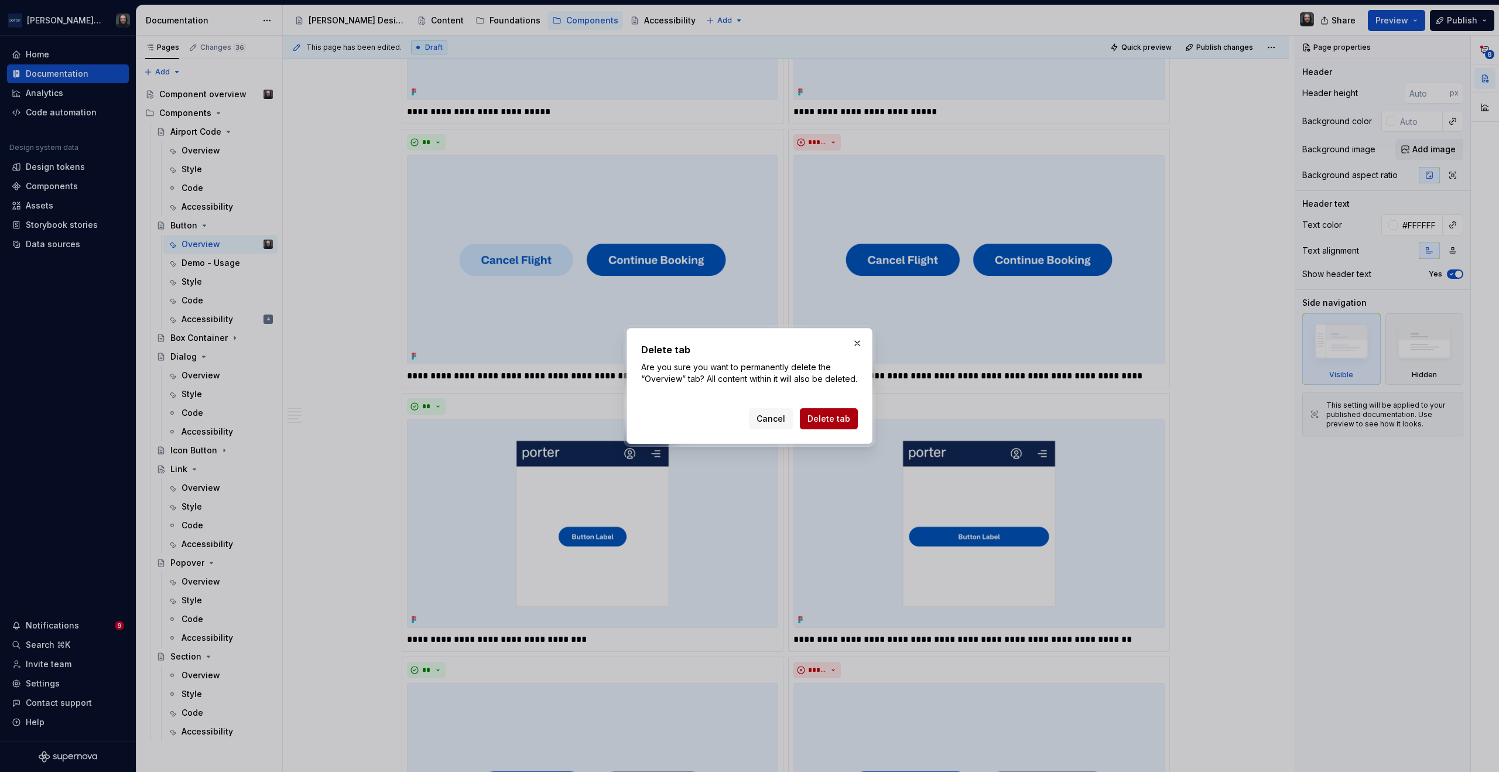
click at [830, 424] on span "Delete tab" at bounding box center [828, 419] width 43 height 12
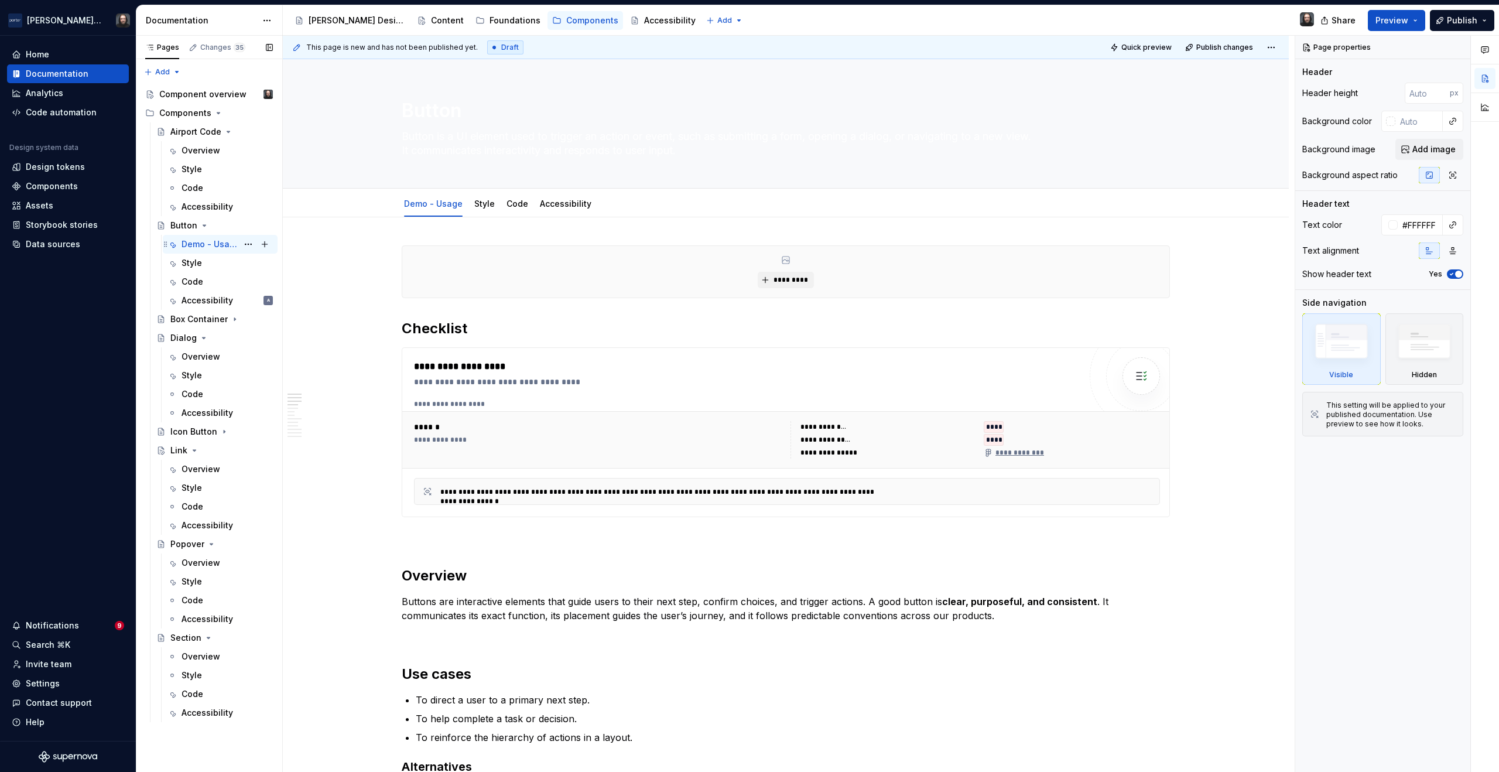
click at [221, 244] on div "Demo - Usage" at bounding box center [209, 244] width 56 height 12
click at [249, 243] on button "Page tree" at bounding box center [248, 244] width 16 height 16
type textarea "*"
click at [272, 262] on div "Rename tab" at bounding box center [319, 265] width 115 height 12
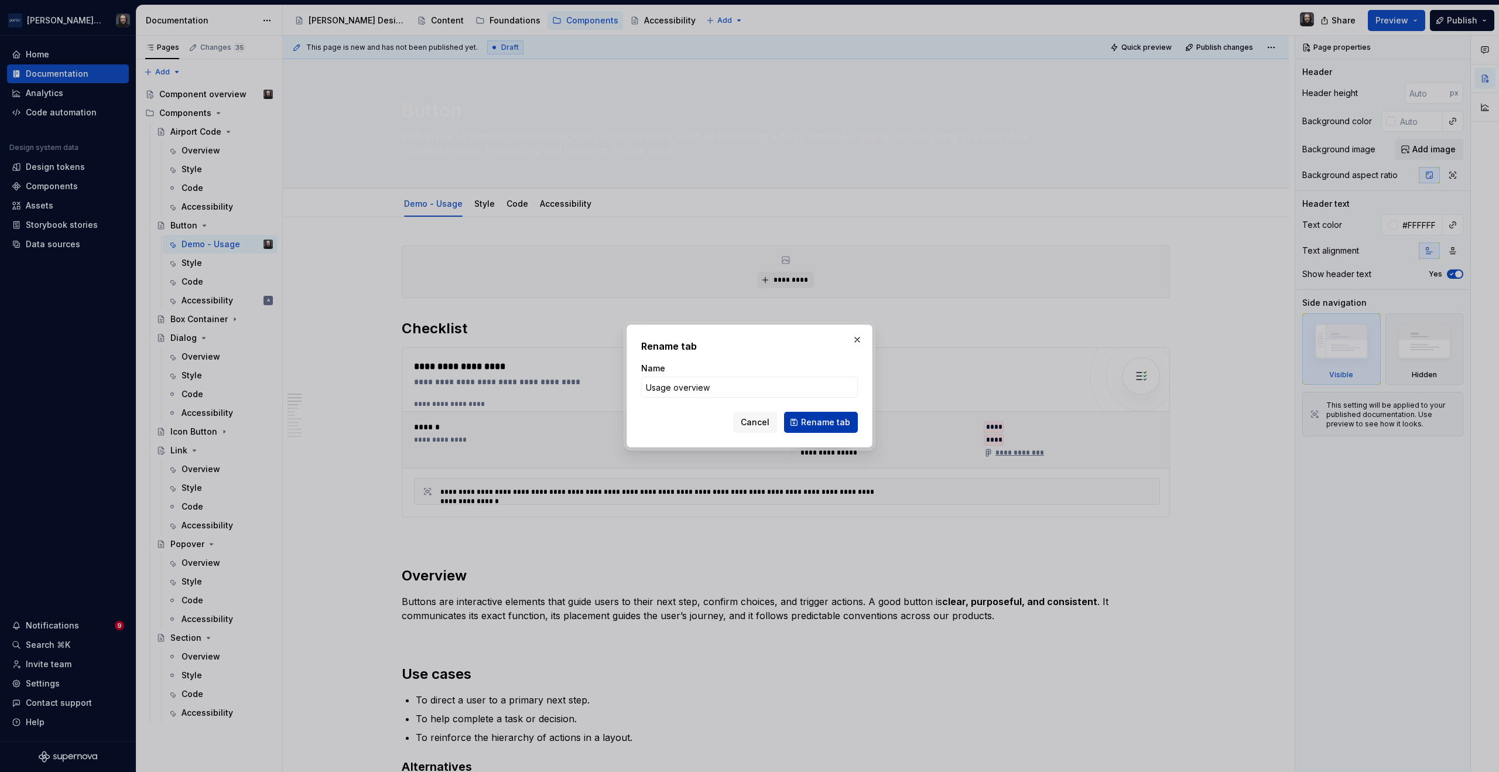
type input "Usage overview"
click at [828, 419] on span "Rename tab" at bounding box center [825, 422] width 49 height 12
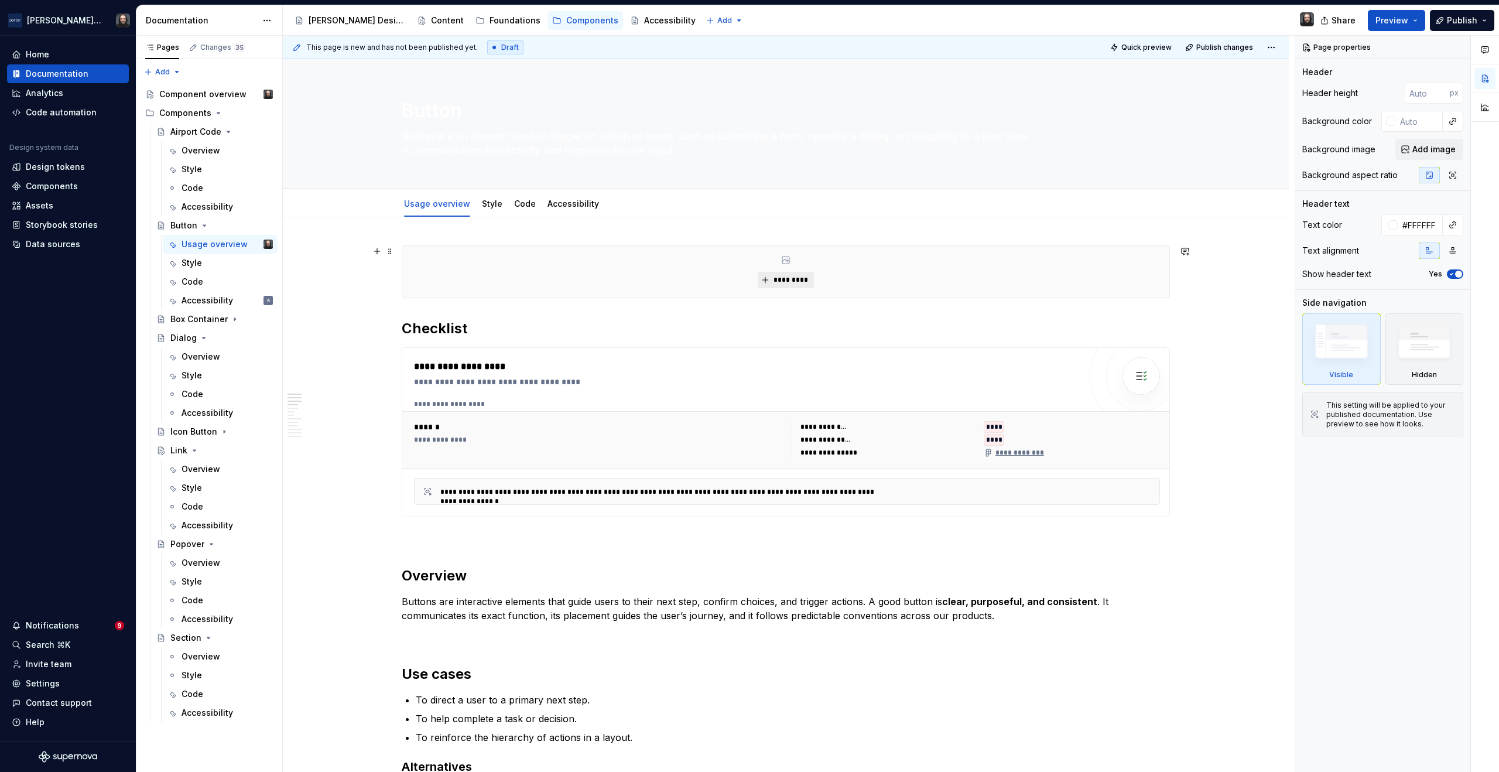
click at [787, 280] on span "*********" at bounding box center [790, 279] width 36 height 9
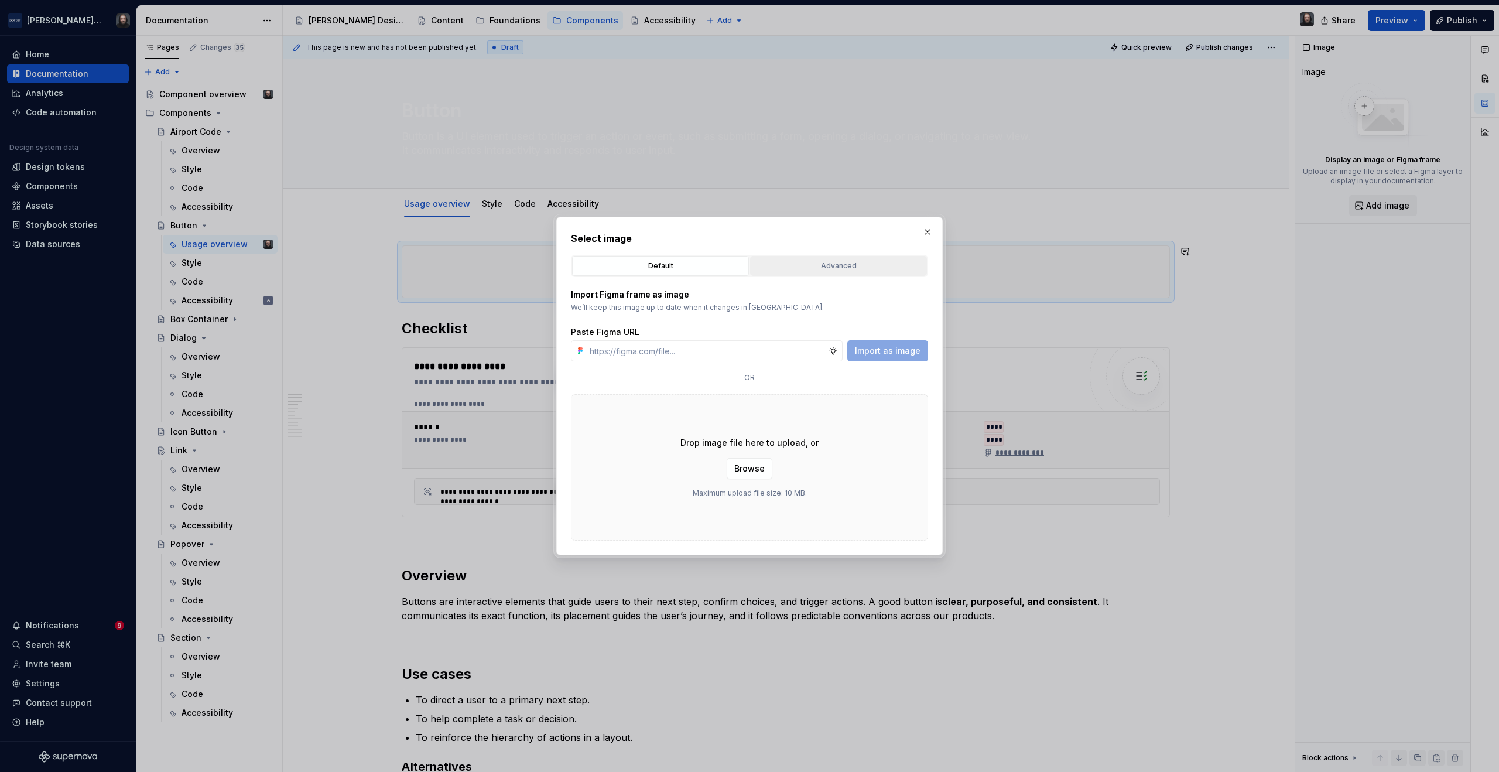
click at [821, 266] on div "Advanced" at bounding box center [838, 266] width 169 height 12
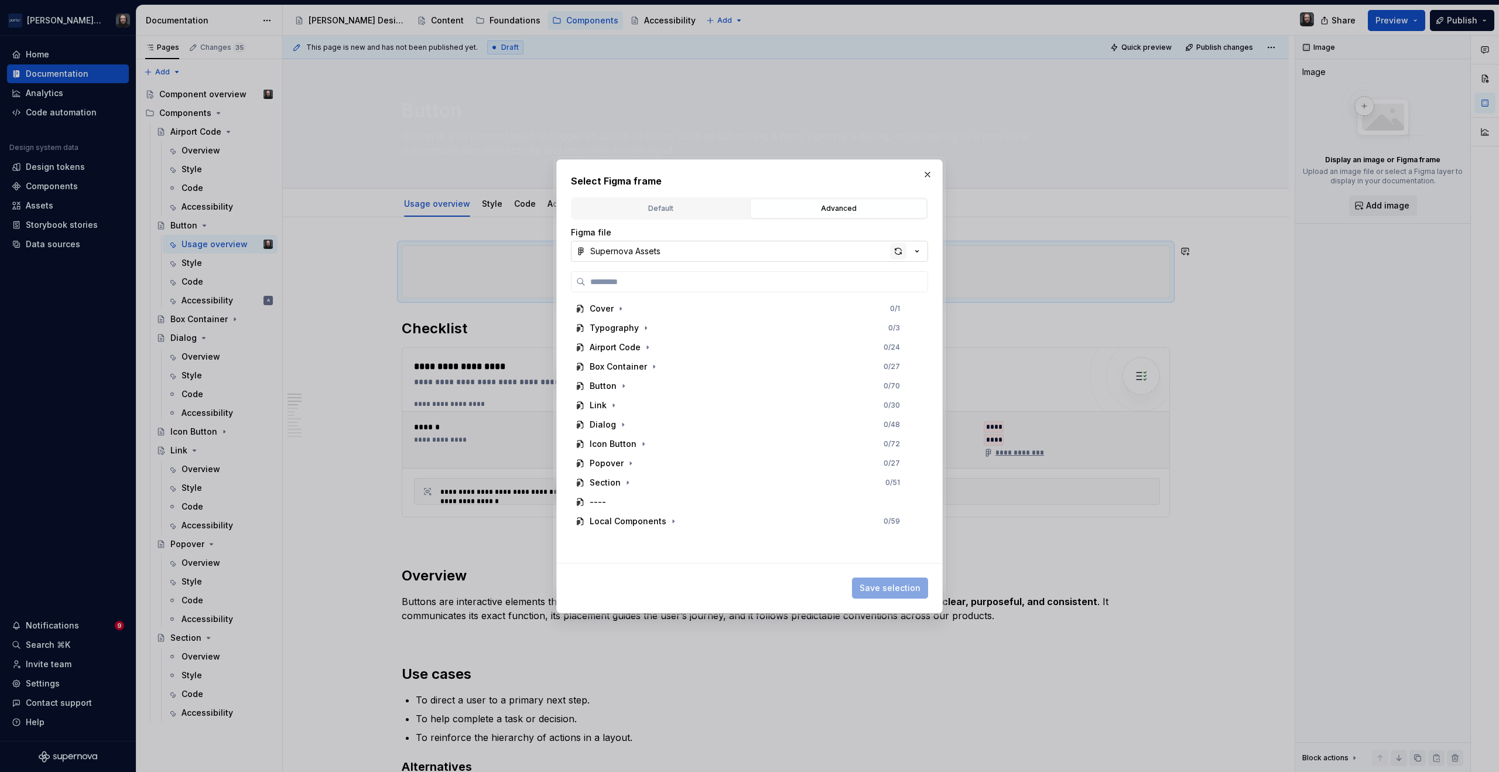
click at [900, 249] on div "button" at bounding box center [898, 251] width 16 height 16
click at [623, 385] on icon "button" at bounding box center [623, 385] width 9 height 9
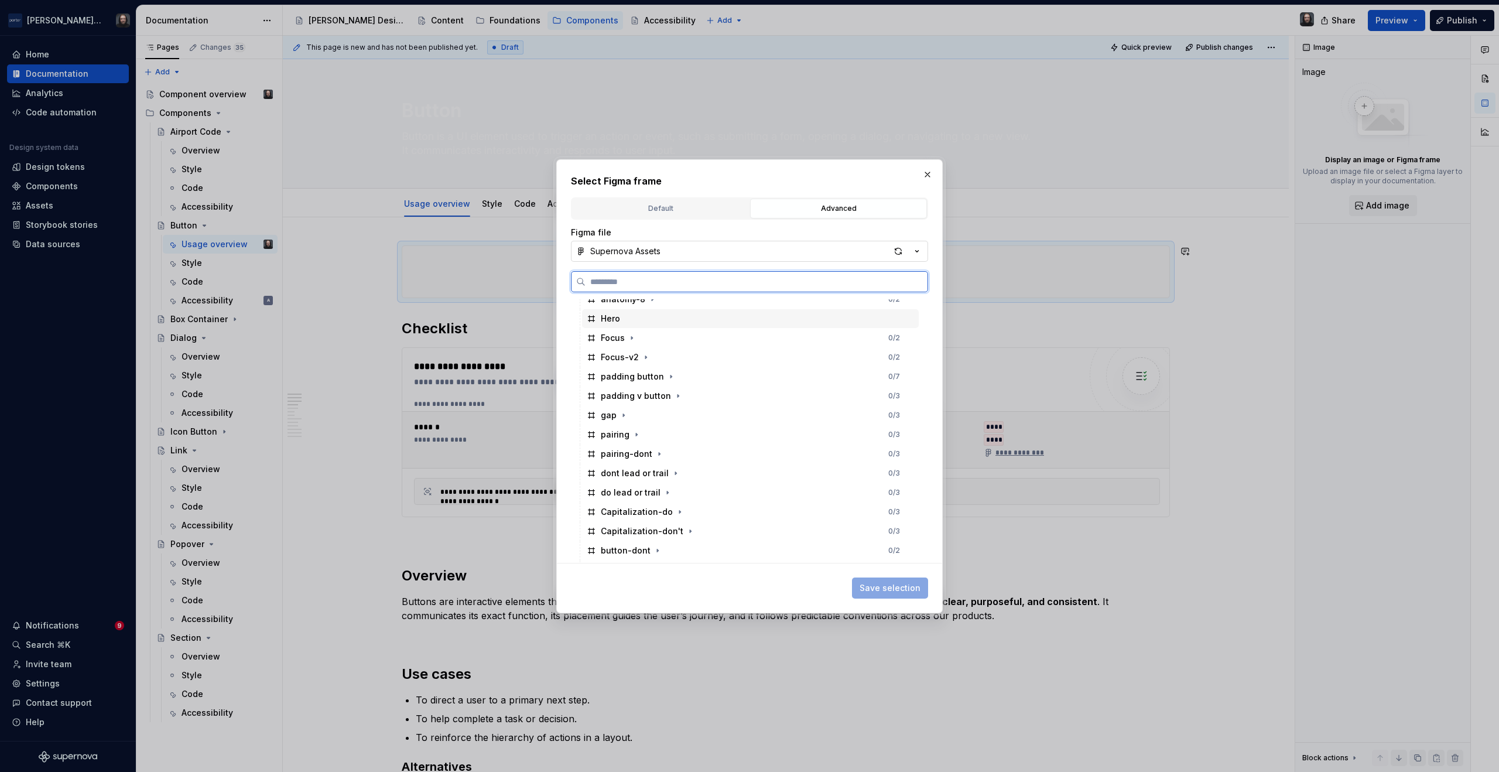
click at [693, 324] on div "Hero" at bounding box center [750, 318] width 337 height 19
click at [901, 585] on span "Save selection" at bounding box center [889, 588] width 61 height 12
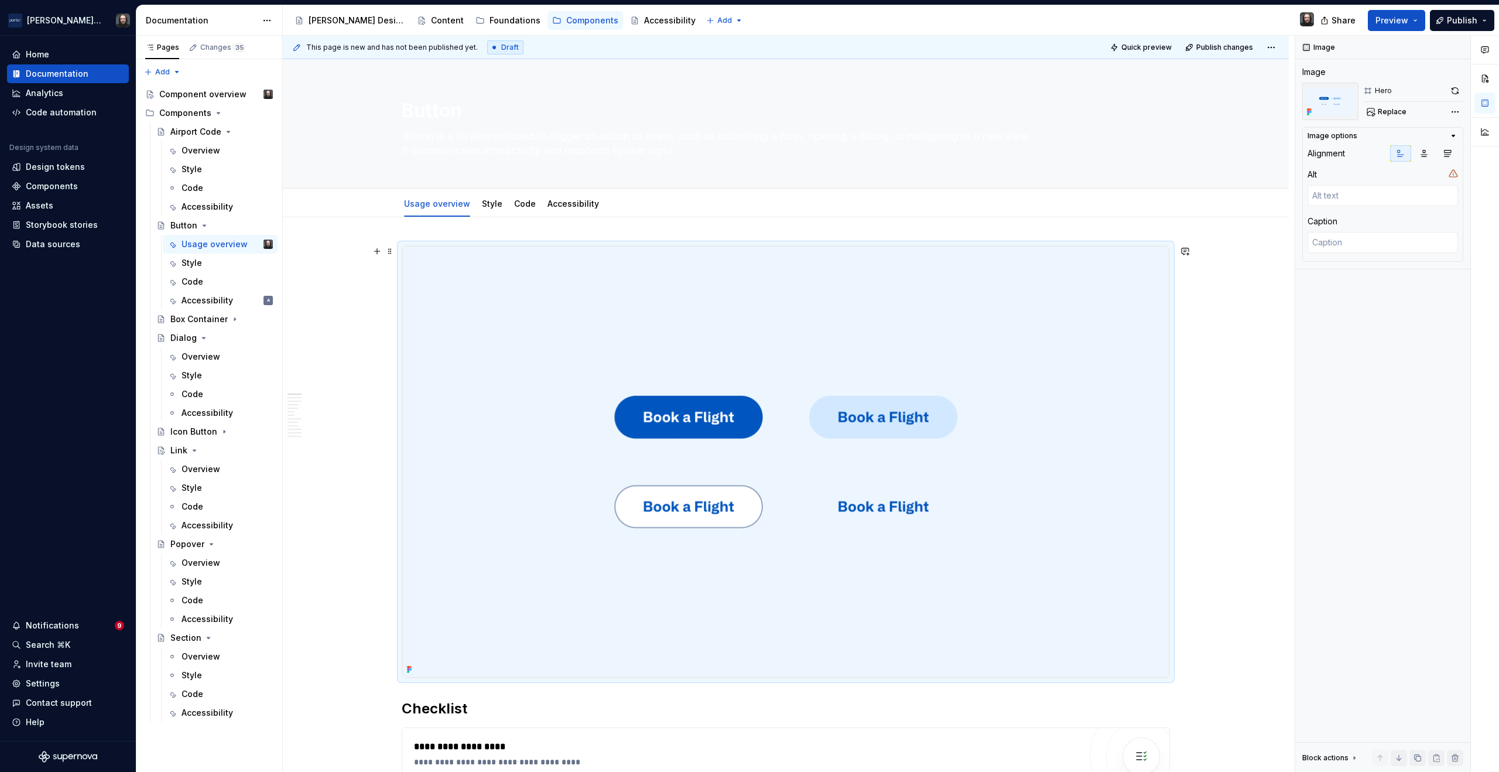
click at [799, 463] on img at bounding box center [785, 461] width 767 height 431
click at [1393, 112] on span "Replace" at bounding box center [1391, 111] width 29 height 9
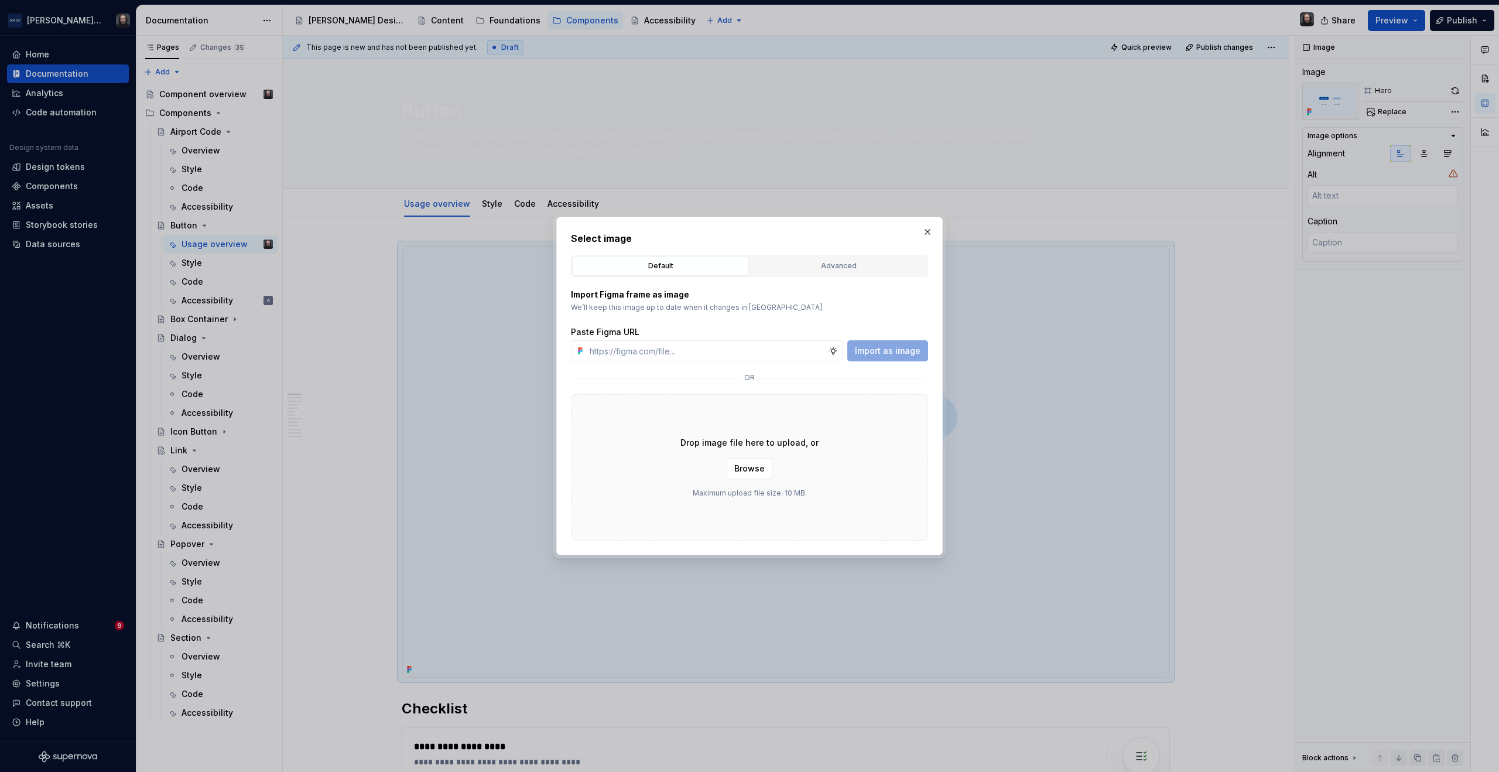
click at [830, 260] on div "Advanced" at bounding box center [838, 266] width 169 height 12
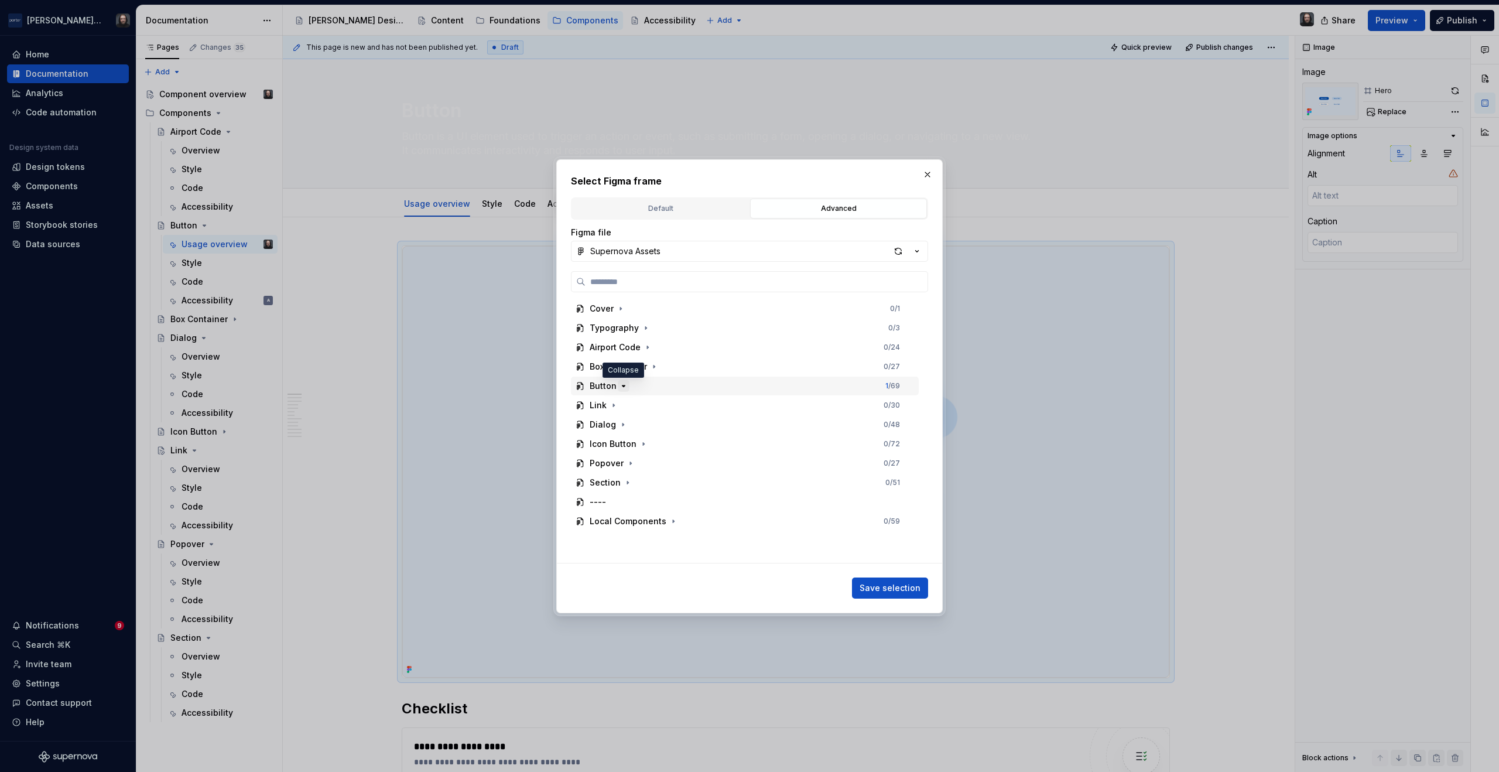
click at [622, 385] on icon "button" at bounding box center [623, 385] width 3 height 1
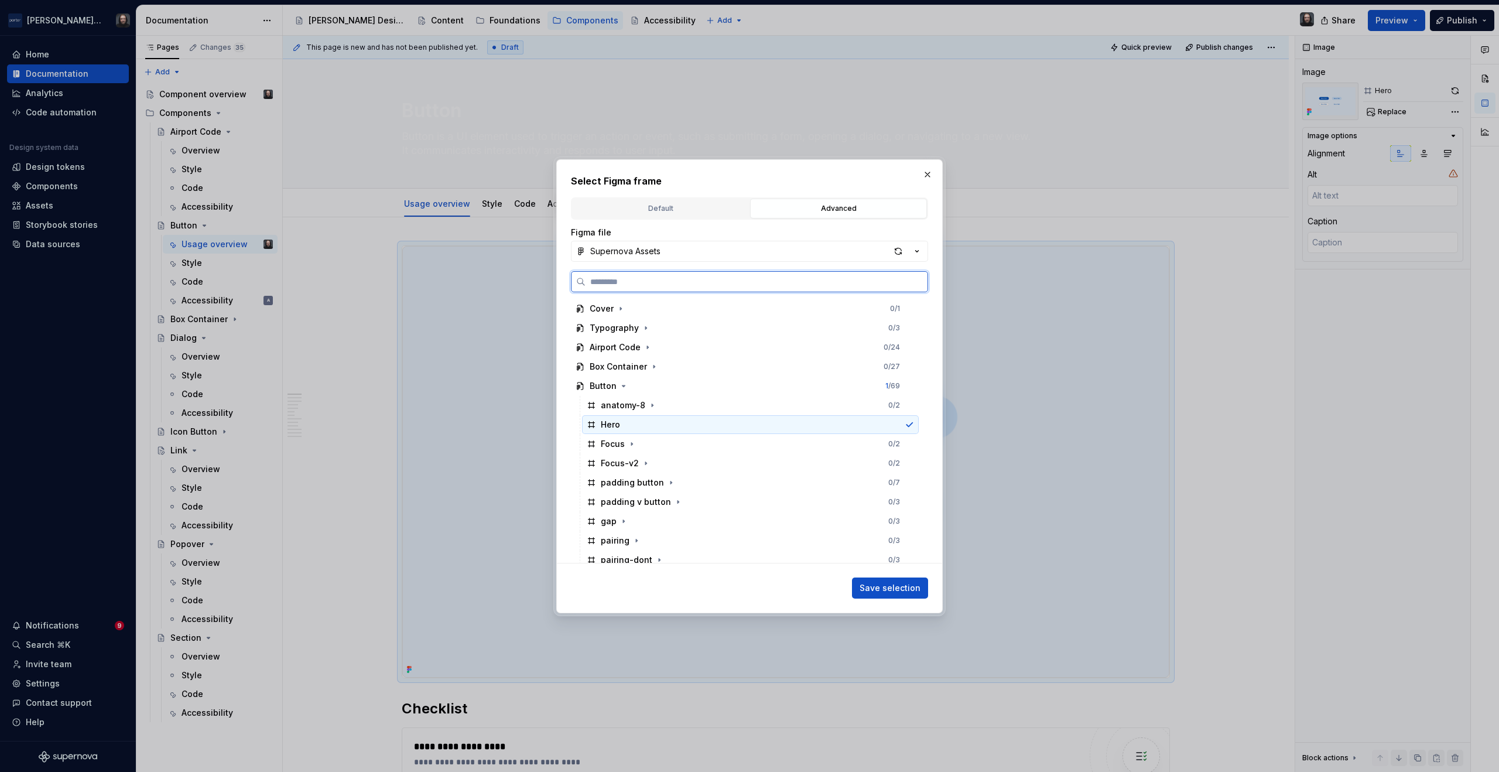
click at [747, 427] on div "Hero" at bounding box center [750, 424] width 337 height 19
click at [890, 590] on span "Save selection" at bounding box center [889, 588] width 61 height 12
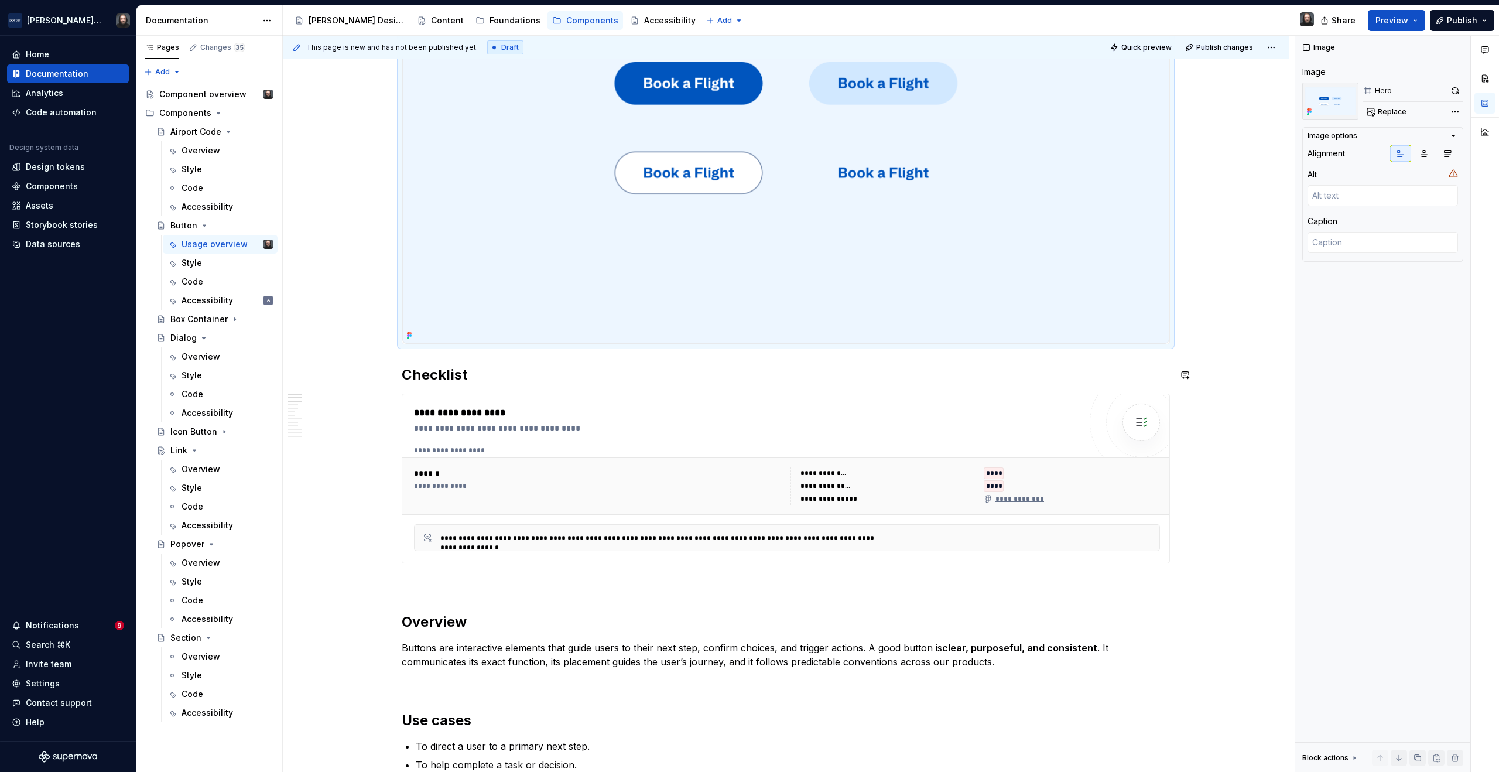
scroll to position [30, 0]
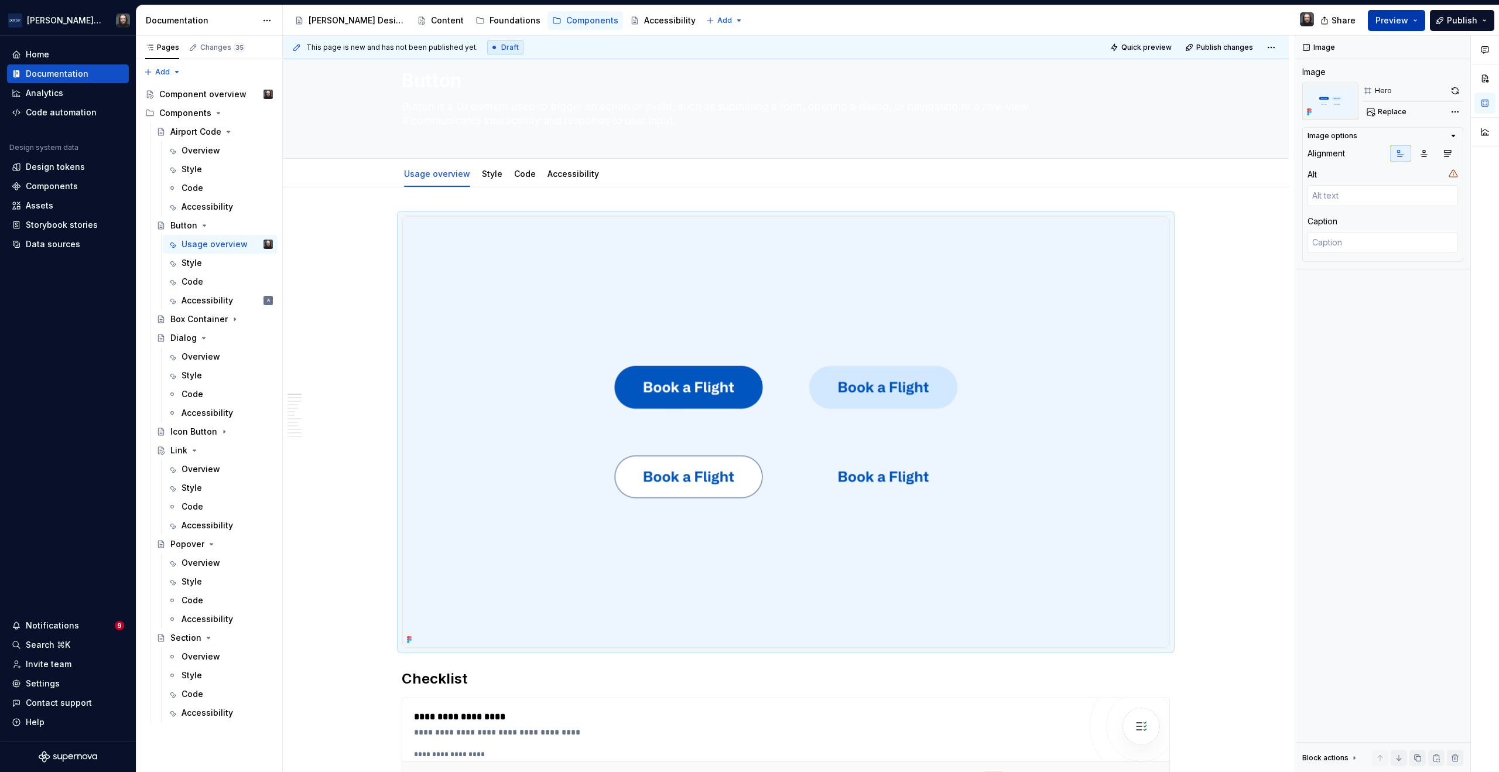
click at [1411, 19] on button "Preview" at bounding box center [1396, 20] width 57 height 21
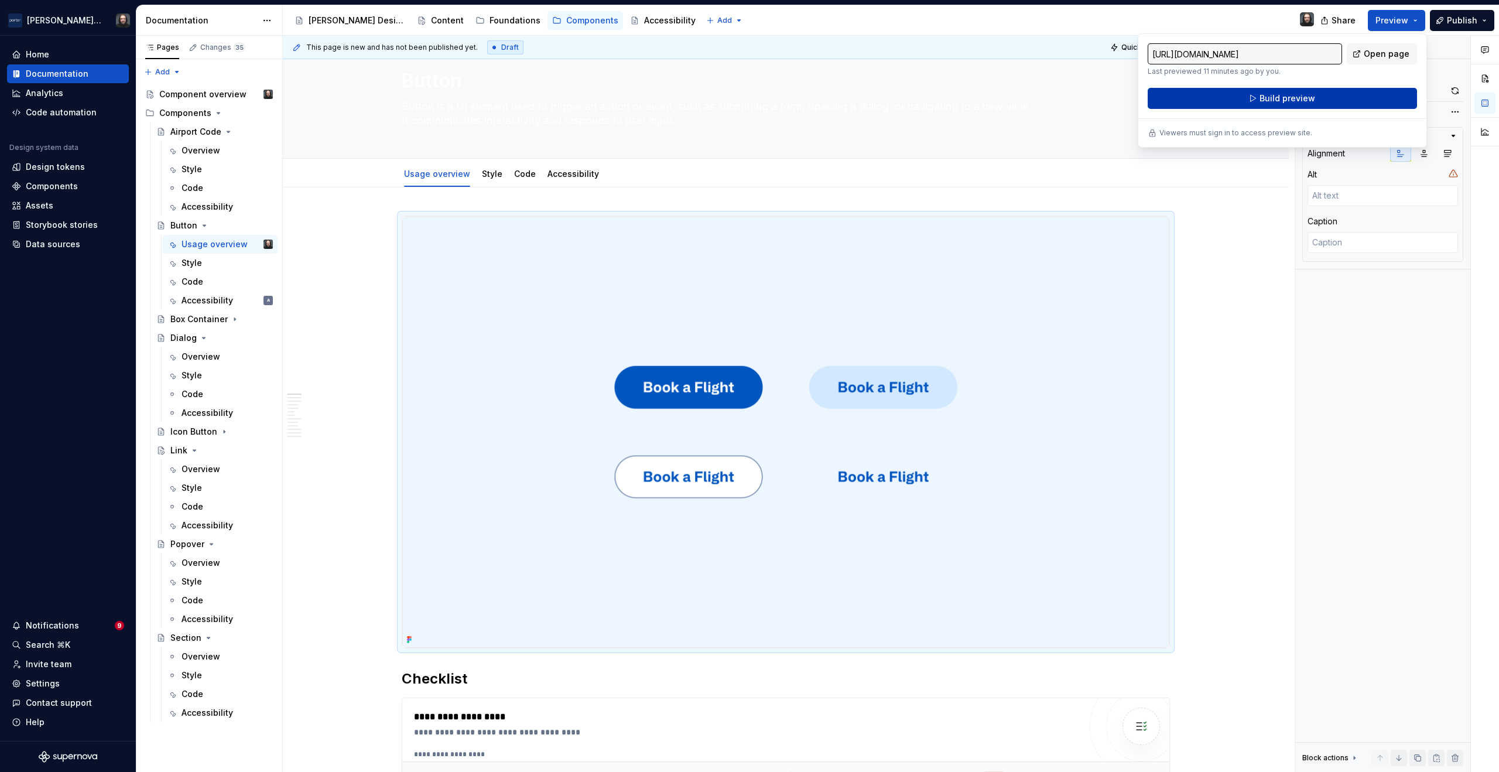
click at [1296, 100] on span "Build preview" at bounding box center [1287, 98] width 56 height 12
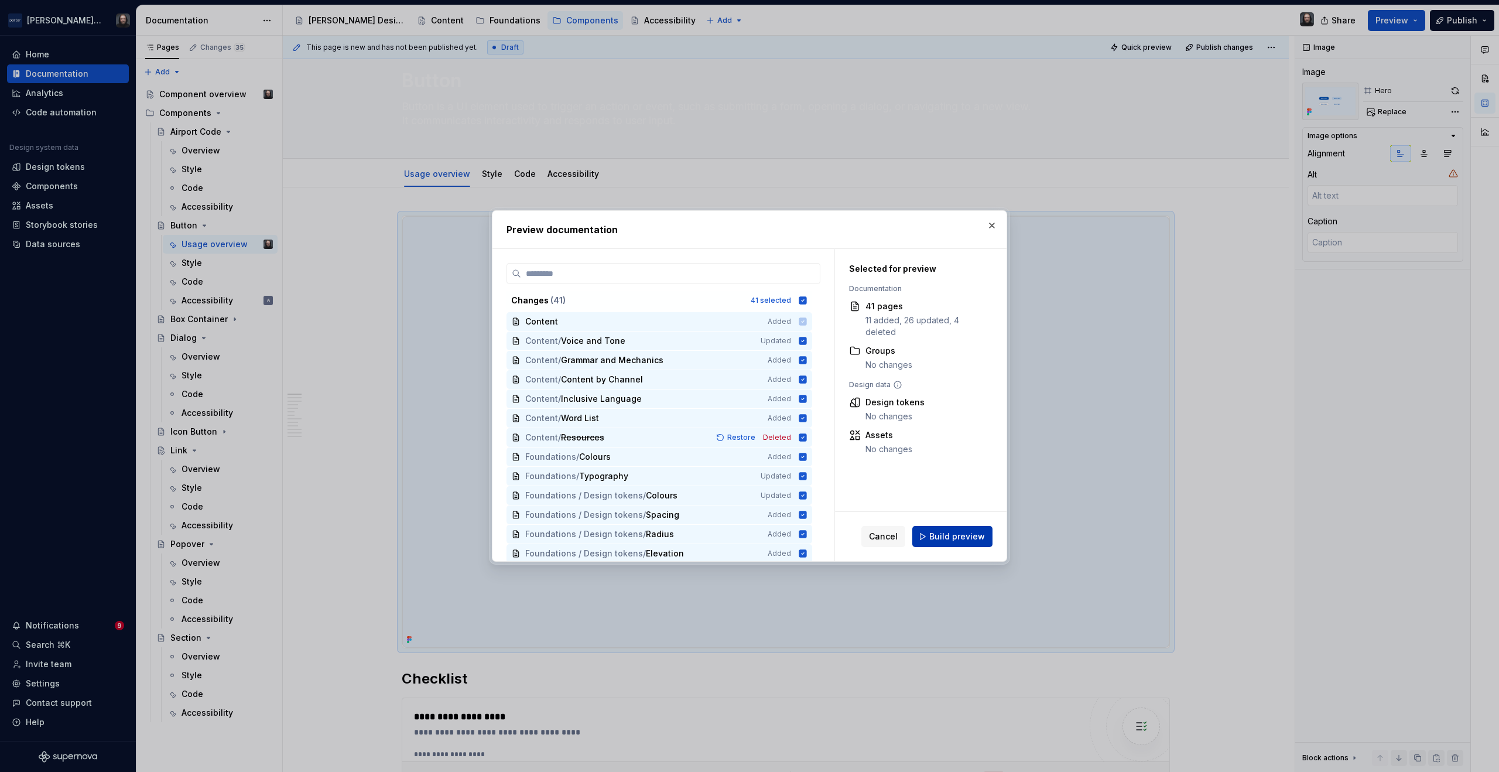
click at [976, 530] on span "Build preview" at bounding box center [957, 536] width 56 height 12
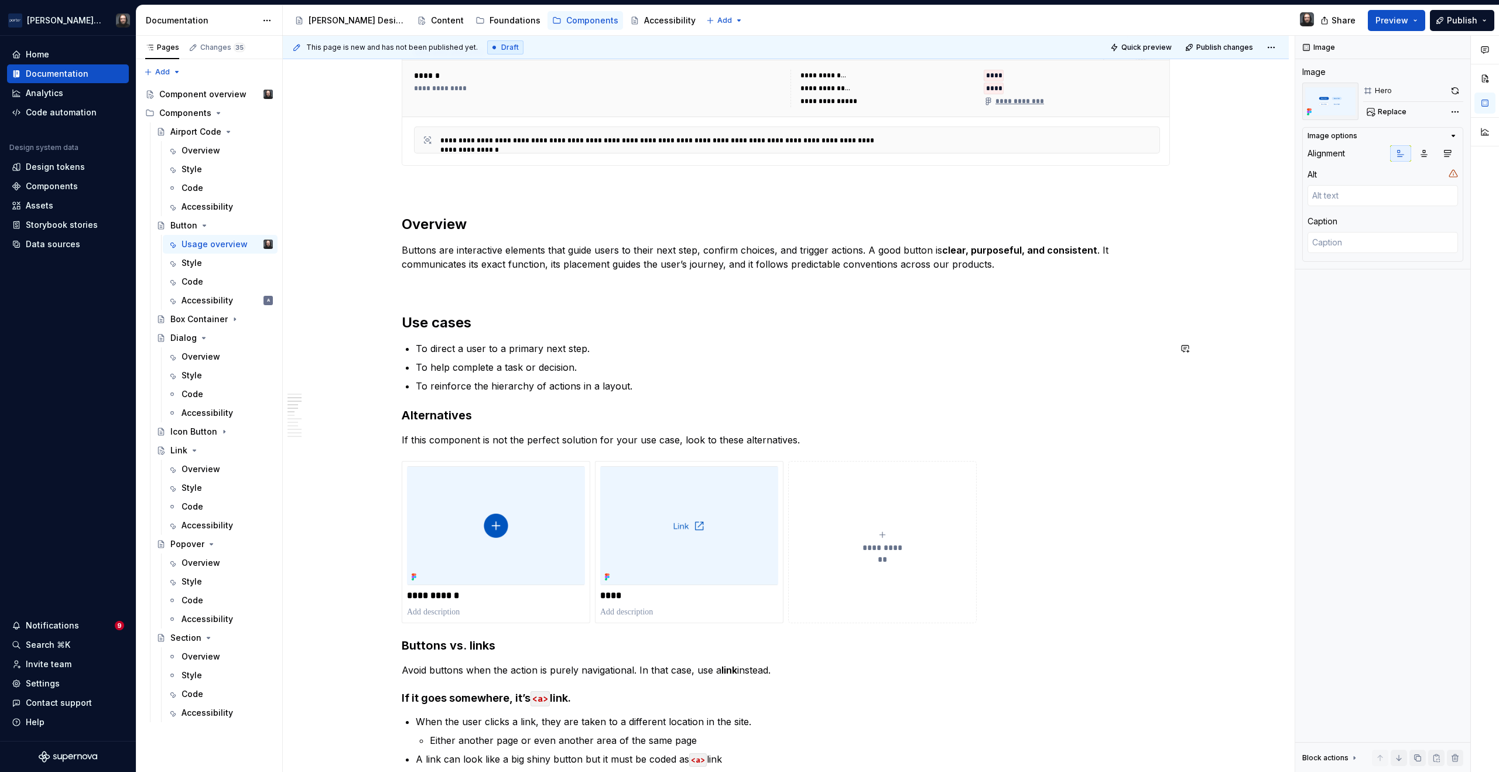
scroll to position [504, 0]
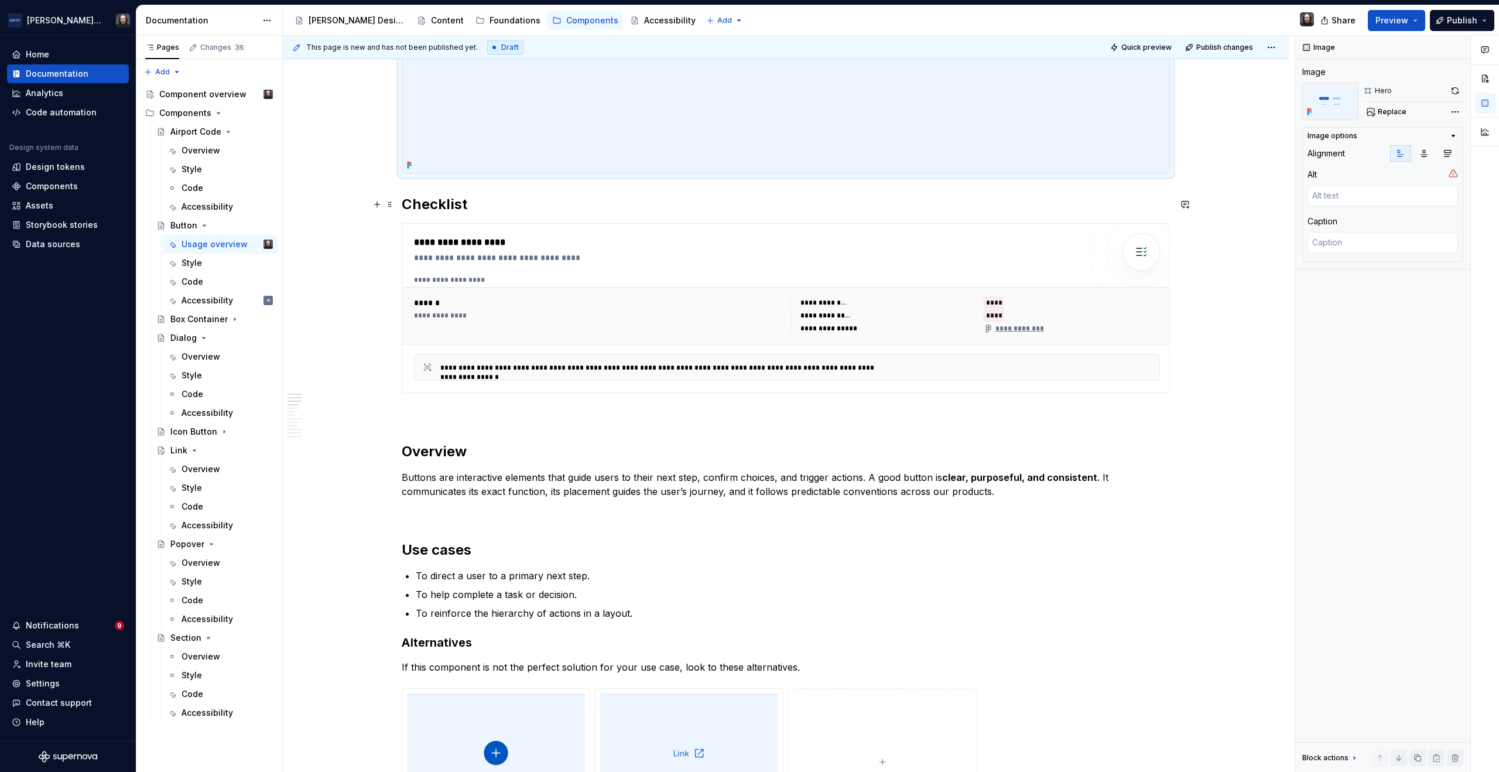
click at [402, 204] on strong "Checklist" at bounding box center [435, 204] width 66 height 17
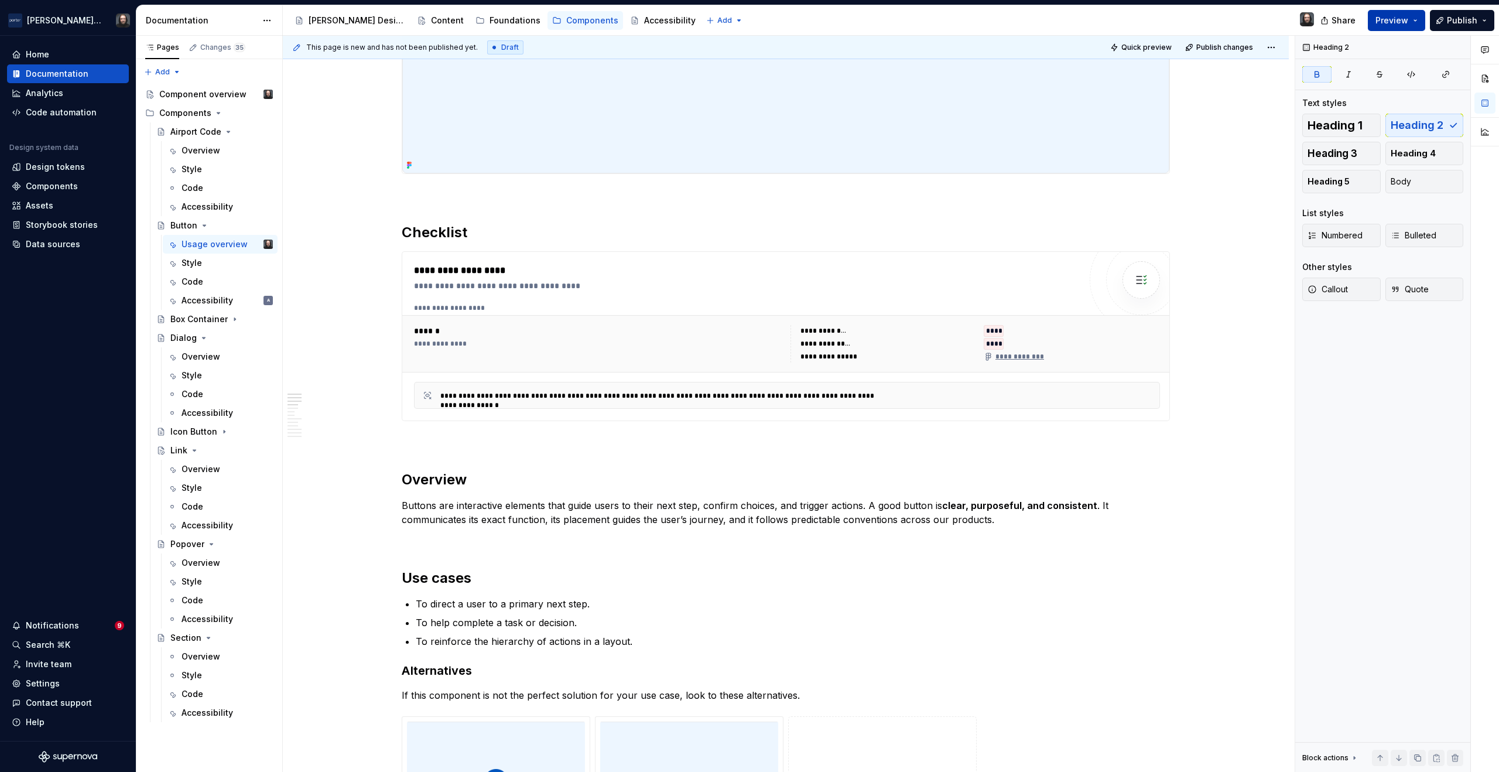
click at [1413, 17] on button "Preview" at bounding box center [1396, 20] width 57 height 21
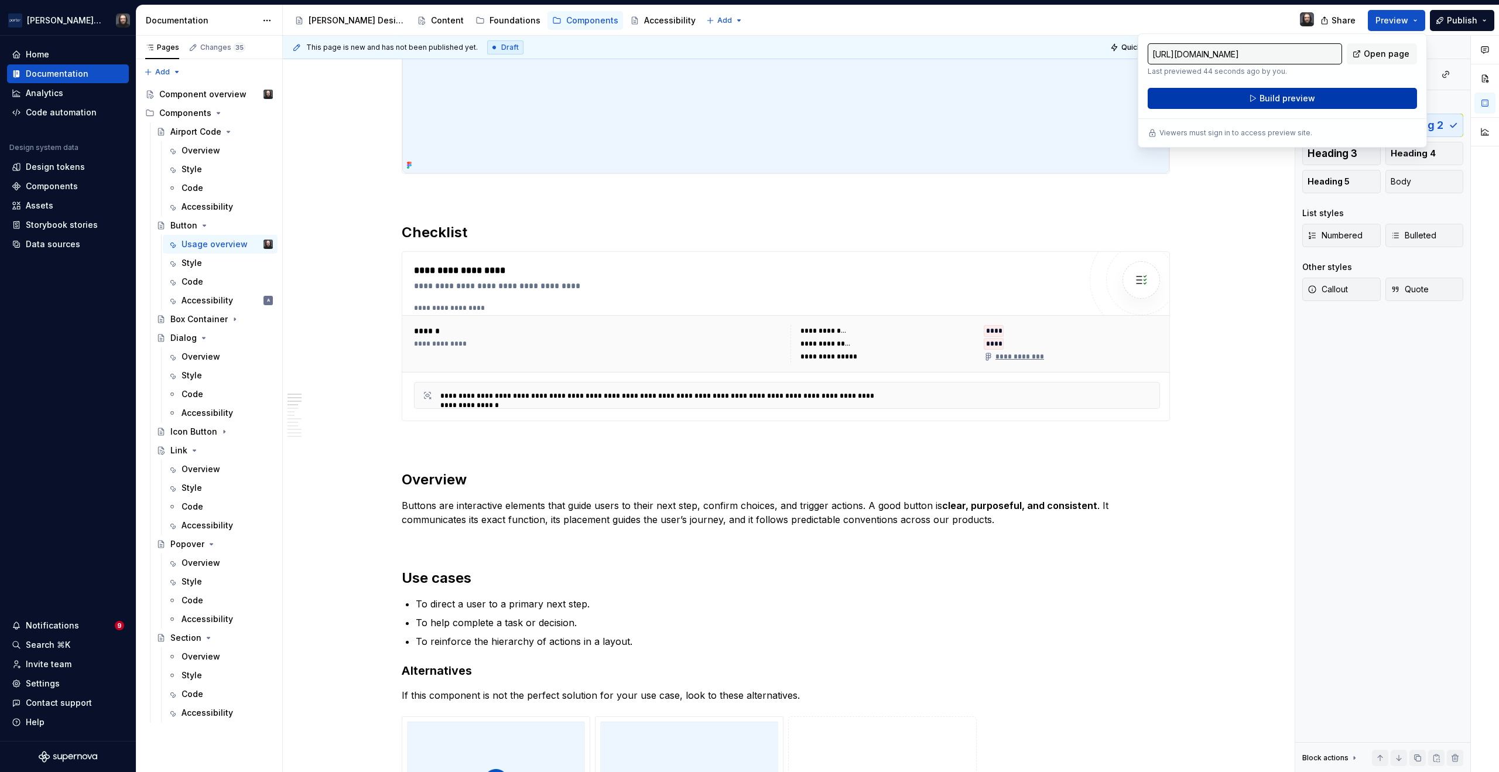
click at [1313, 97] on button "Build preview" at bounding box center [1281, 98] width 269 height 21
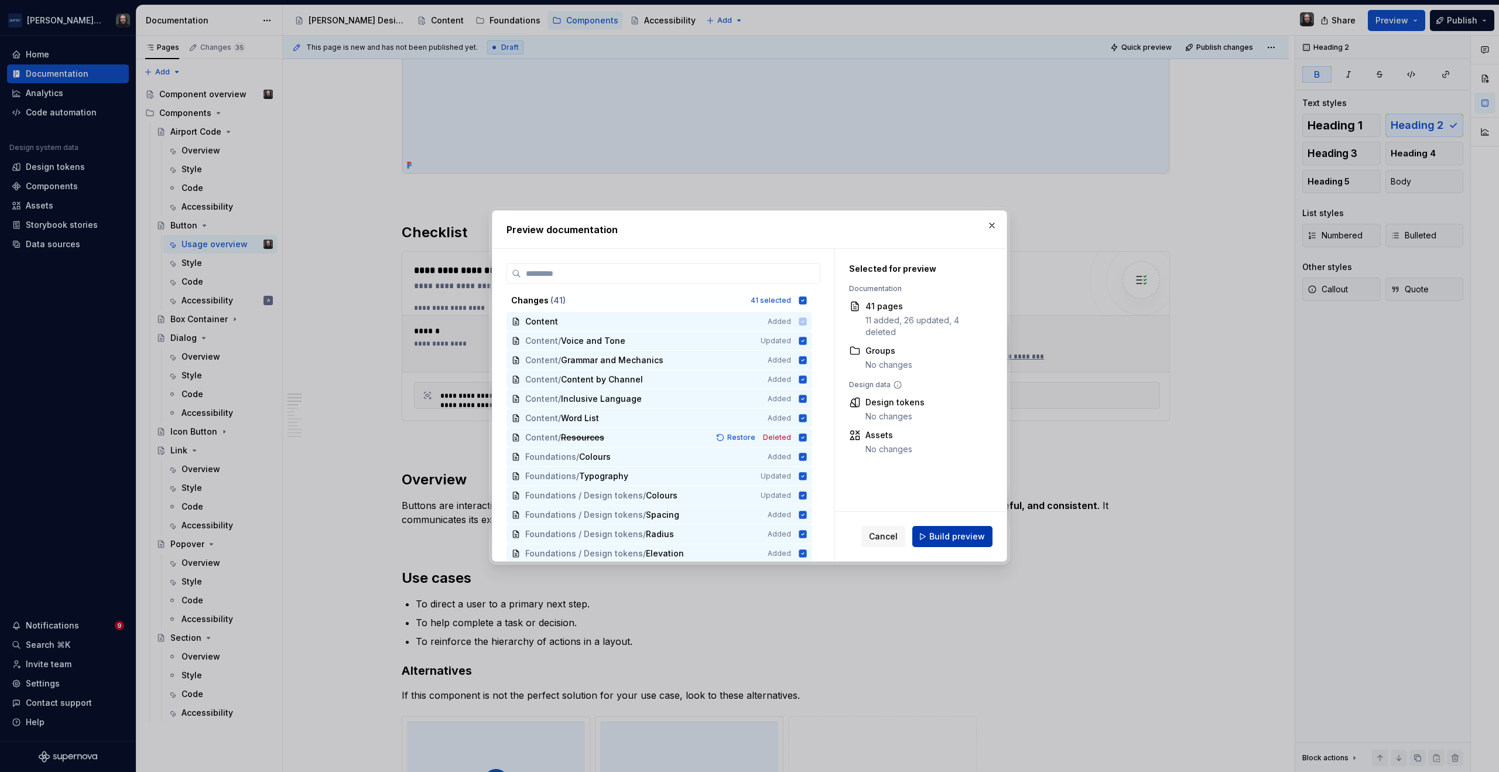
click at [966, 536] on span "Build preview" at bounding box center [957, 536] width 56 height 12
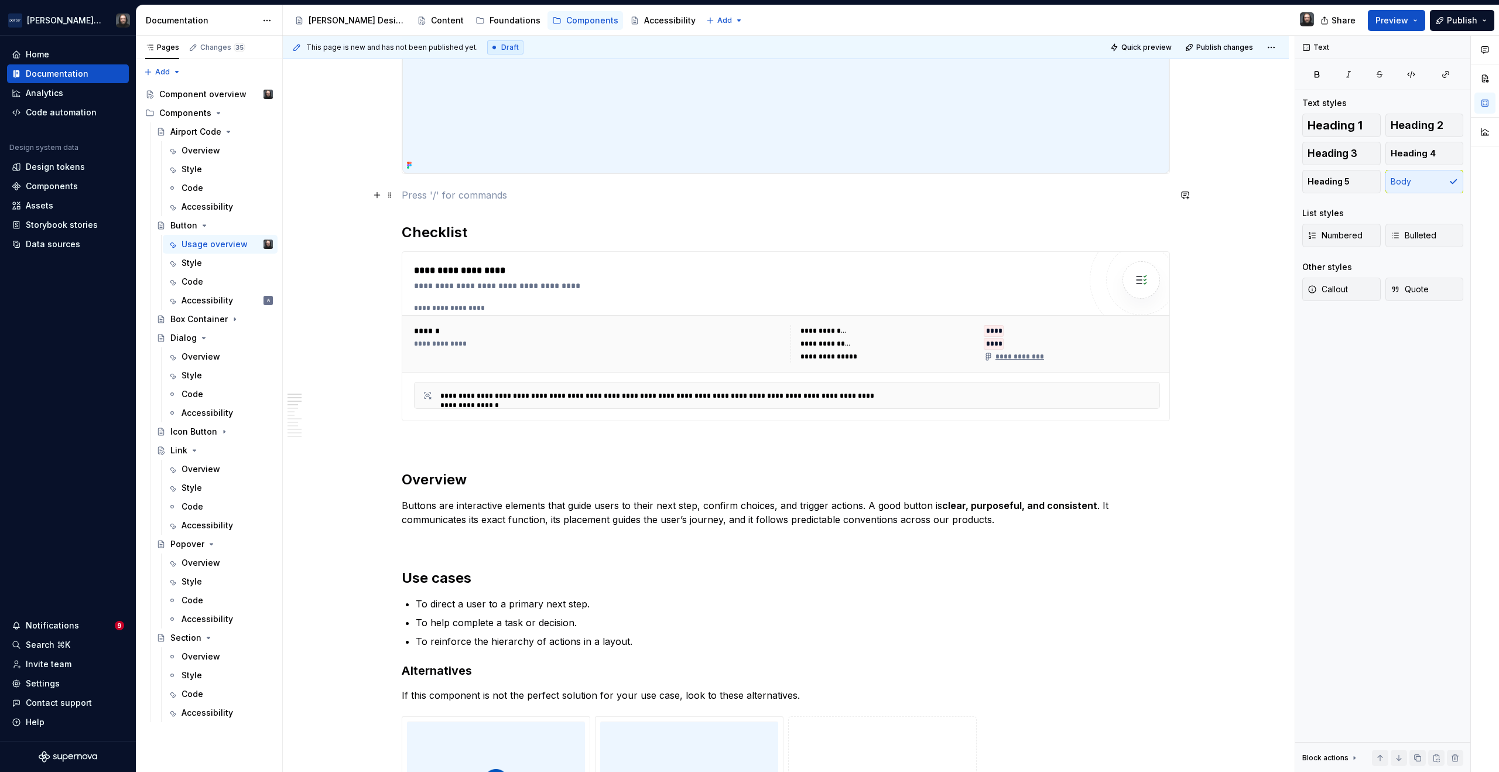
click at [447, 194] on p at bounding box center [786, 195] width 768 height 14
click at [1414, 22] on button "Preview" at bounding box center [1396, 20] width 57 height 21
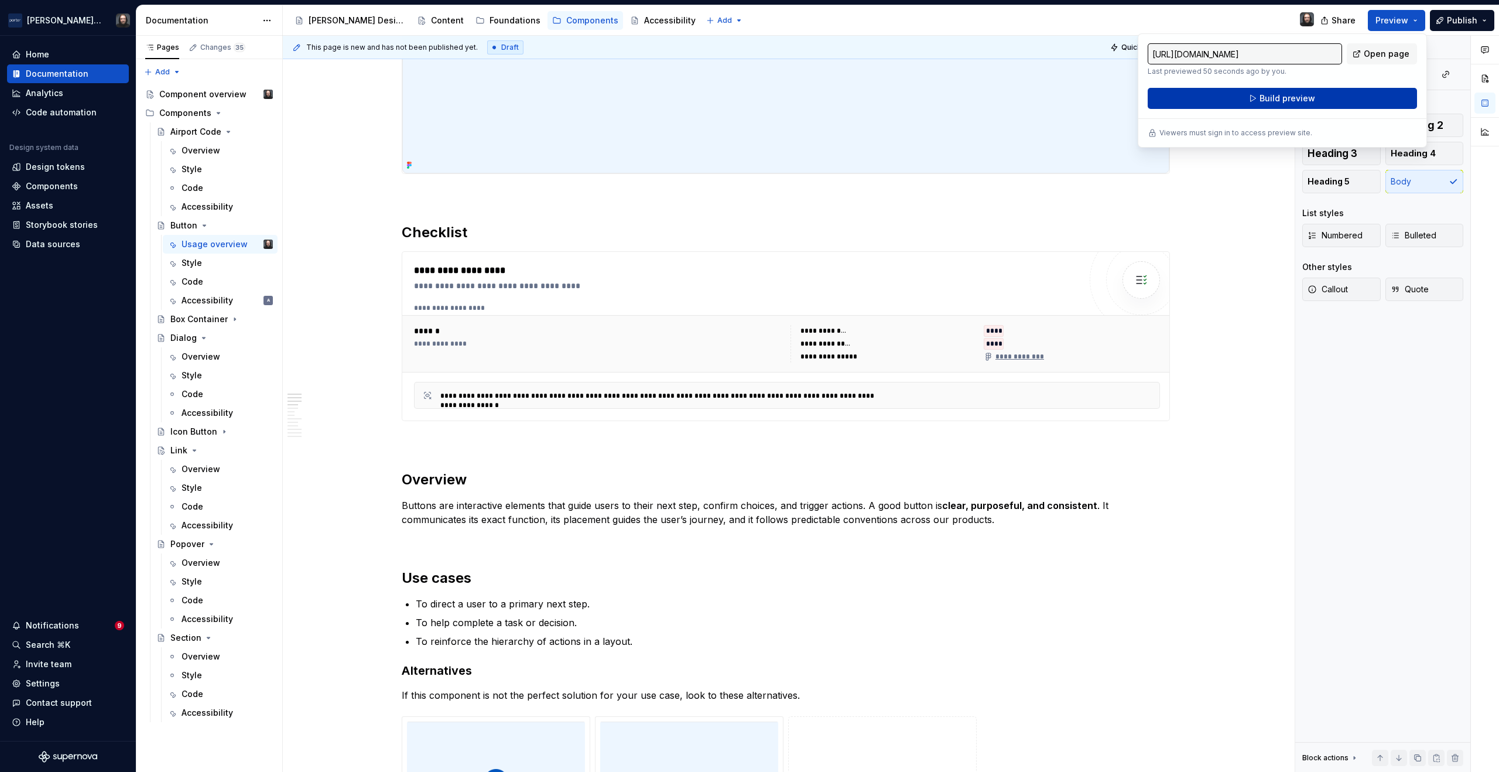
click at [1280, 97] on span "Build preview" at bounding box center [1287, 98] width 56 height 12
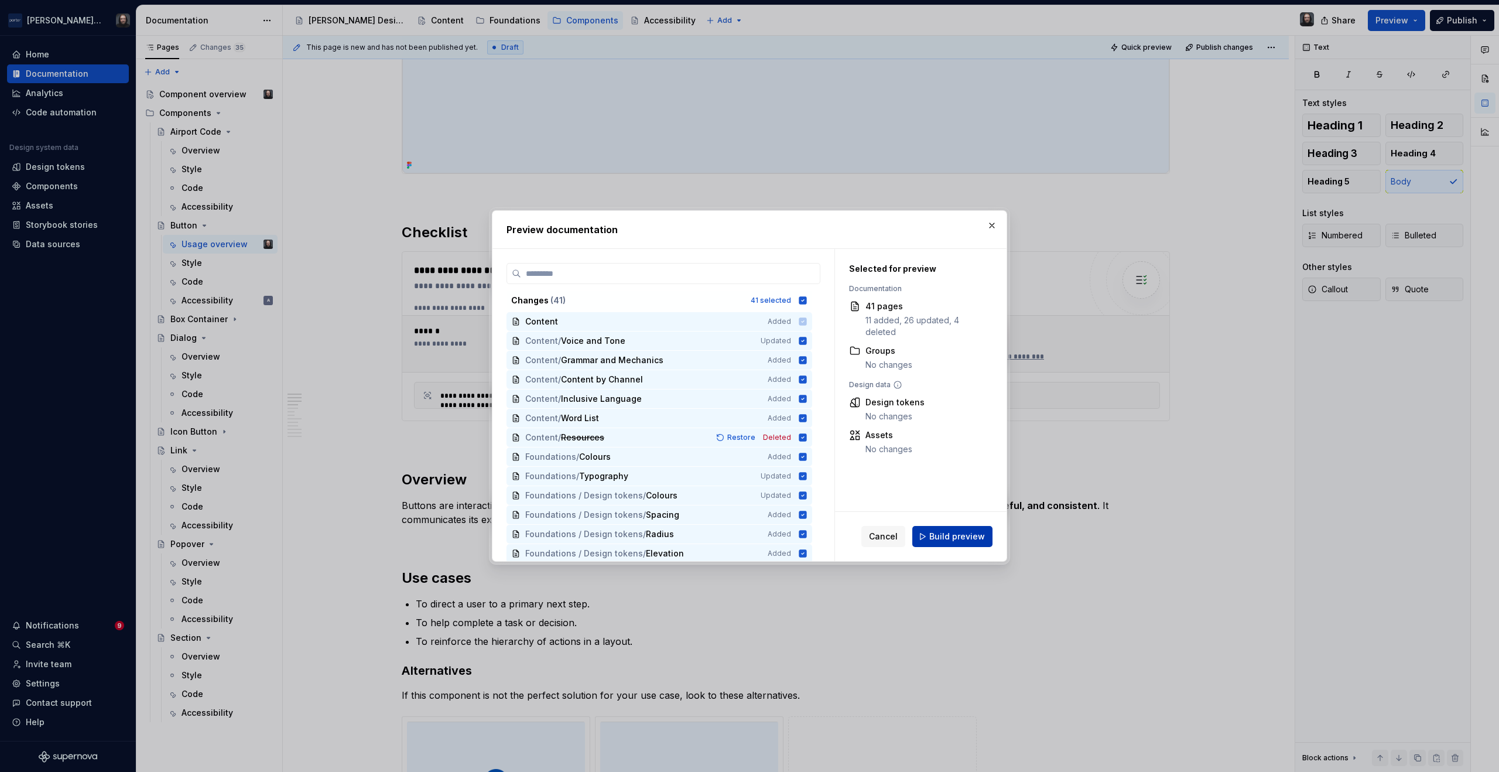
click at [966, 533] on span "Build preview" at bounding box center [957, 536] width 56 height 12
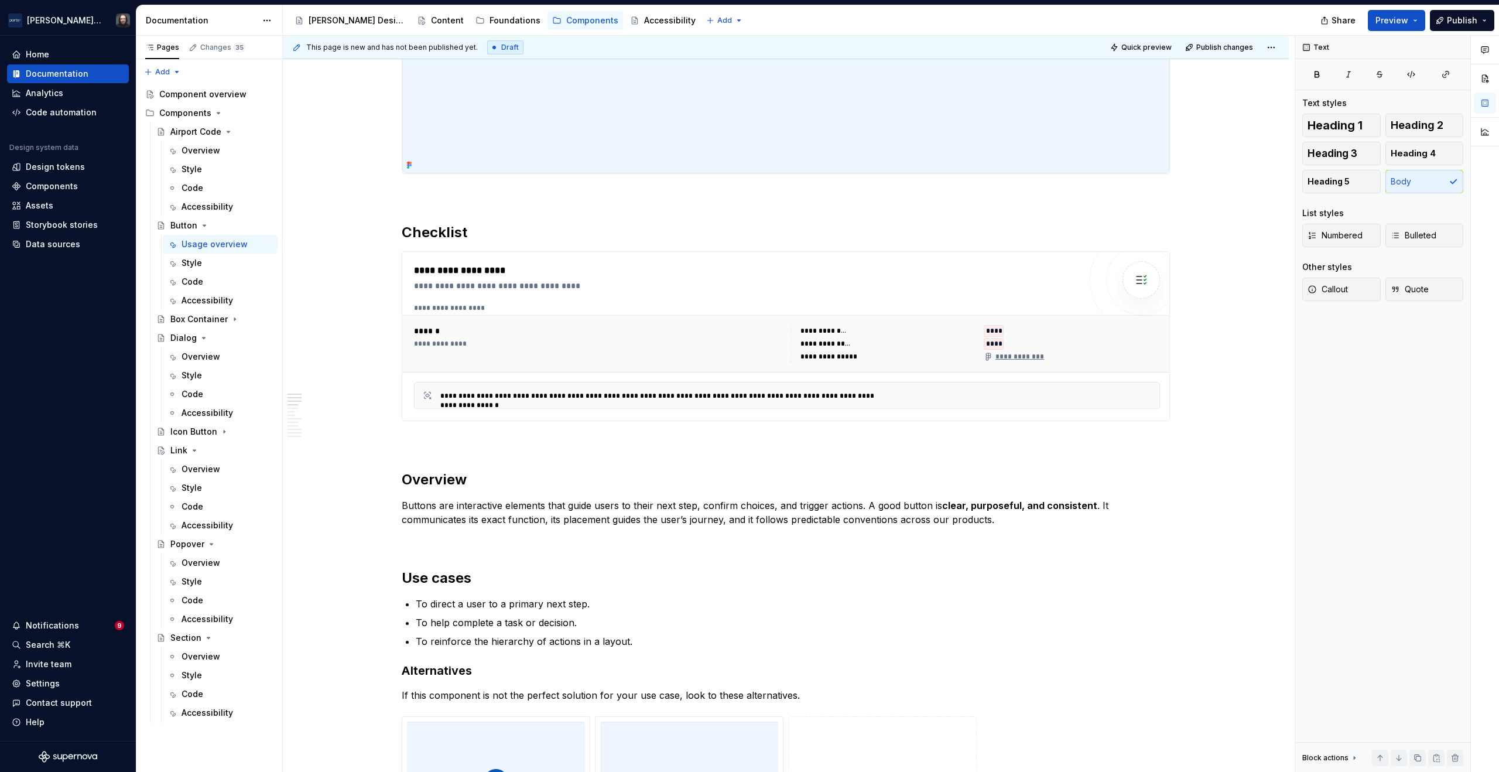
type textarea "*"
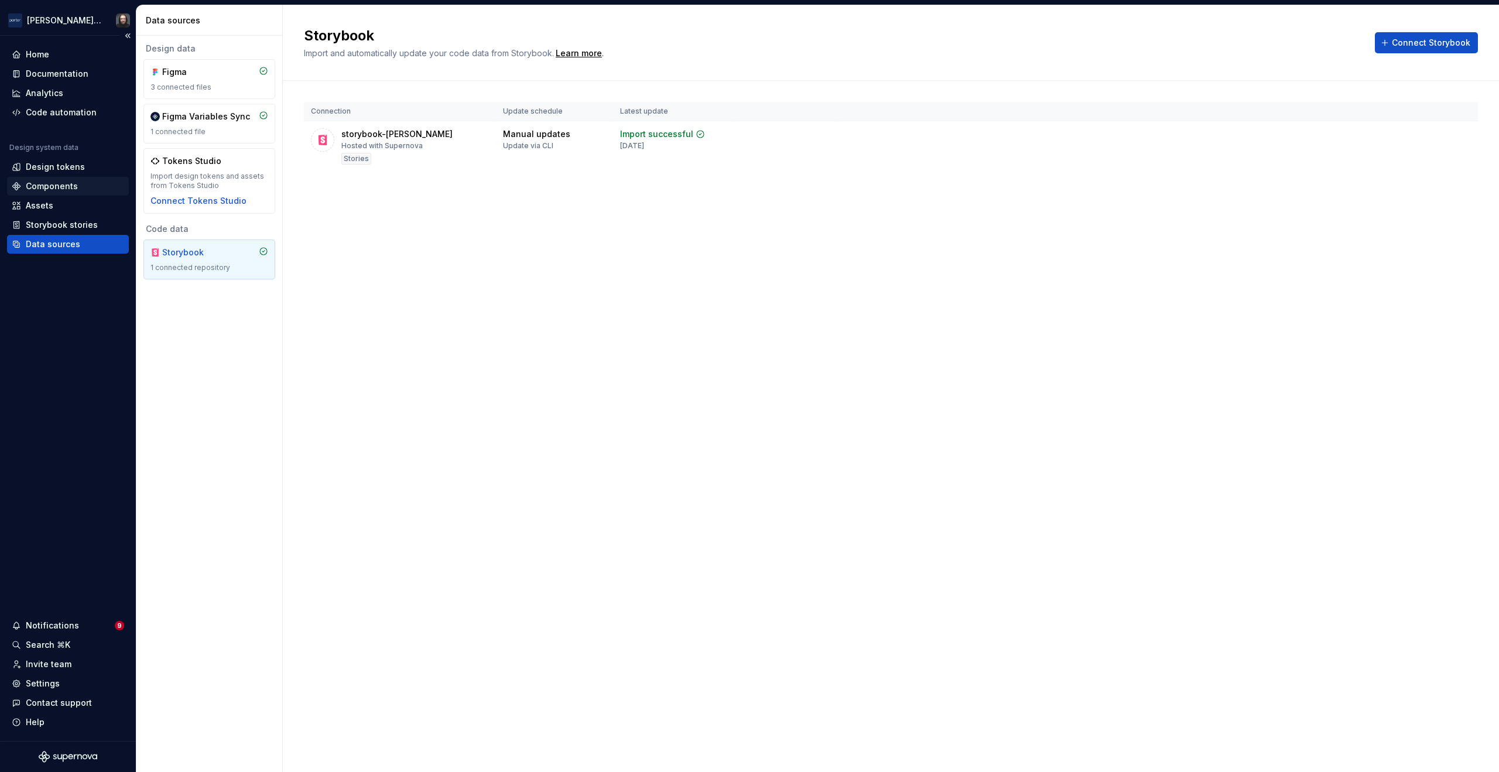
click at [46, 183] on div "Components" at bounding box center [52, 186] width 52 height 12
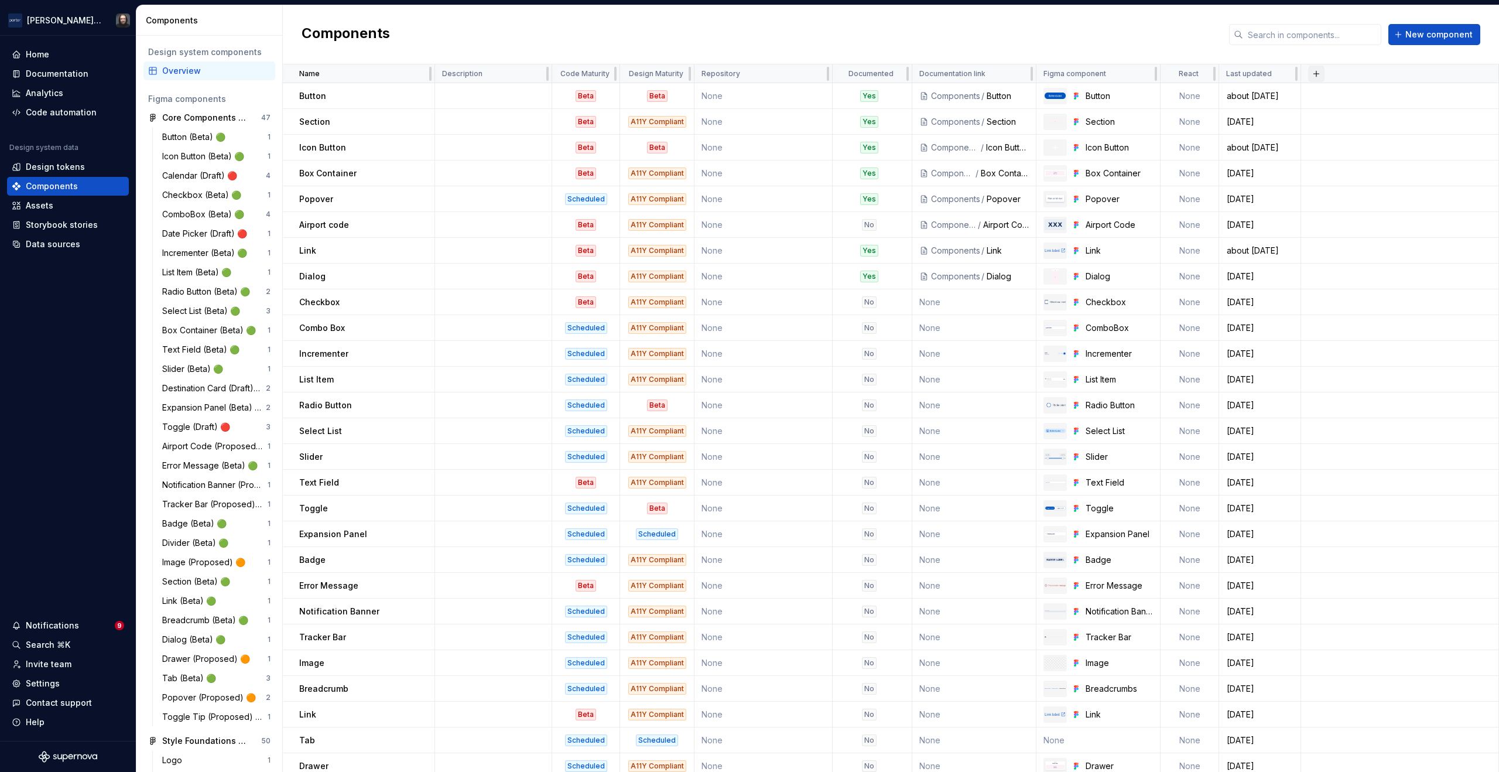
click at [1315, 73] on button "button" at bounding box center [1316, 74] width 16 height 16
click at [1253, 94] on div "New custom property" at bounding box center [1249, 97] width 88 height 12
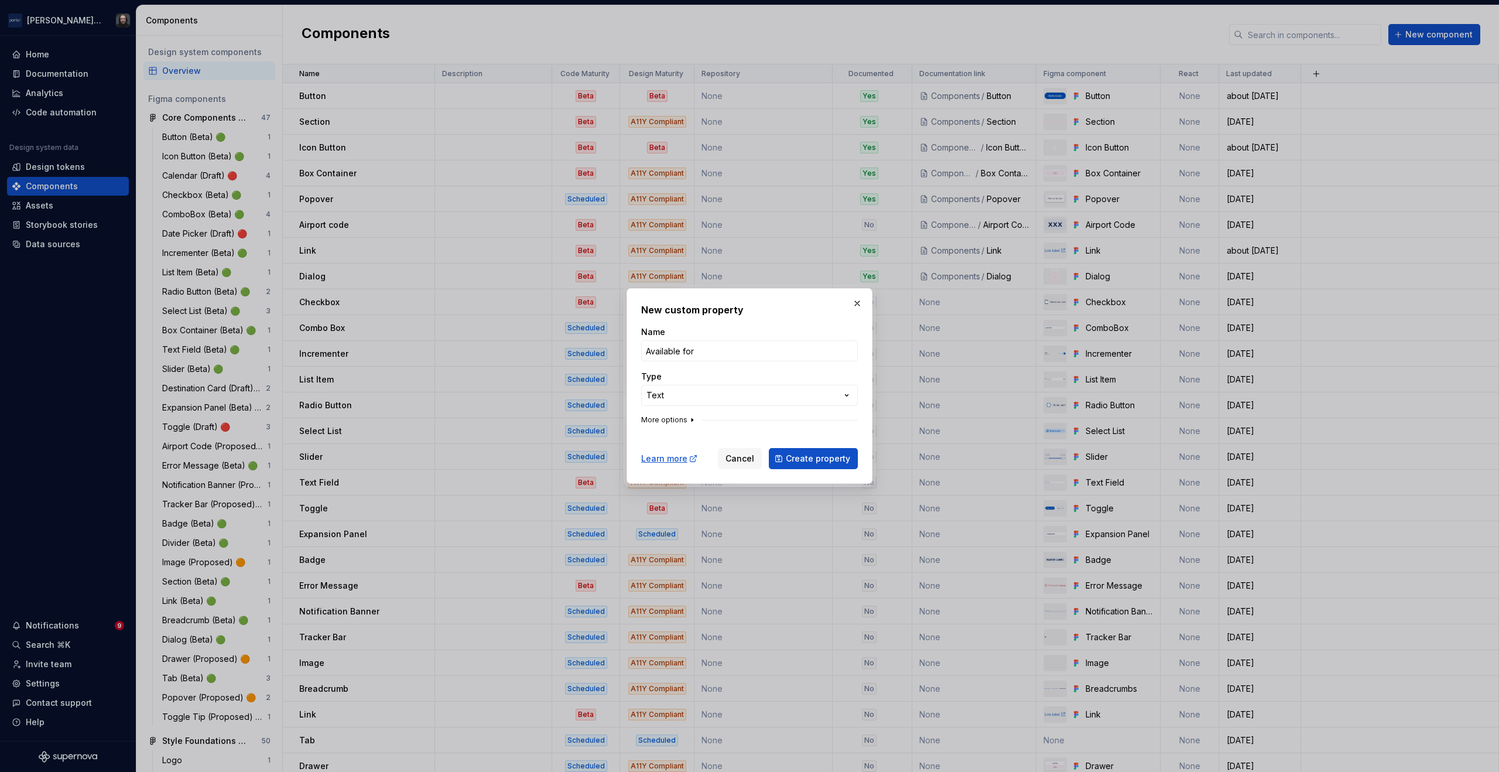
type input "Available for"
click at [690, 418] on icon "button" at bounding box center [691, 419] width 9 height 9
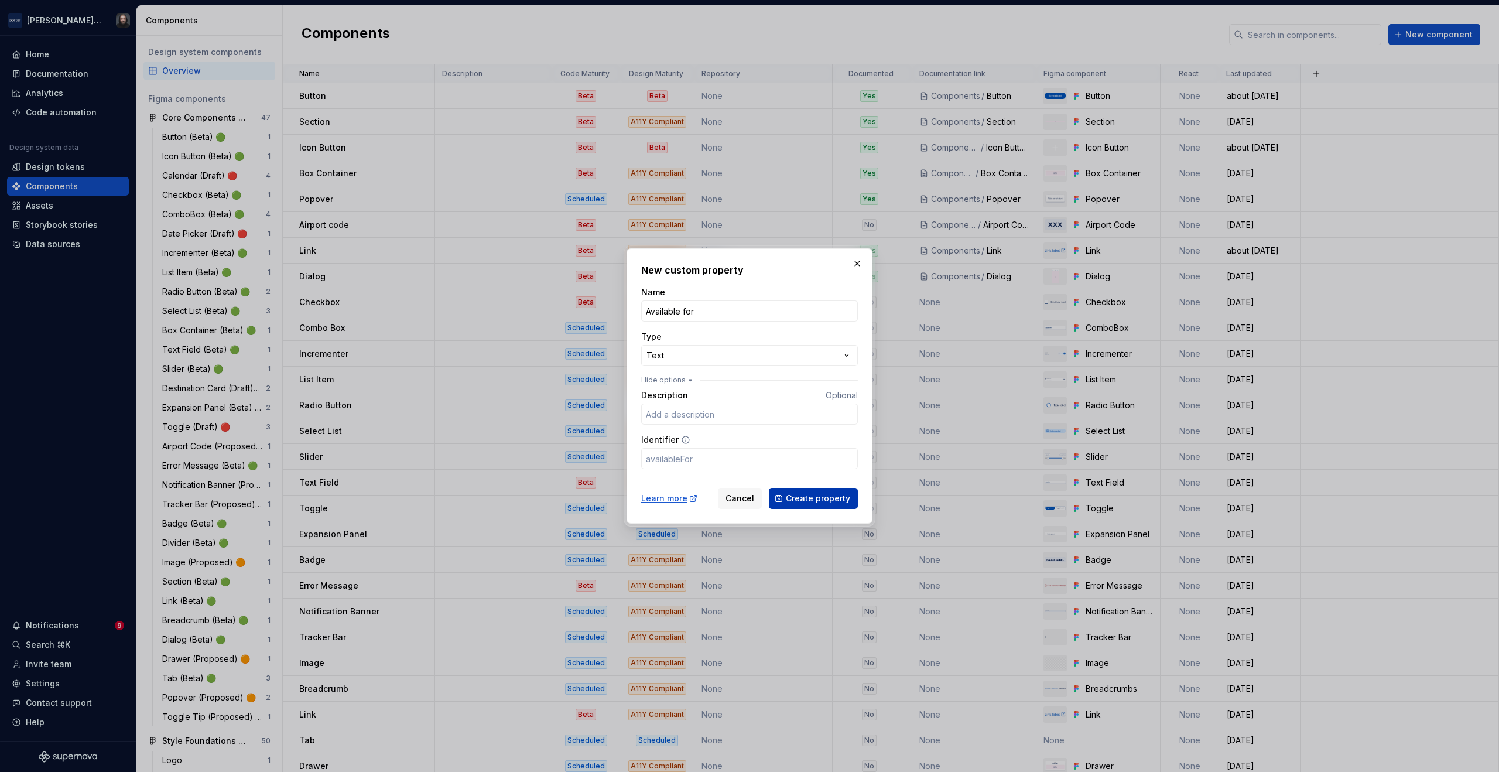
click at [803, 492] on span "Create property" at bounding box center [818, 498] width 64 height 12
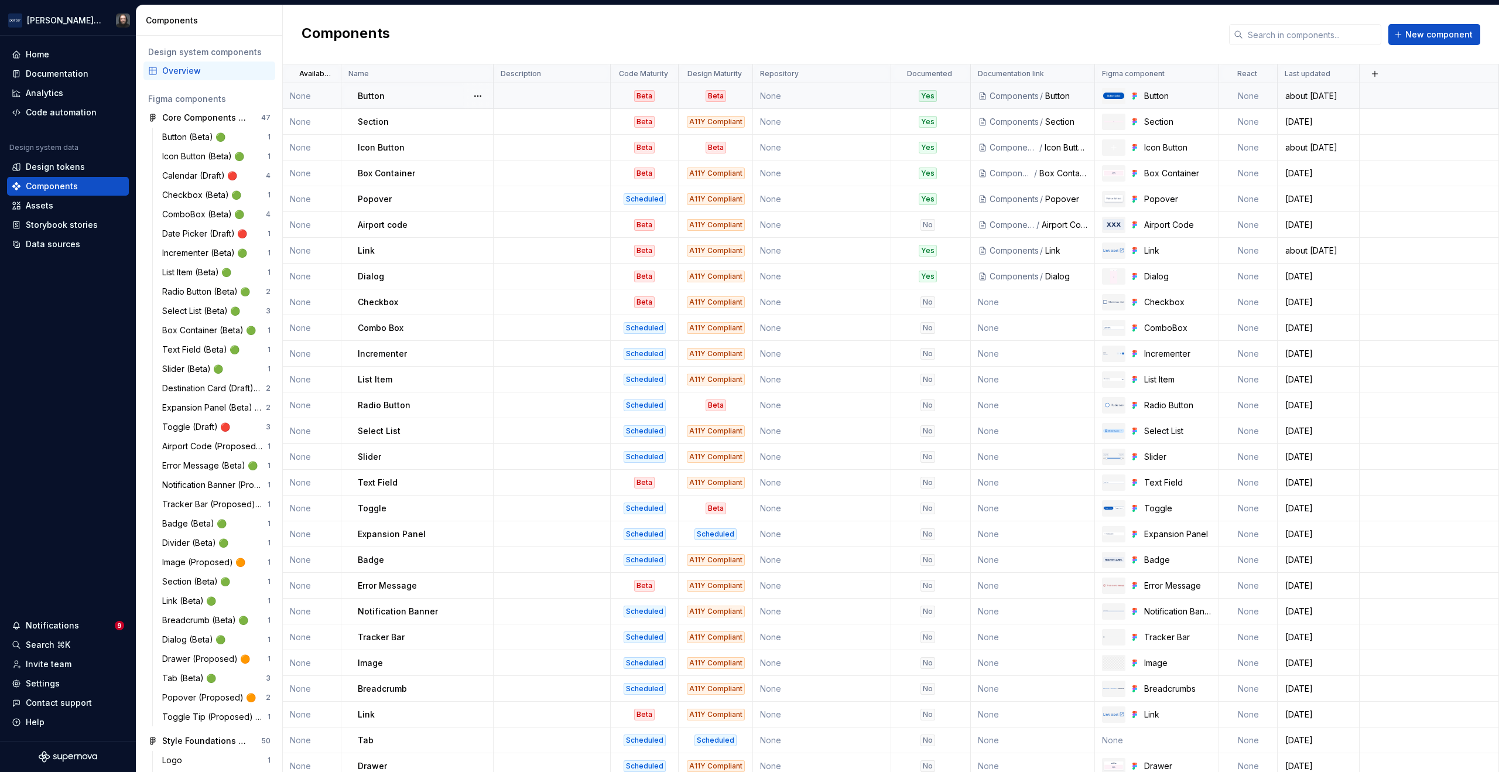
click at [556, 100] on td at bounding box center [552, 96] width 117 height 26
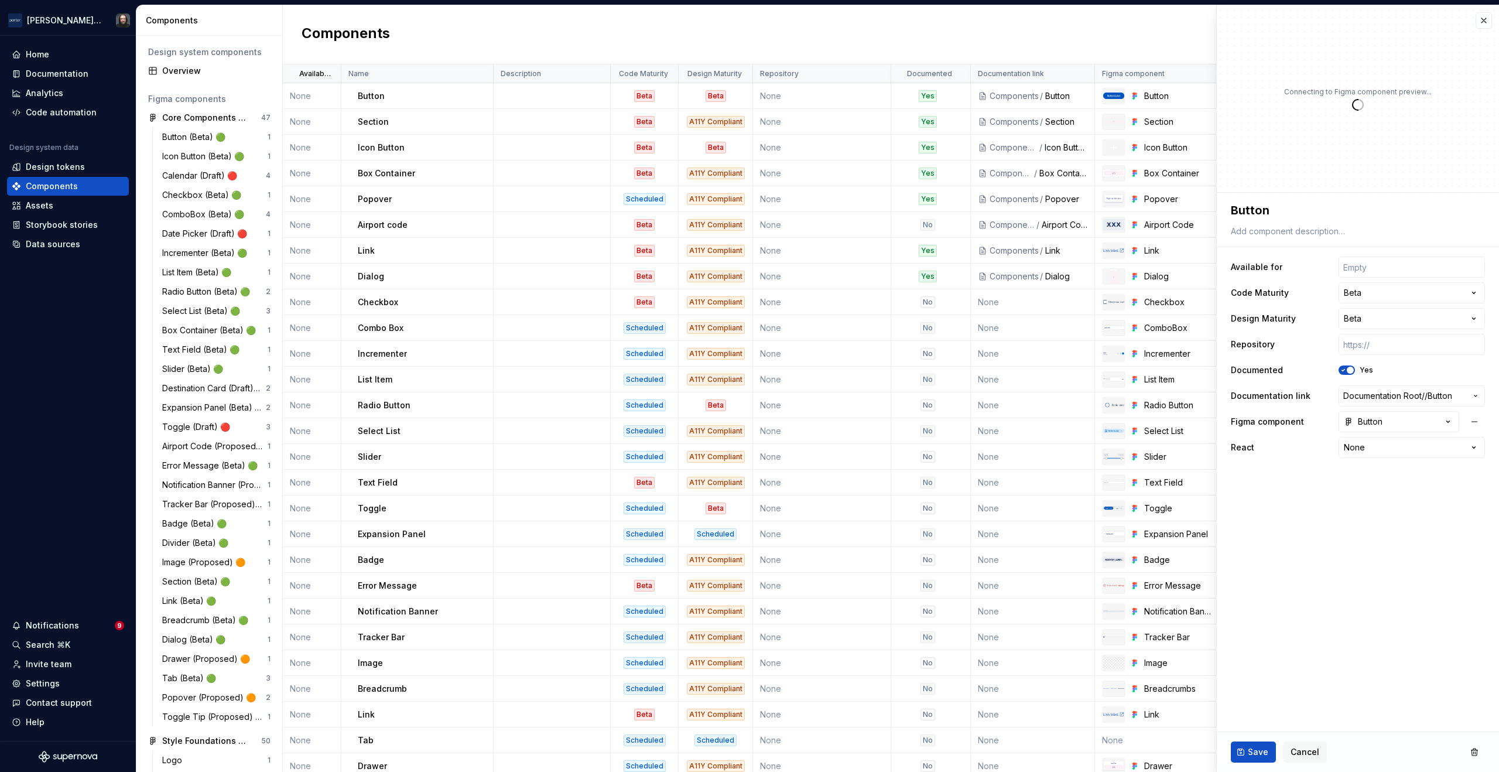
type textarea "*"
click at [1365, 269] on input "text" at bounding box center [1411, 266] width 146 height 21
type input "B"
type textarea "*"
type input "Bo"
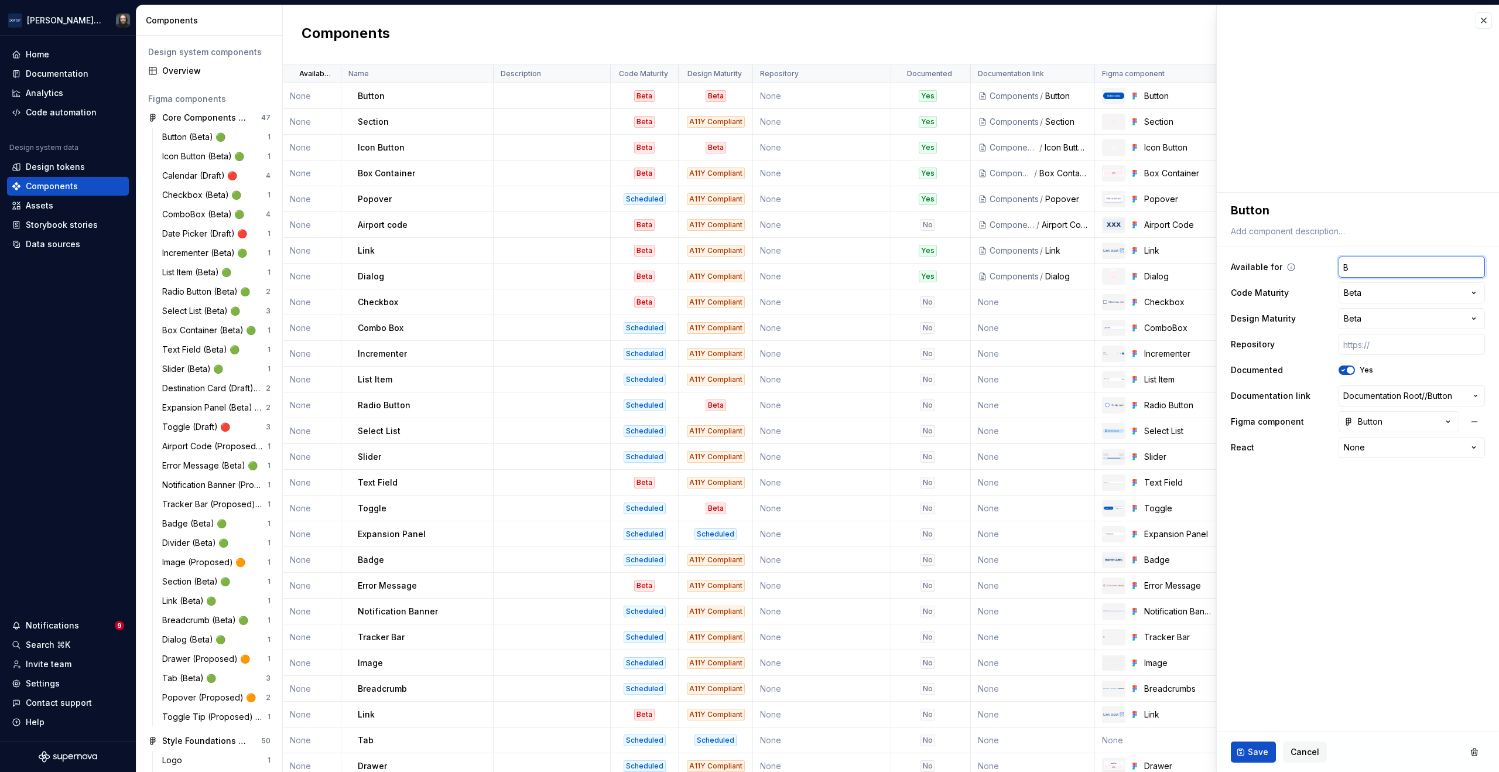
type textarea "*"
type input "Boo"
type textarea "*"
type input "Book"
type textarea "*"
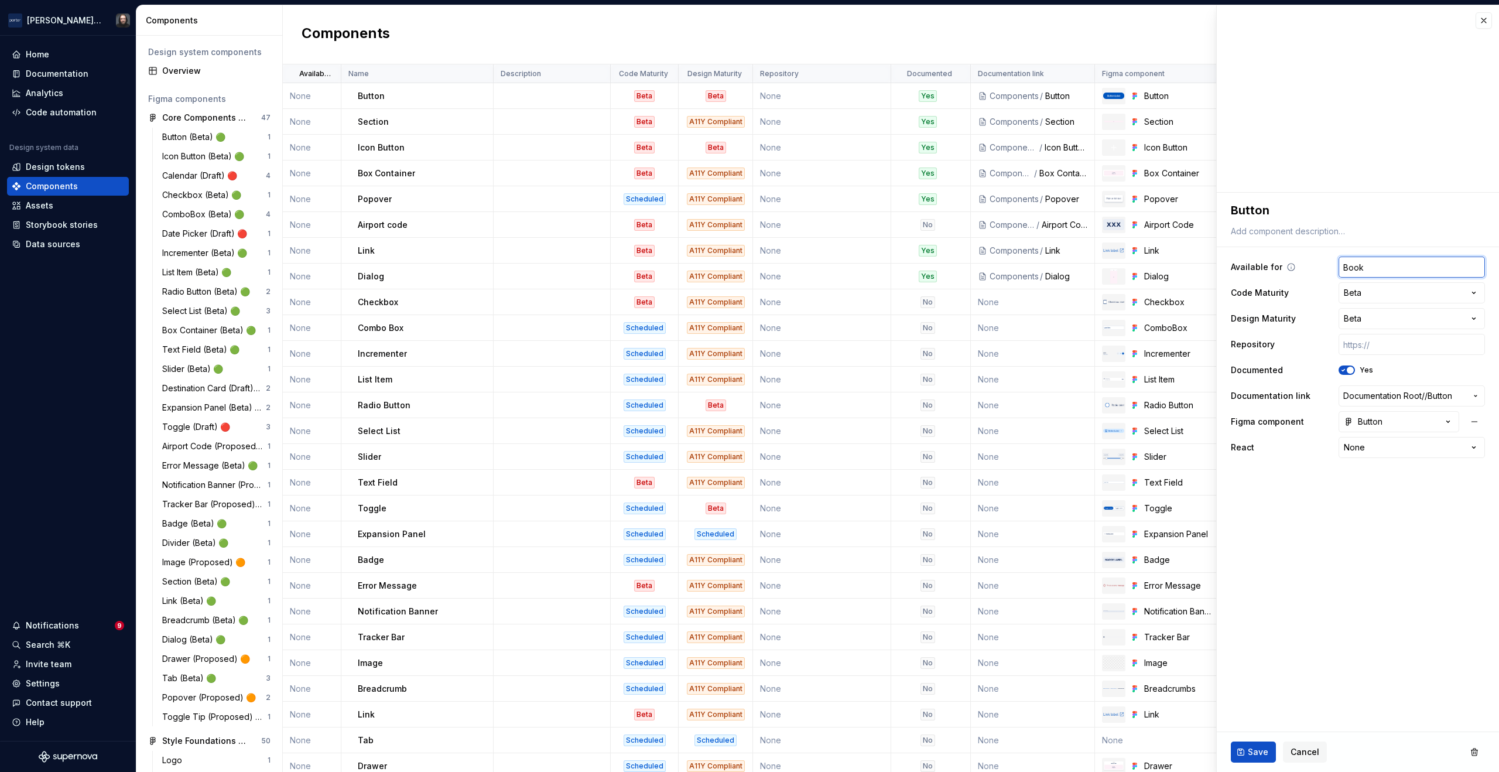
type input "Book"
type textarea "*"
type input "Book a"
type textarea "*"
type input "Book a"
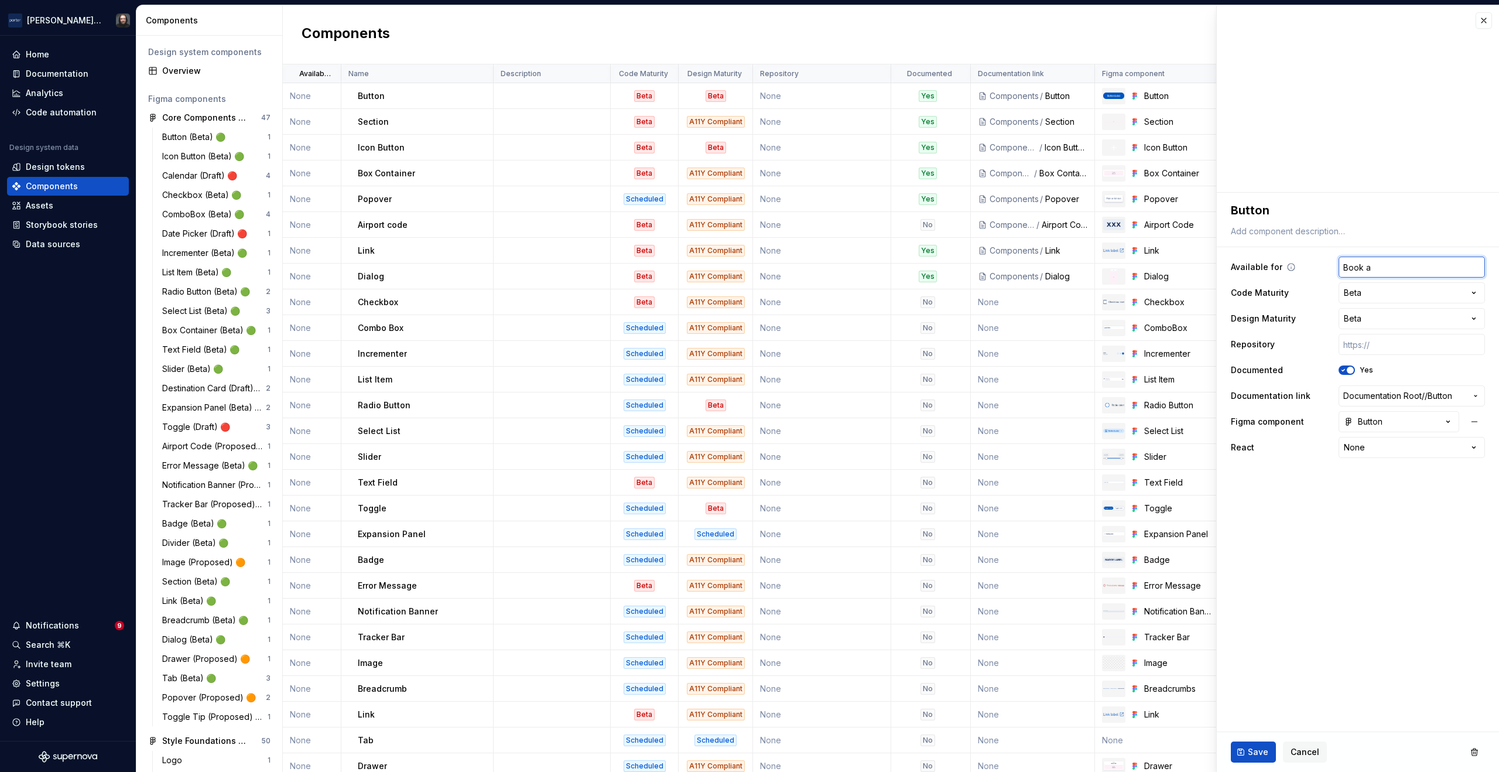
type textarea "*"
type input "Book a F"
type textarea "*"
type input "Book a Fl"
type textarea "*"
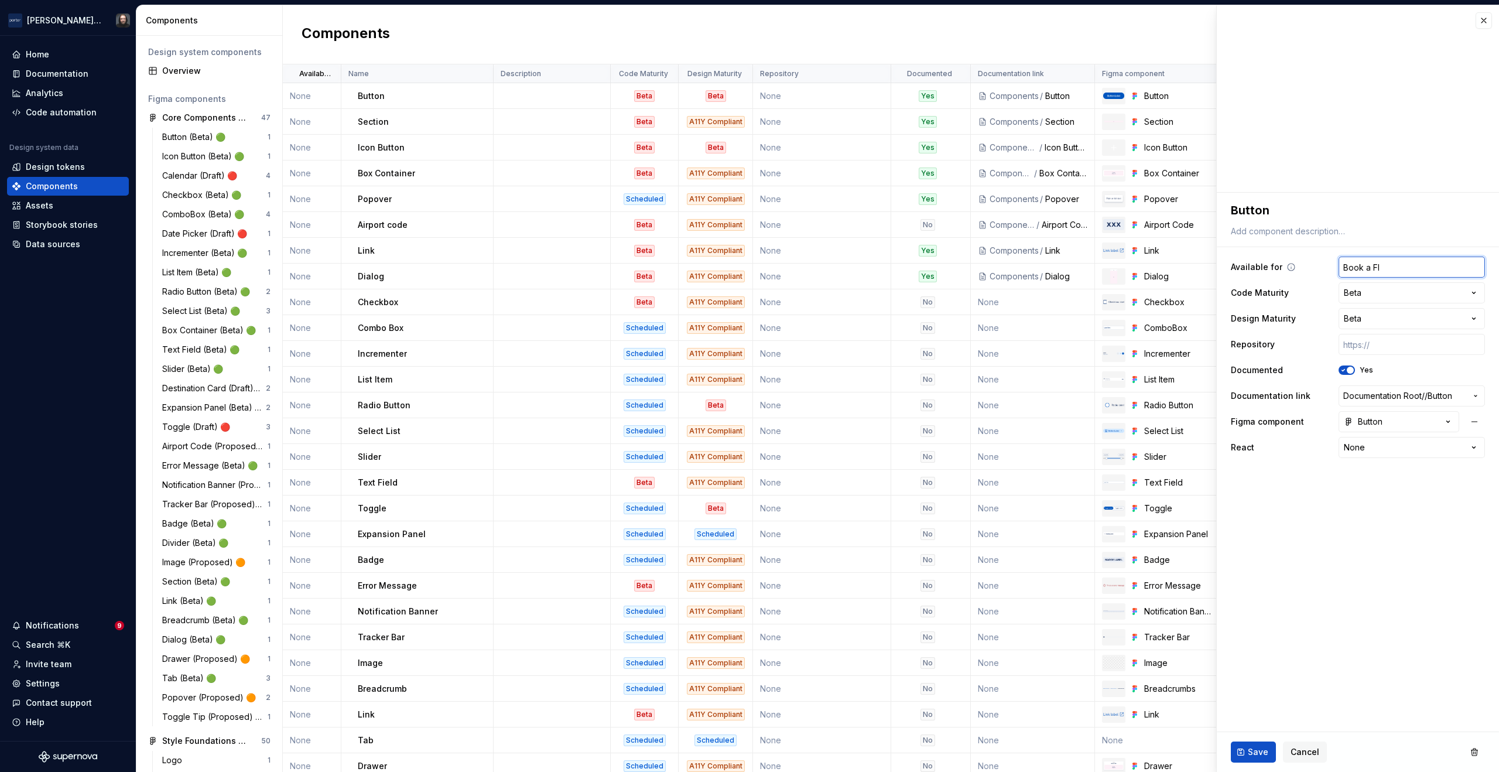
type input "Book a Fli"
type textarea "*"
type input "Book a Flig"
type textarea "*"
type input "Book a Fligh"
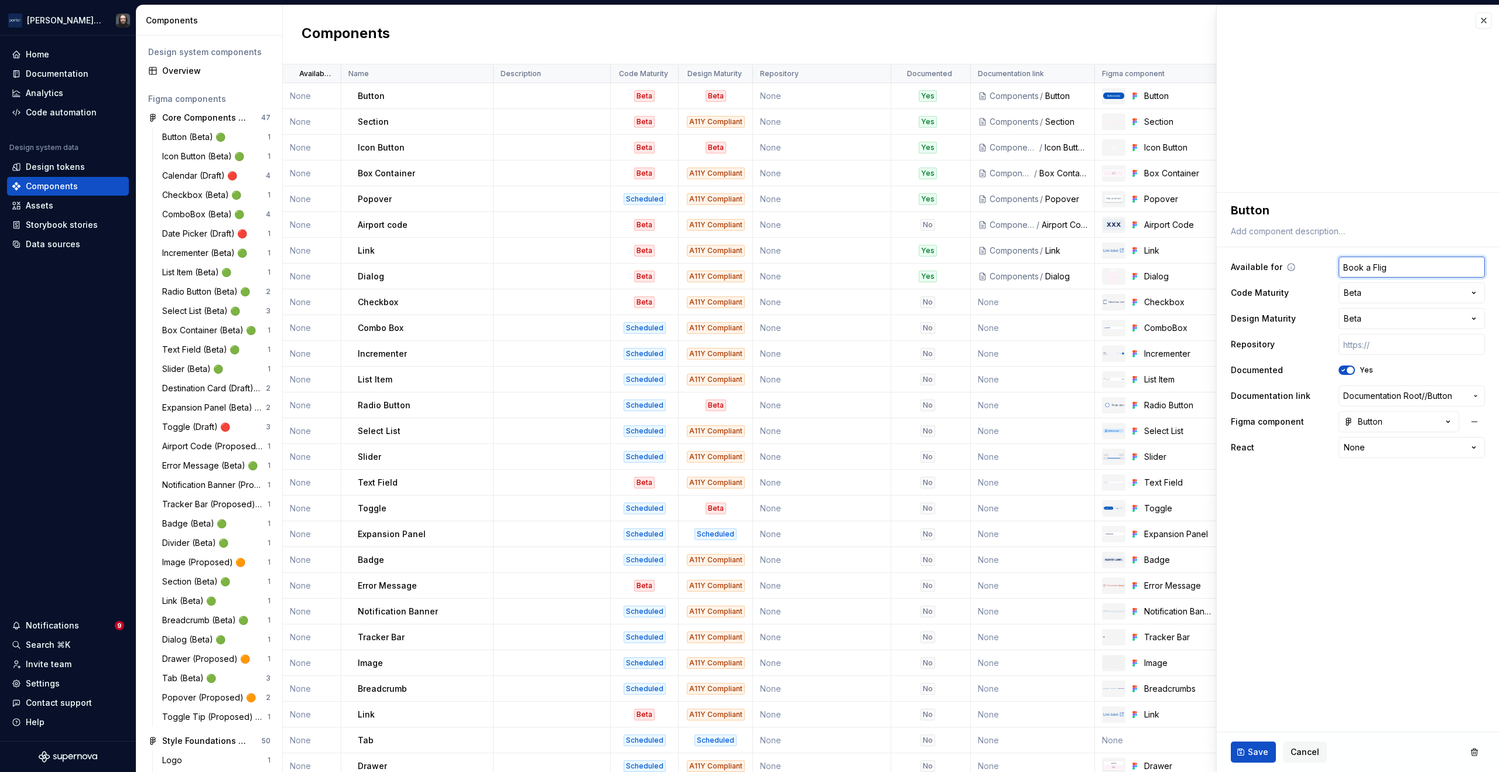
type textarea "*"
type input "Book a Flight"
type textarea "*"
type input "Book a Flight"
type textarea "*"
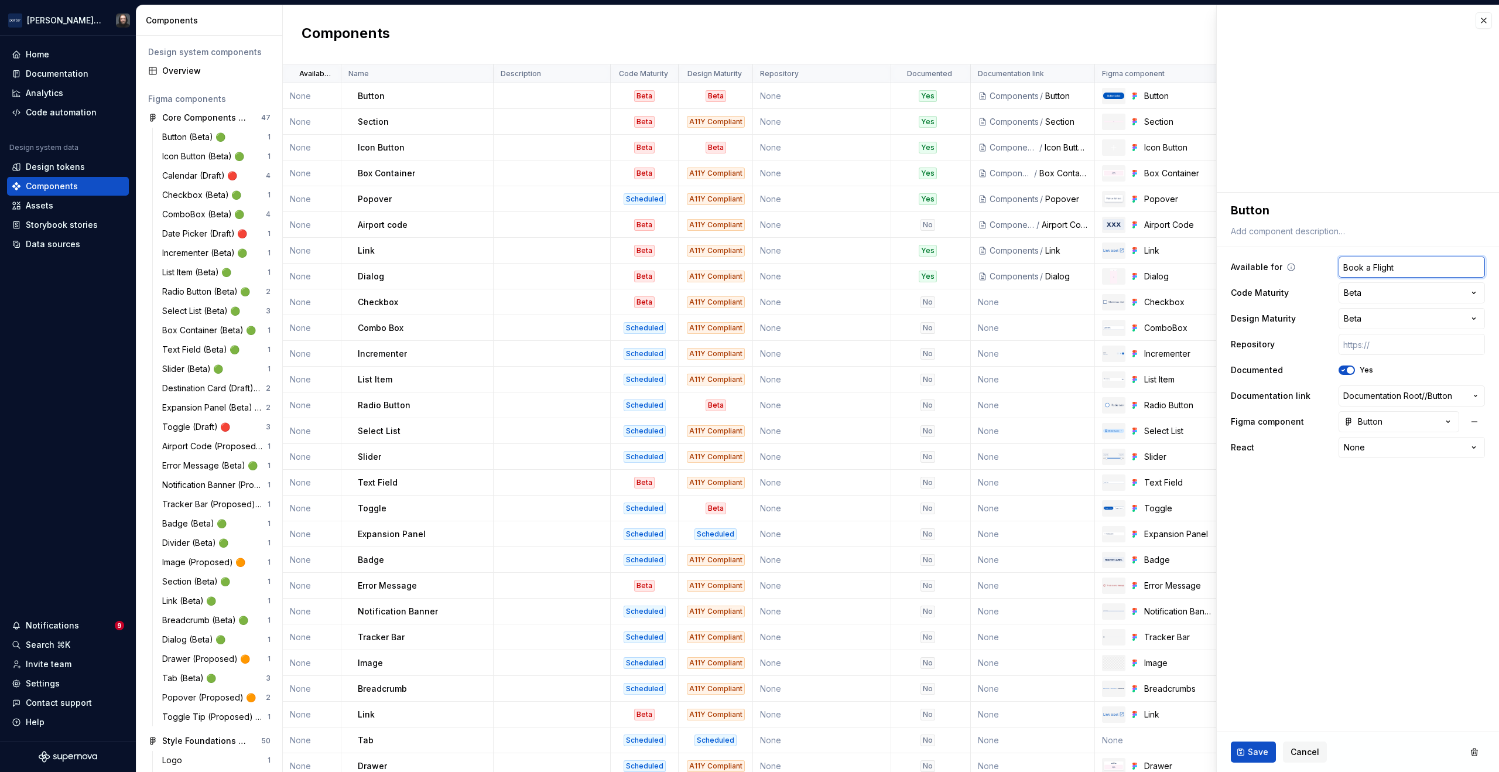
type input "Book a Flight /"
type textarea "*"
type input "Book a Flight /"
type textarea "*"
type input "Book a Flight / F"
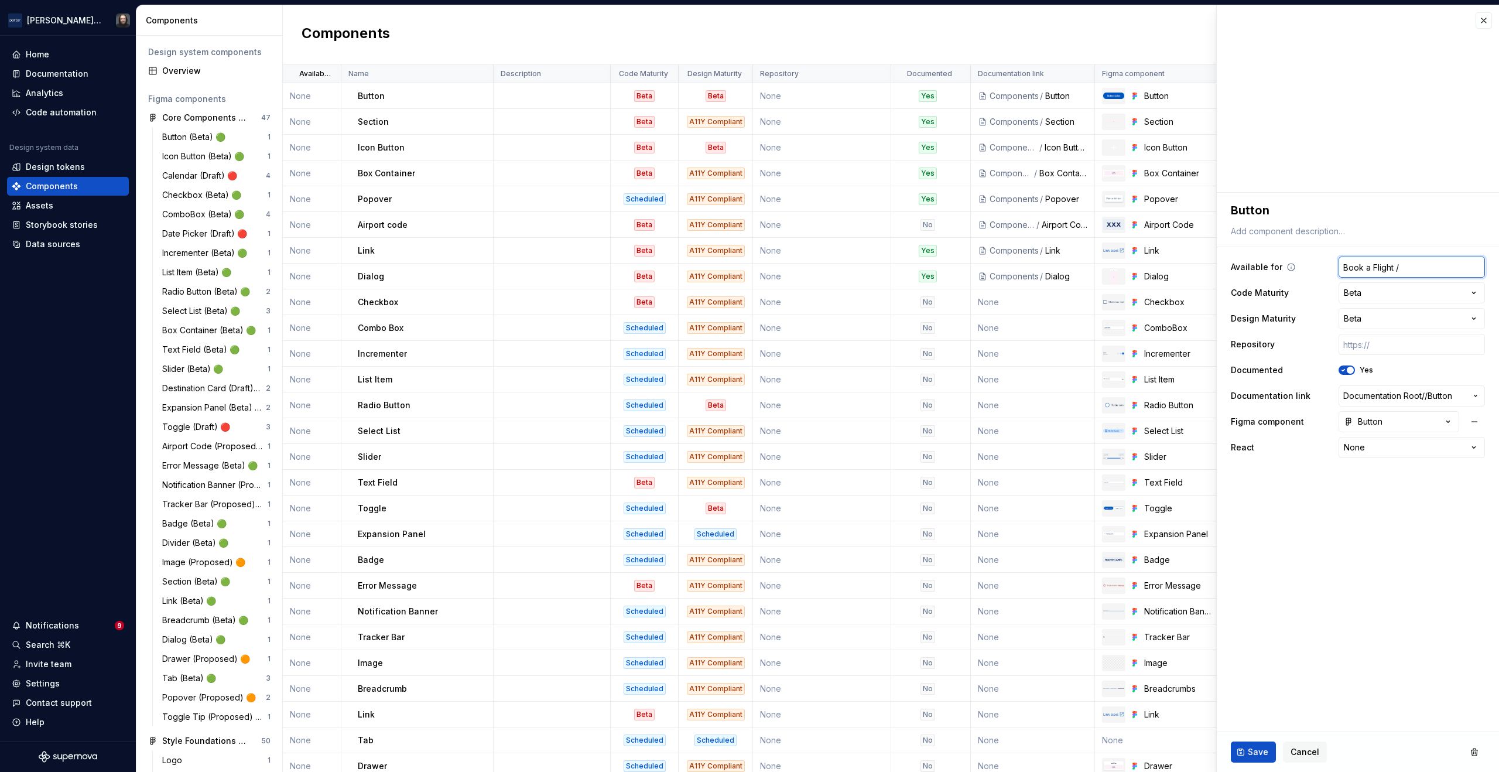
type textarea "*"
type input "Book a Flight / Fl"
type textarea "*"
type input "Book a Flight / Fli"
type textarea "*"
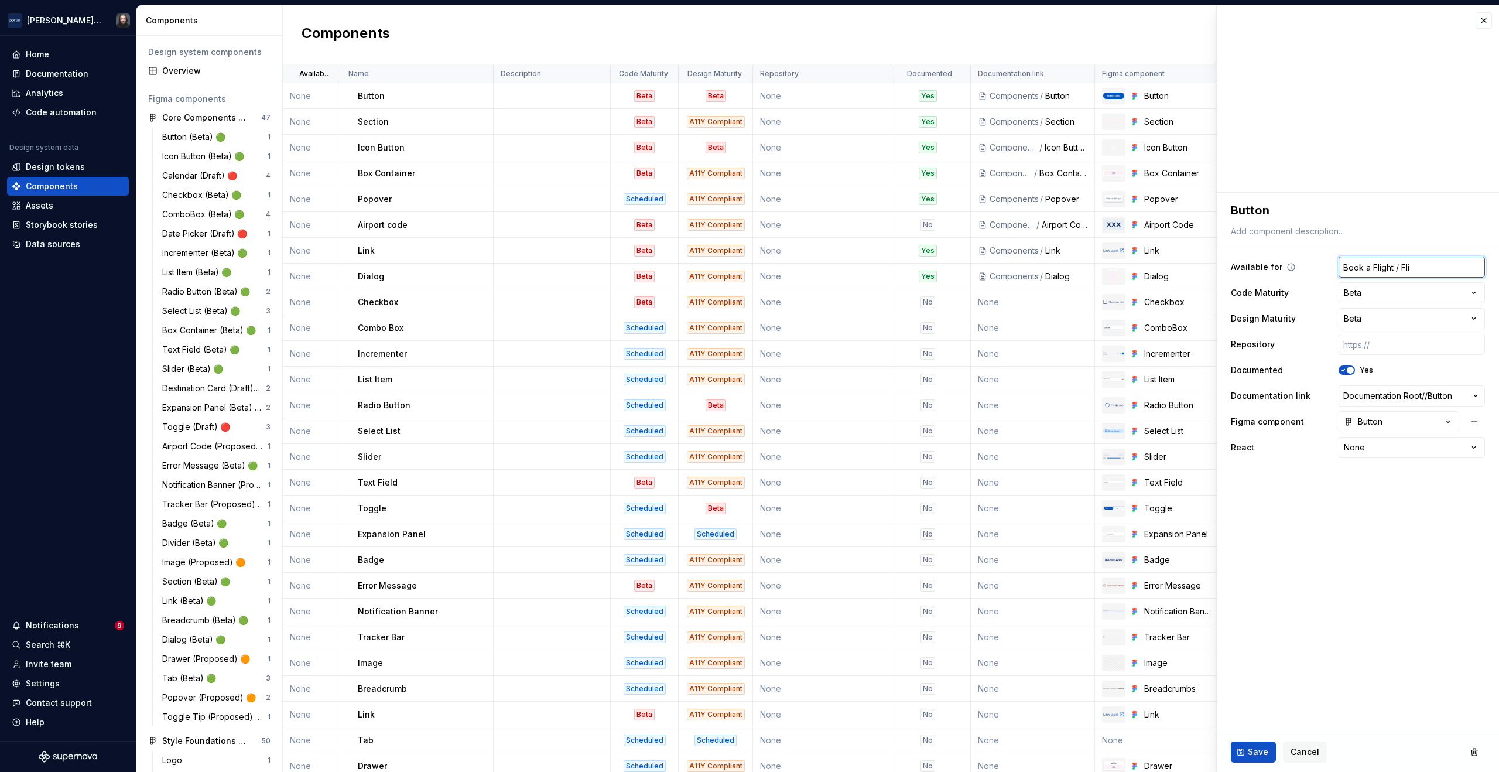
type input "Book a Flight / Flig"
type textarea "*"
type input "Book a Flight / Fligh"
type textarea "*"
type input "Book a Flight / Flight"
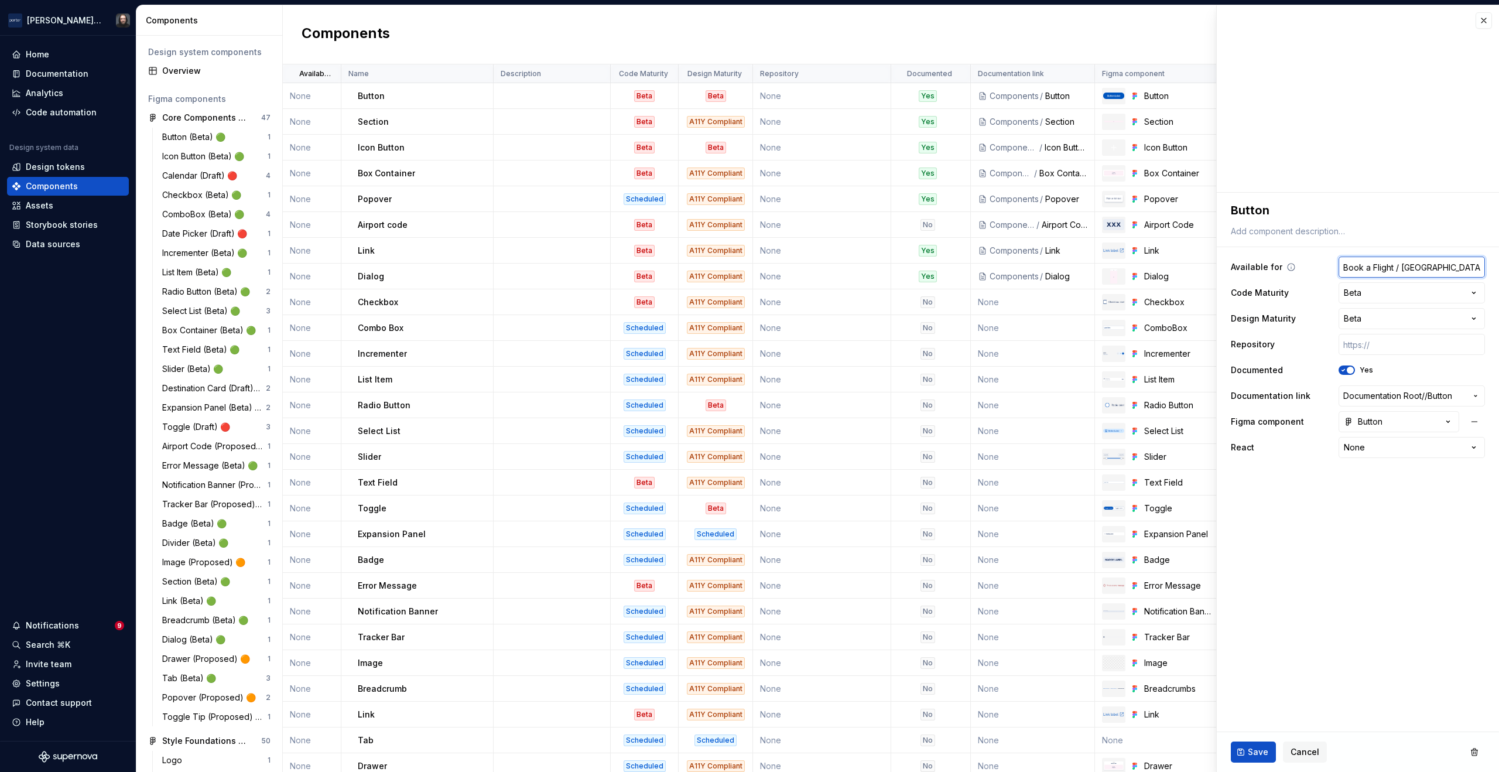
type textarea "*"
type input "Book a Flight / Flight"
type textarea "*"
type input "Book a Flight / Flight S"
type textarea "*"
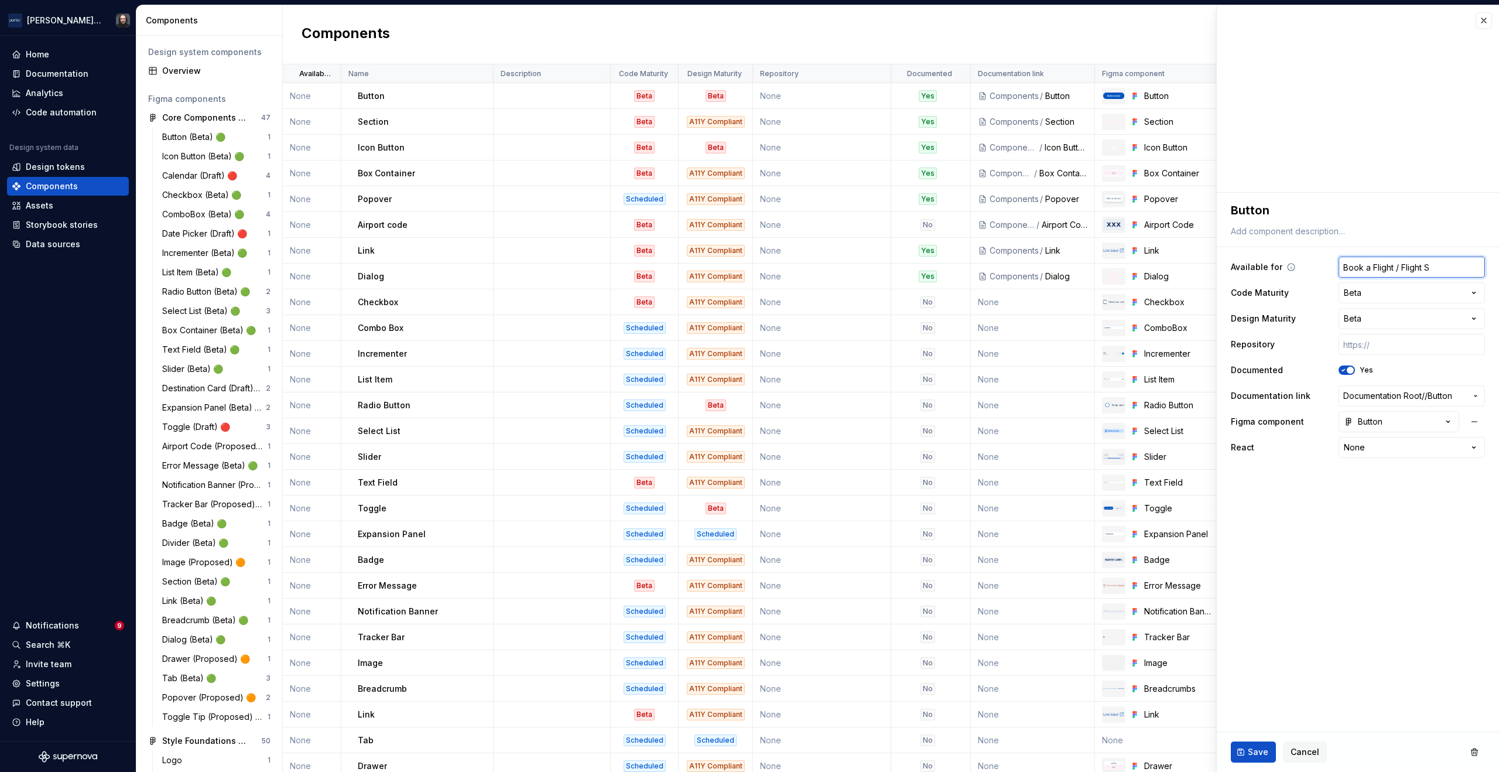
type input "Book a Flight / Flight St"
type textarea "*"
type input "Book a Flight / Flight Sts"
type textarea "*"
type input "Book a Flight / Flight Stst"
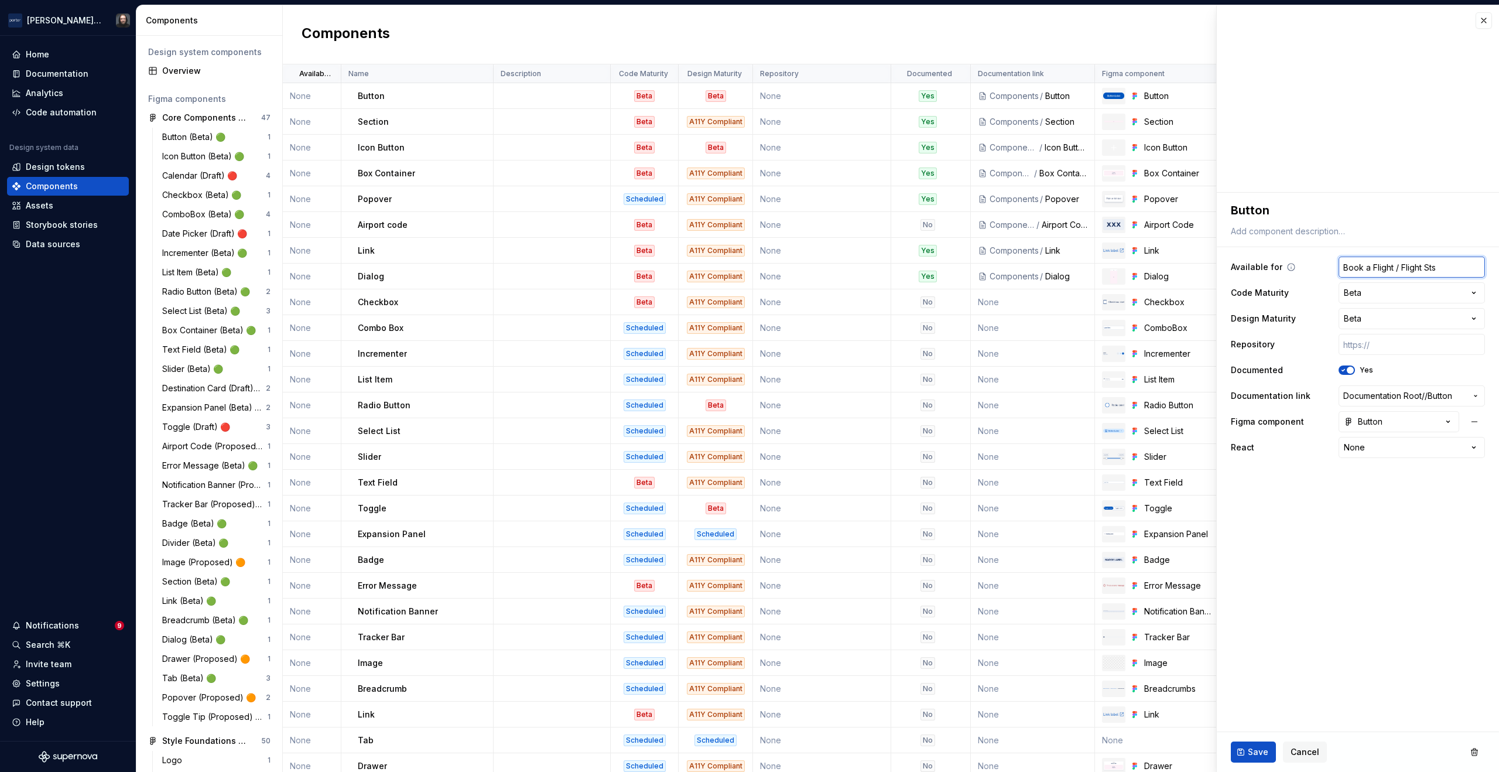
type textarea "*"
type input "Book a Flight / Flight Ststu"
type textarea "*"
type input "Book a Flight / Flight Stst"
type textarea "*"
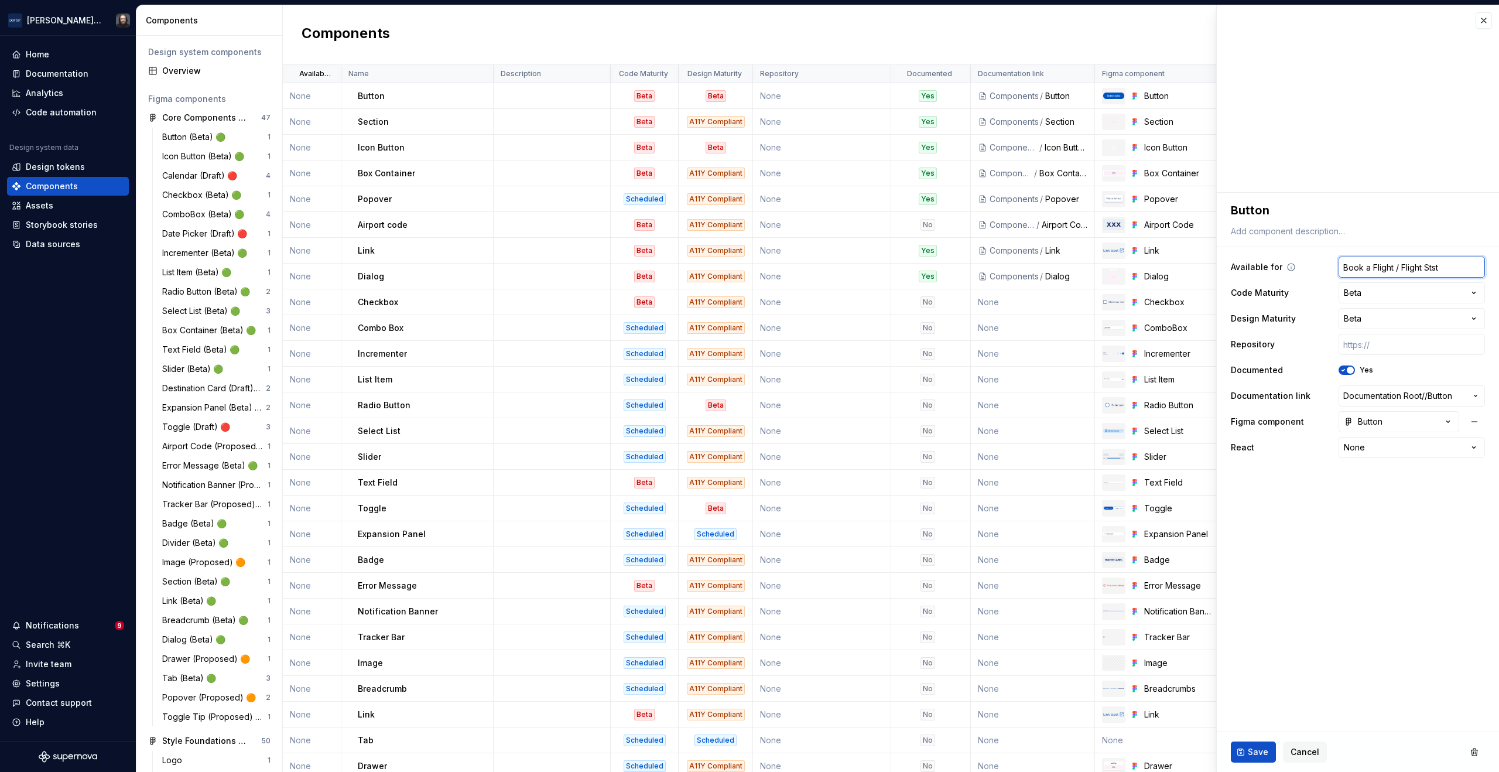
type input "Book a Flight / Flight Sts"
type textarea "*"
type input "Book a Flight / Flight St"
type textarea "*"
type input "Book a Flight / Flight Sta"
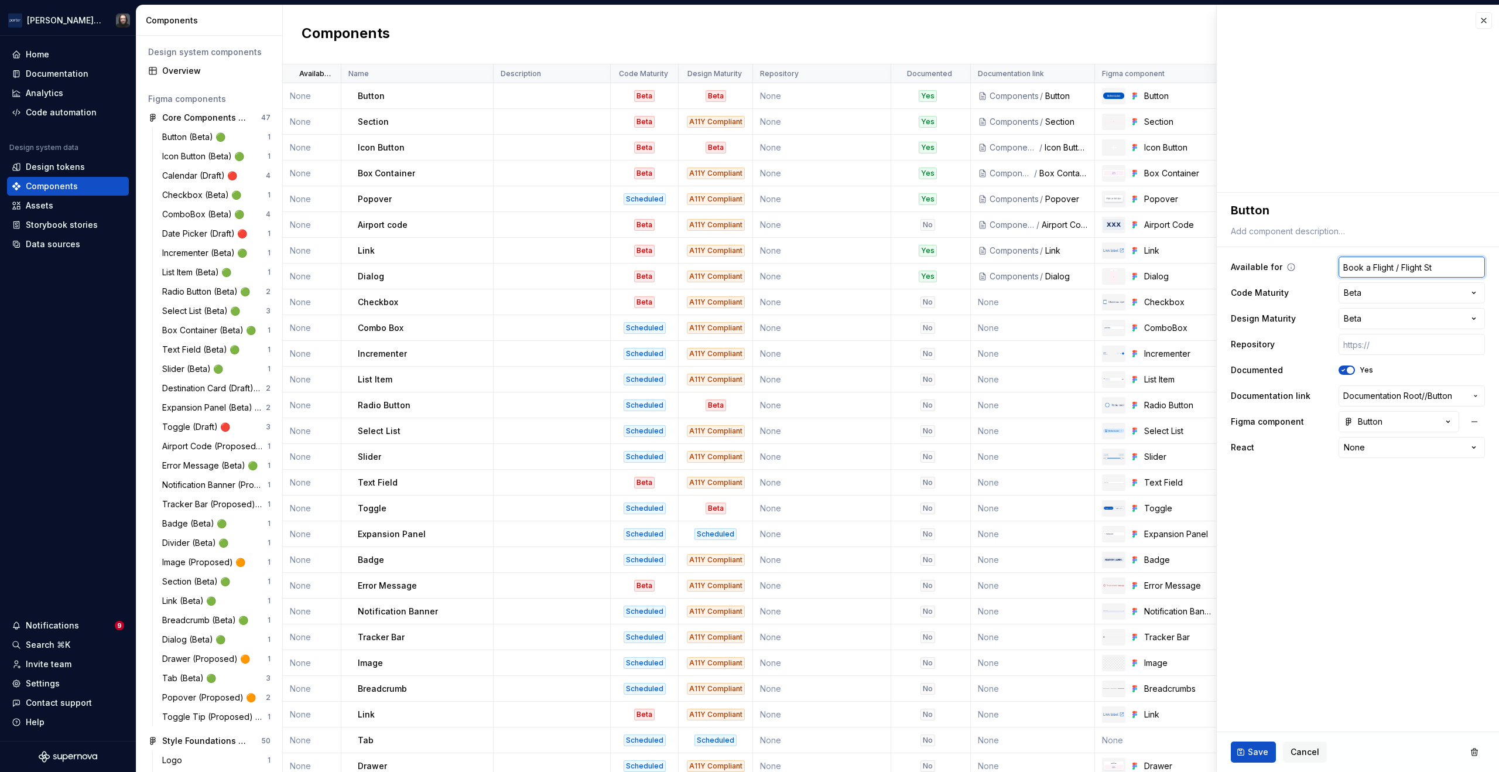
type textarea "*"
type input "Book a Flight / Flight Stat"
type textarea "*"
type input "Book a Flight / Flight Statu"
type textarea "*"
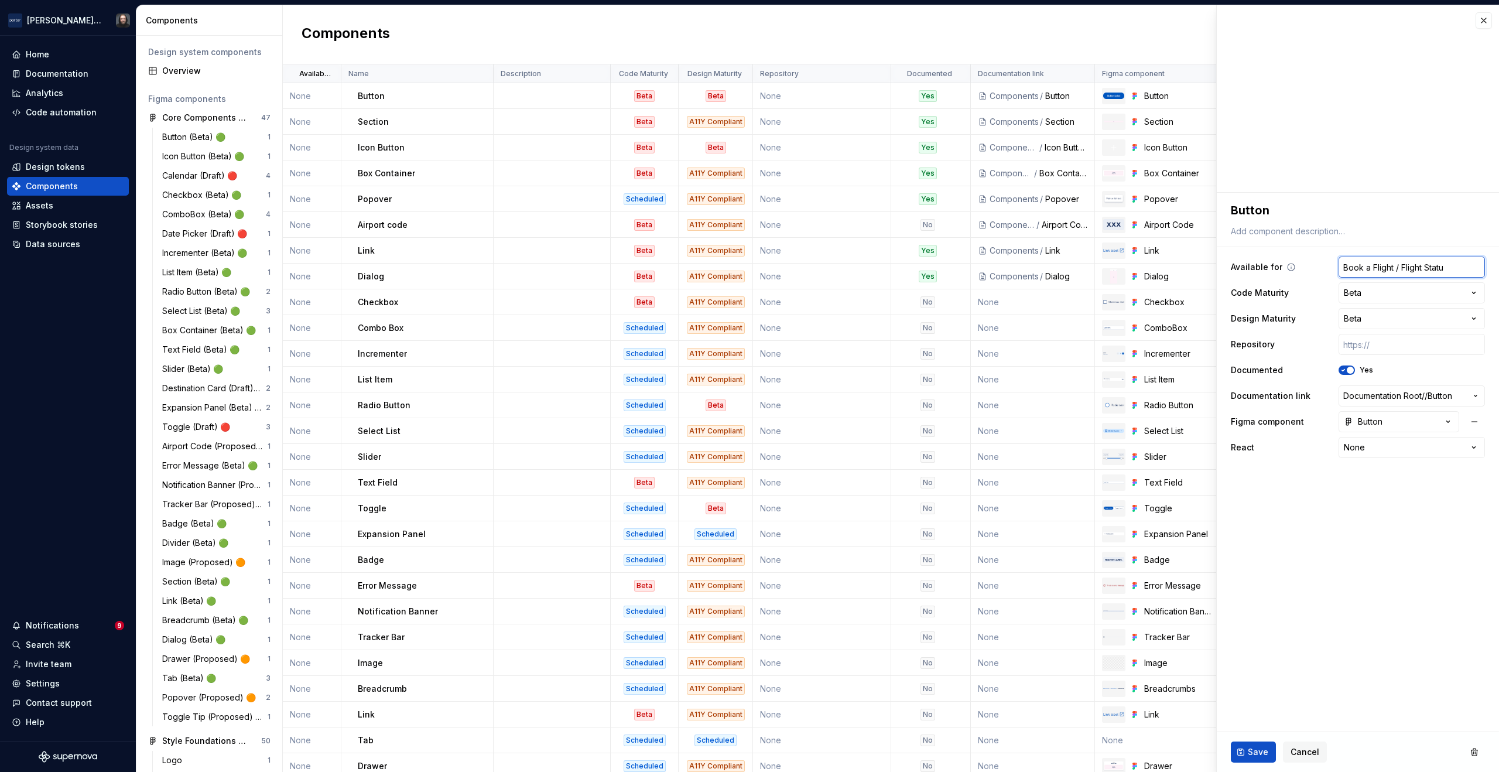
type input "Book a Flight / Flight Status"
type textarea "*"
type input "Book a Flight / Flight Status"
click at [1262, 751] on span "Save" at bounding box center [1258, 752] width 20 height 12
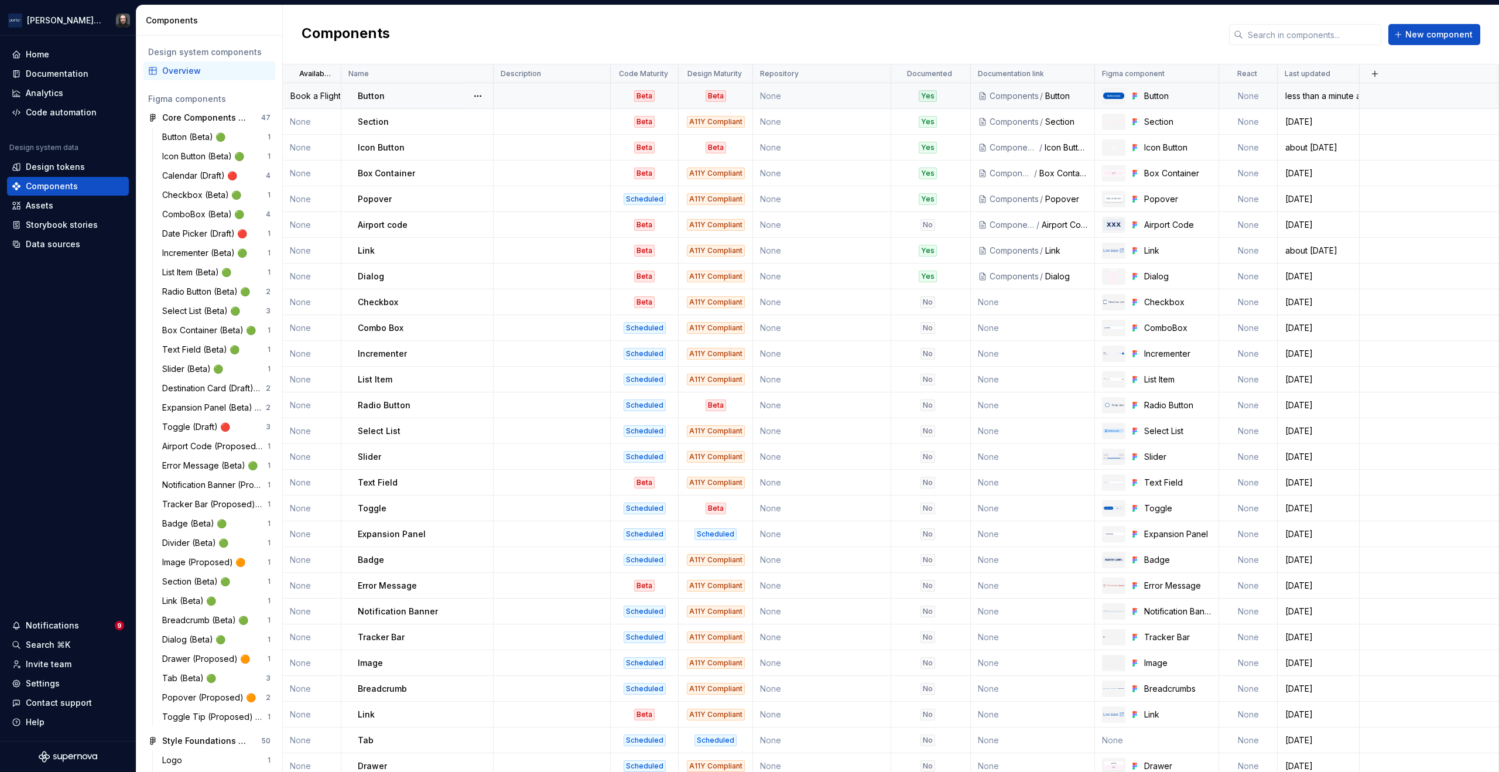
click at [553, 102] on td at bounding box center [552, 96] width 117 height 26
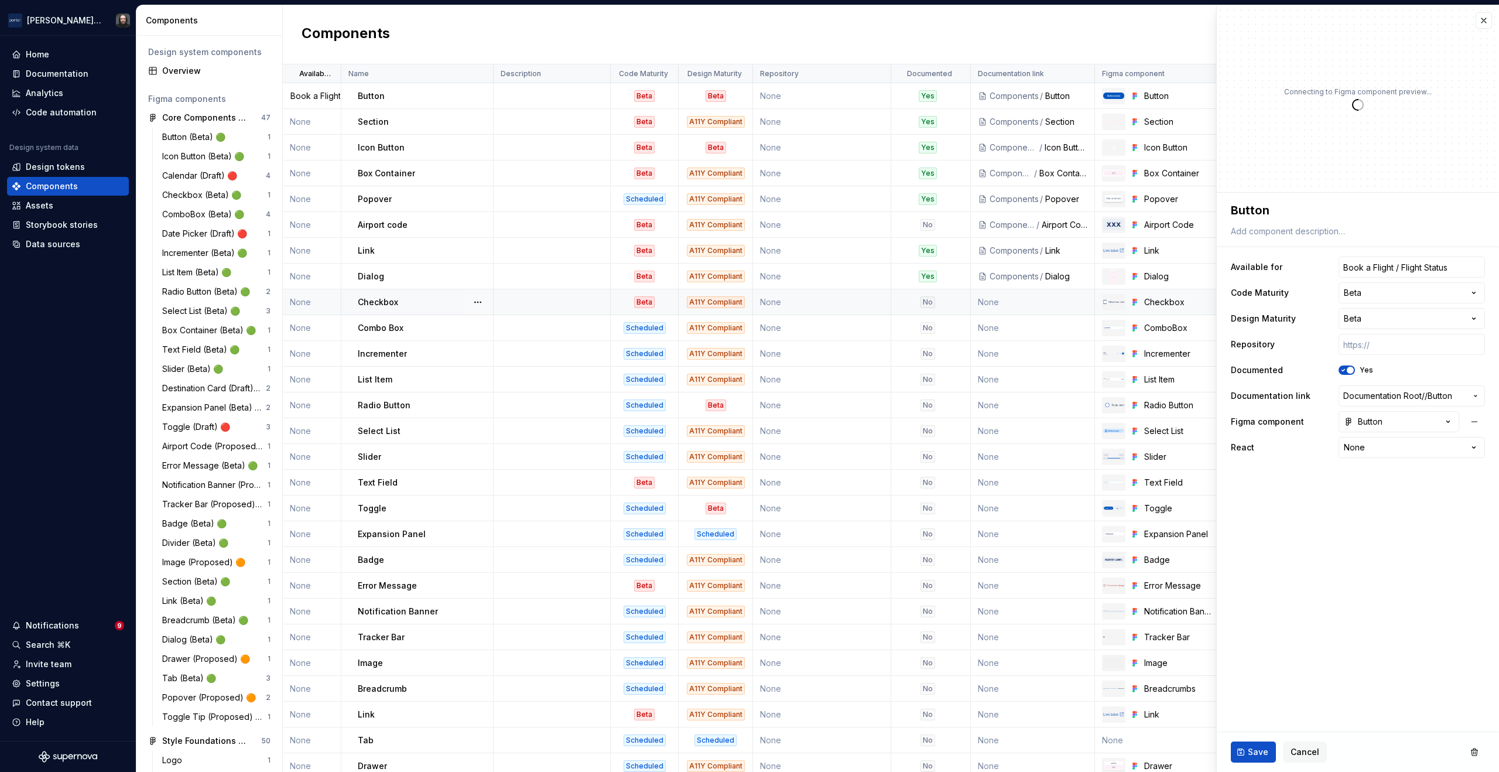
type textarea "*"
click at [1315, 751] on span "Cancel" at bounding box center [1304, 752] width 29 height 12
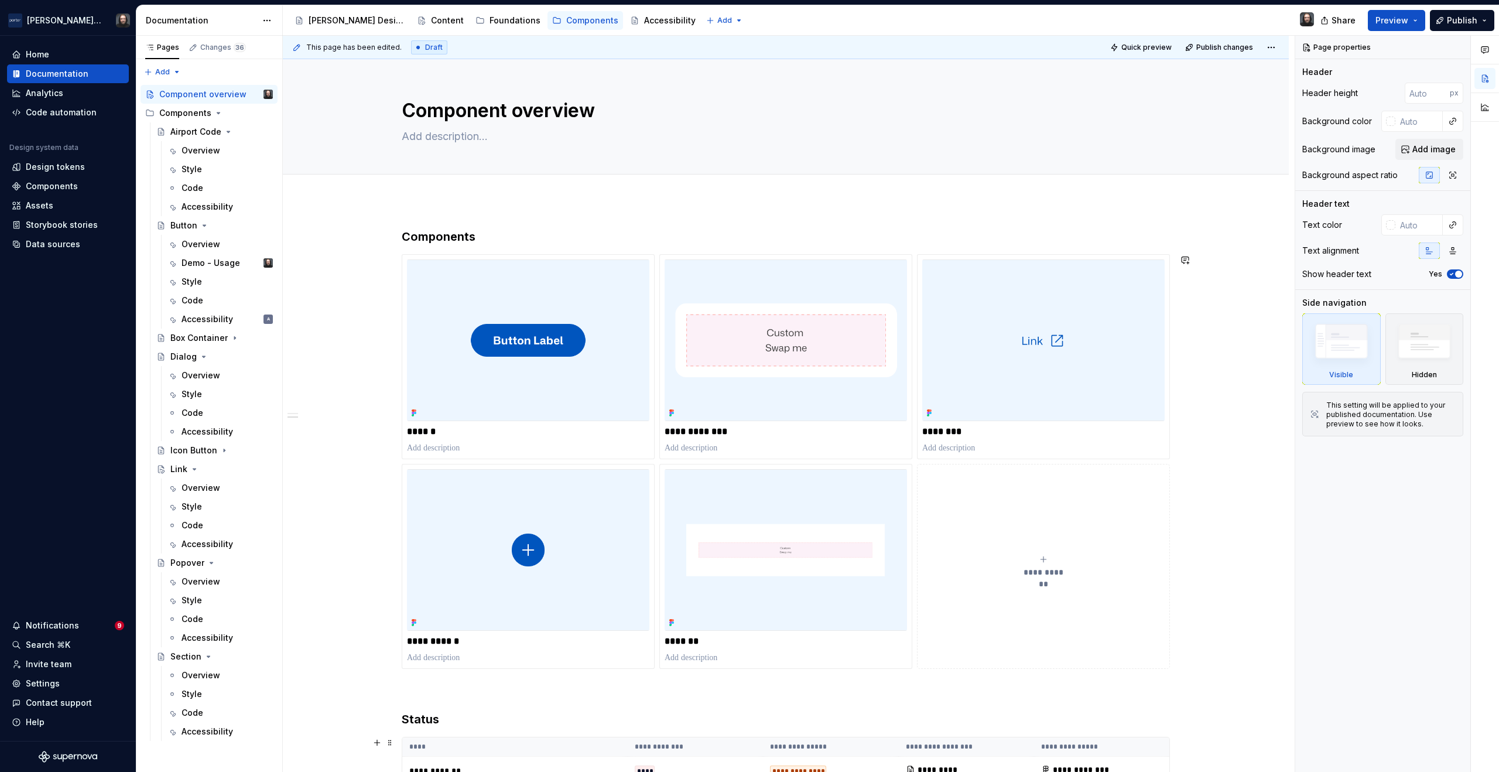
scroll to position [529, 0]
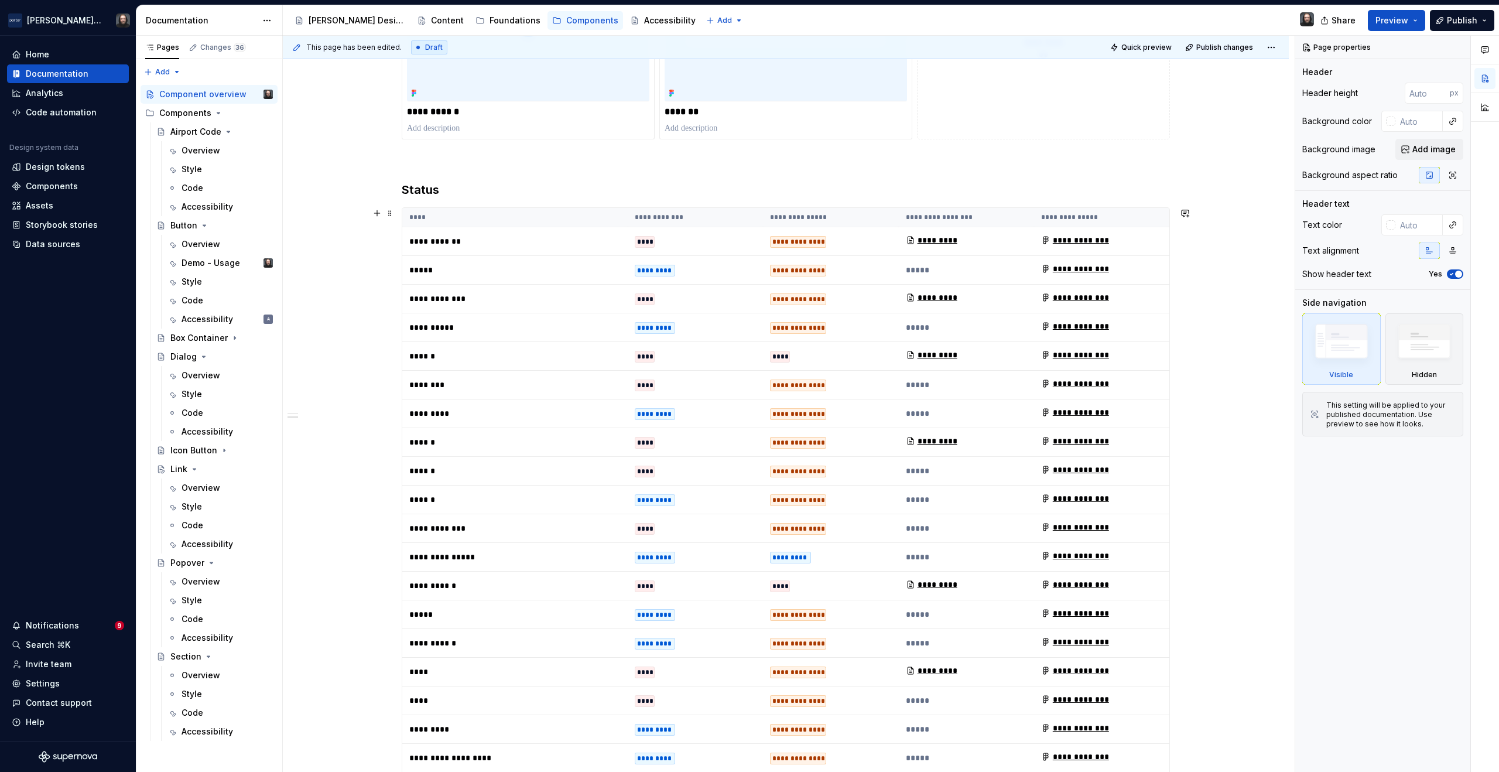
click at [737, 217] on th "**********" at bounding box center [695, 217] width 135 height 19
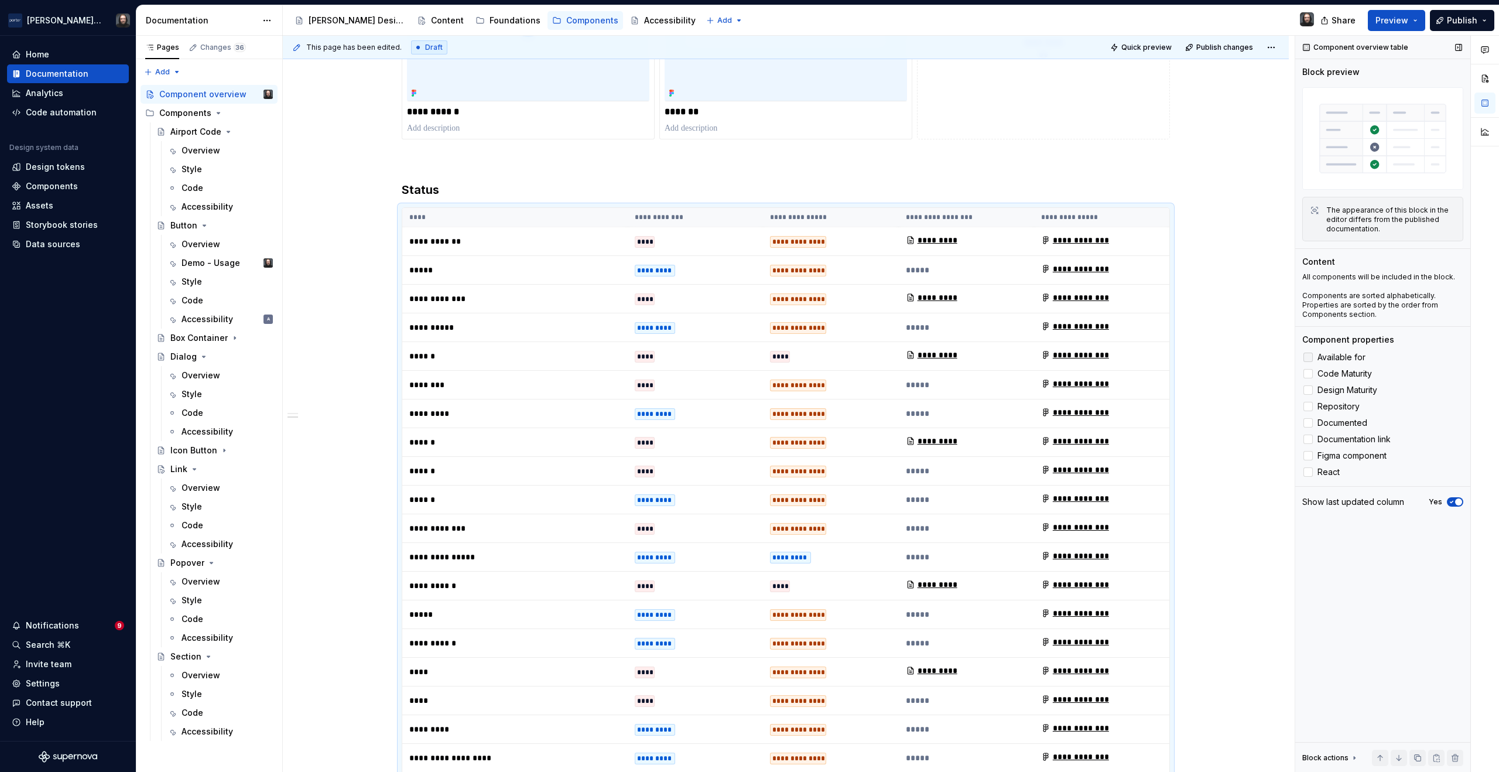
click at [1309, 357] on div at bounding box center [1307, 356] width 9 height 9
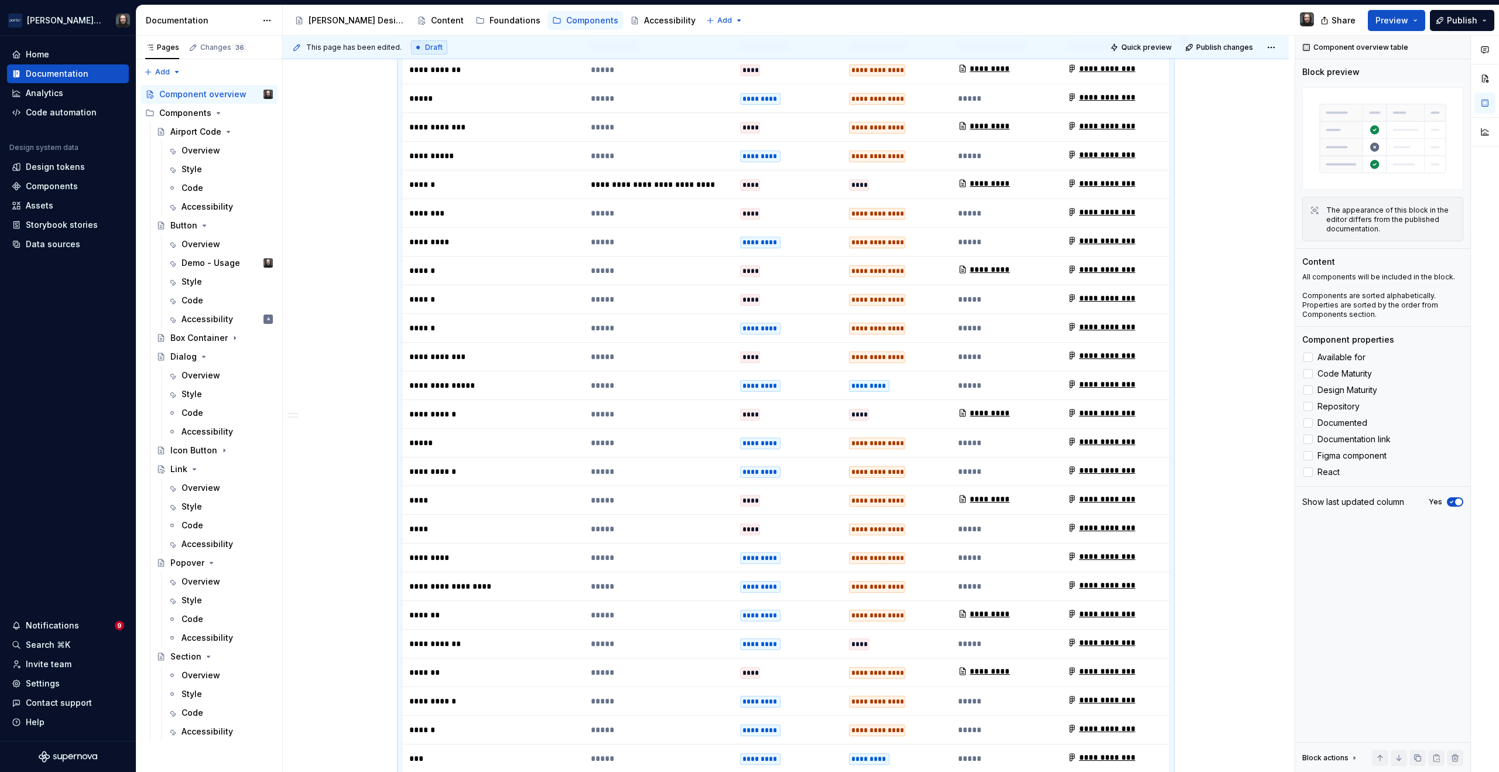
scroll to position [568, 0]
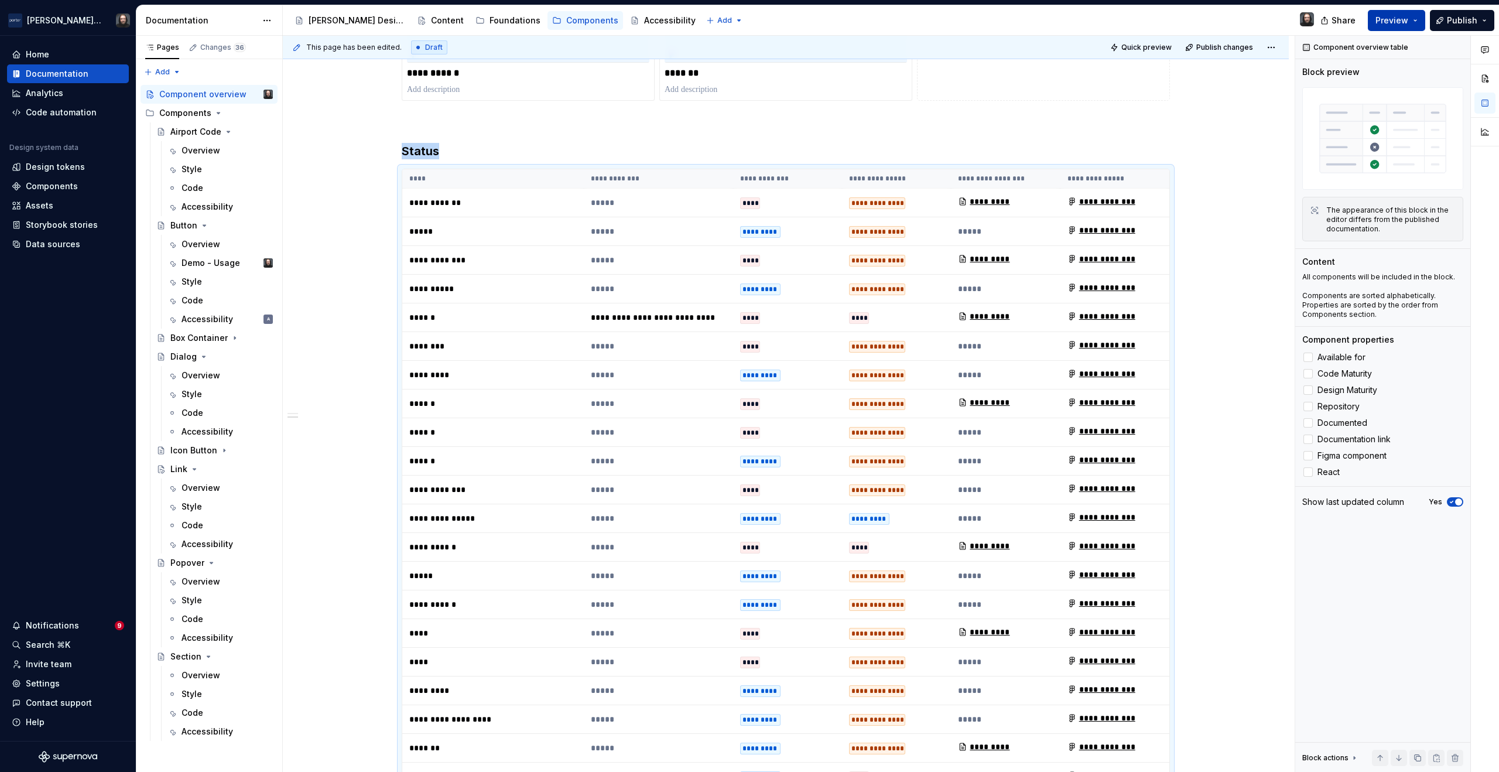
click at [1417, 18] on button "Preview" at bounding box center [1396, 20] width 57 height 21
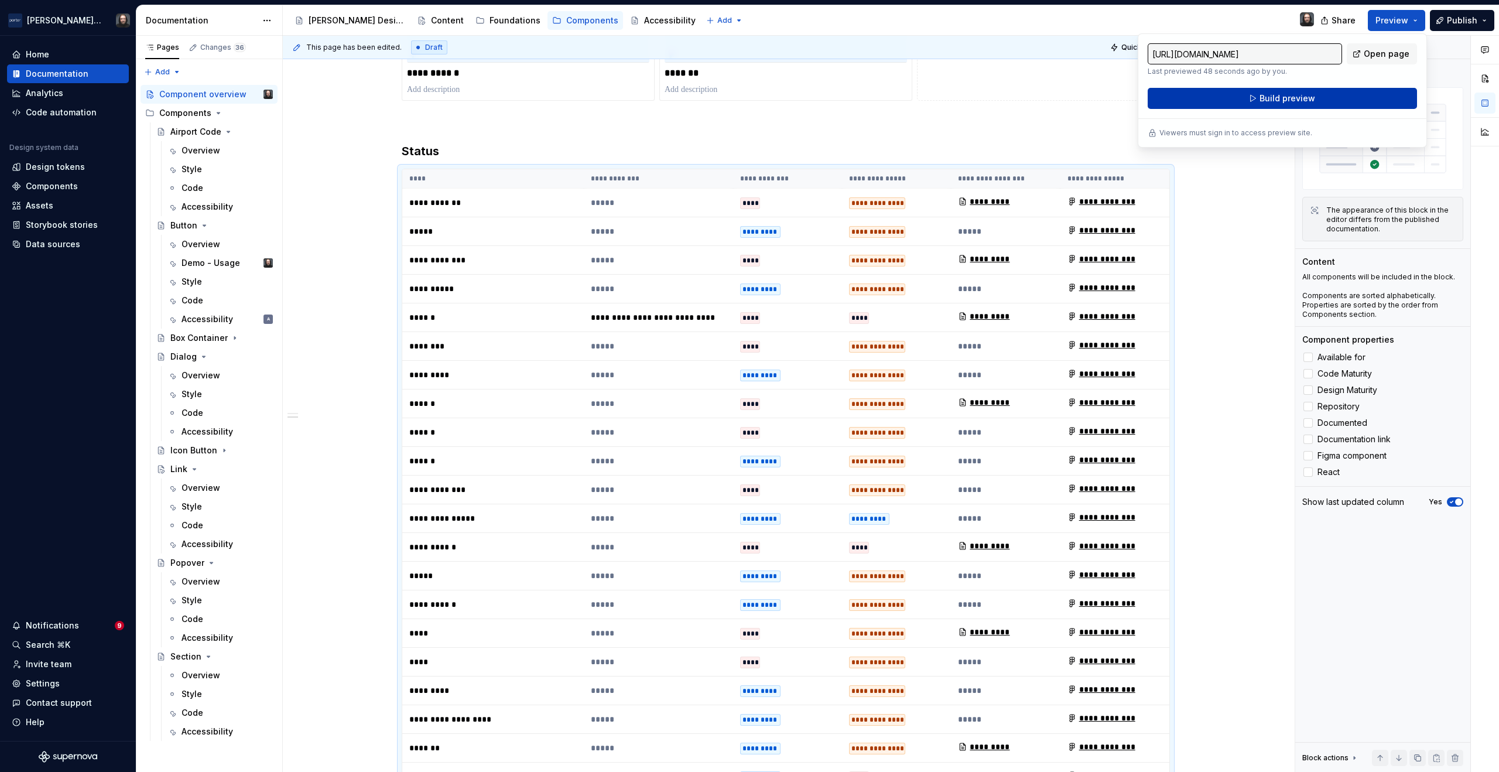
click at [1300, 95] on span "Build preview" at bounding box center [1287, 98] width 56 height 12
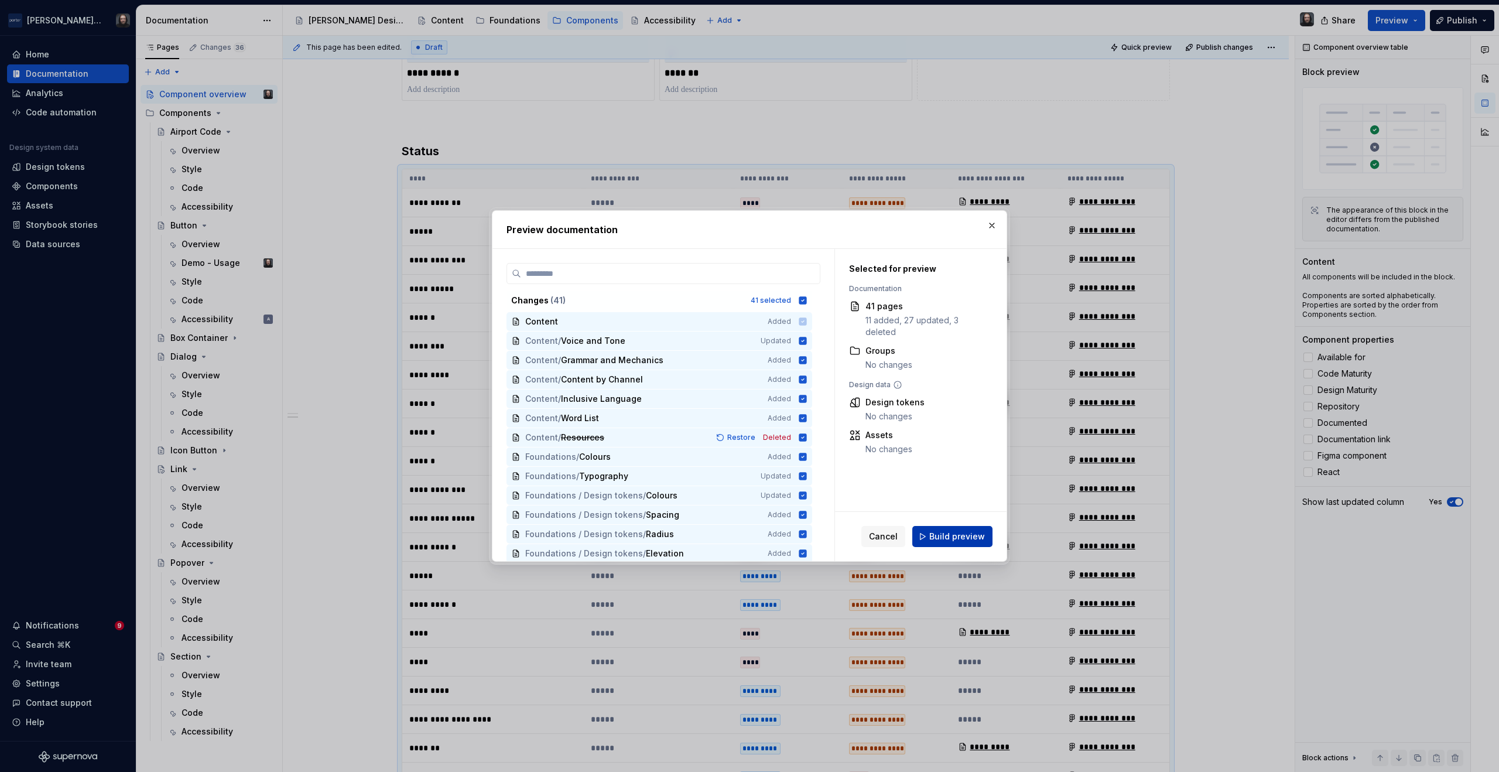
click at [971, 537] on span "Build preview" at bounding box center [957, 536] width 56 height 12
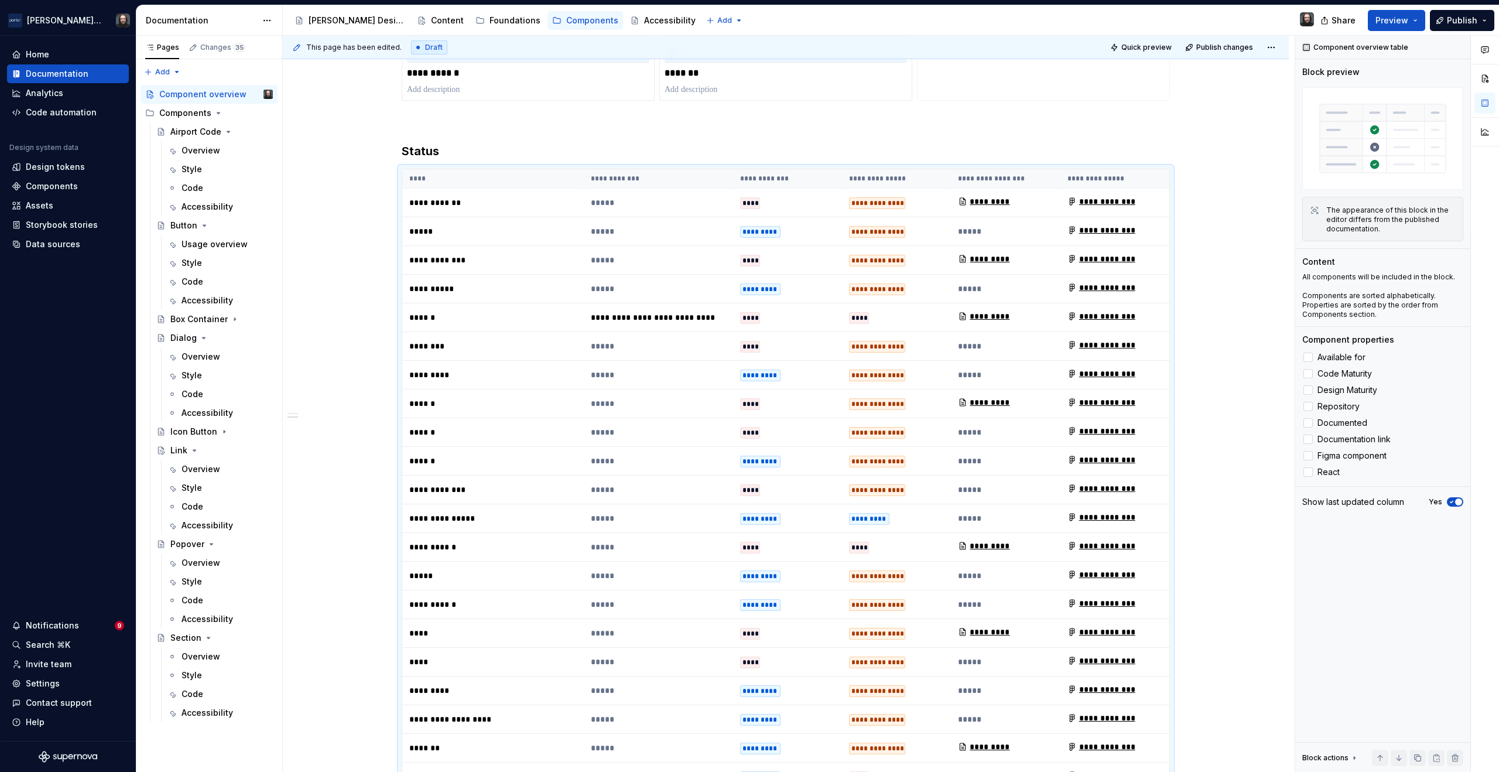
type textarea "*"
